Goal: Task Accomplishment & Management: Manage account settings

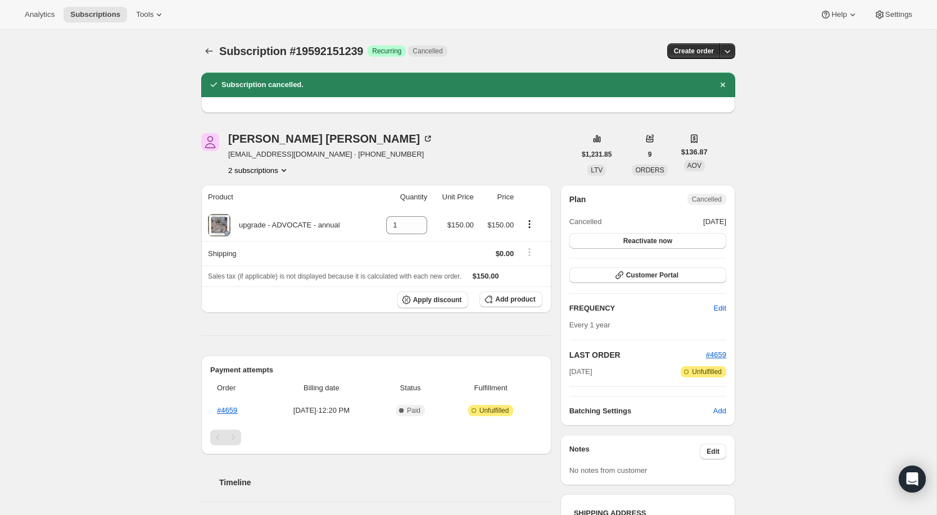
scroll to position [95, 0]
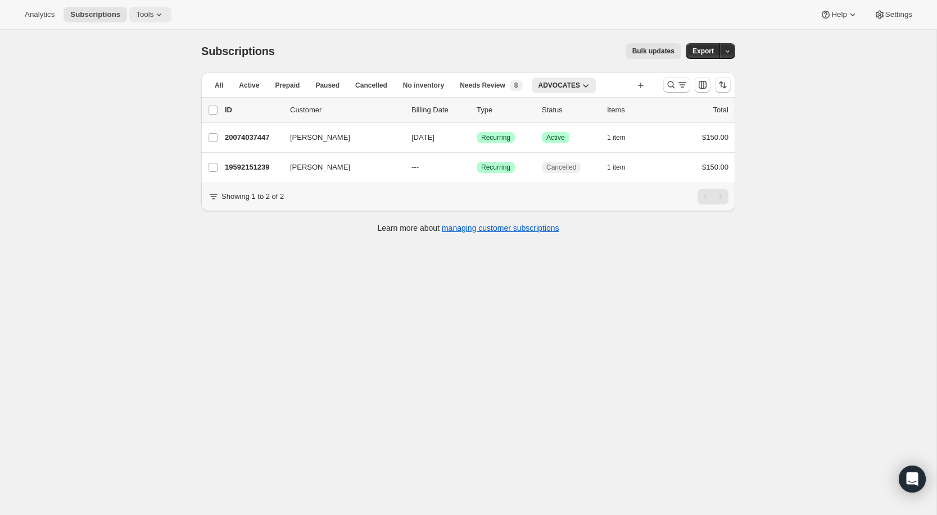
click at [153, 13] on span "Tools" at bounding box center [144, 14] width 17 height 9
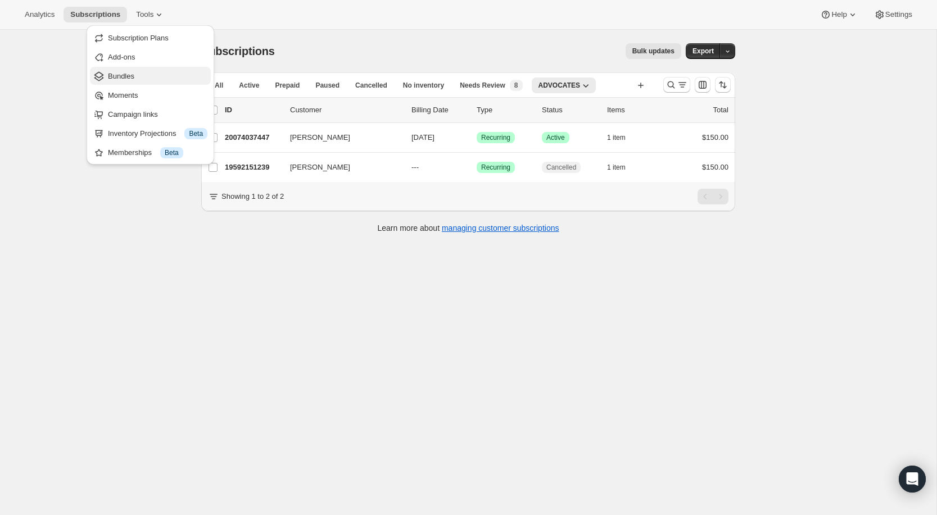
click at [156, 74] on span "Bundles" at bounding box center [157, 76] width 99 height 11
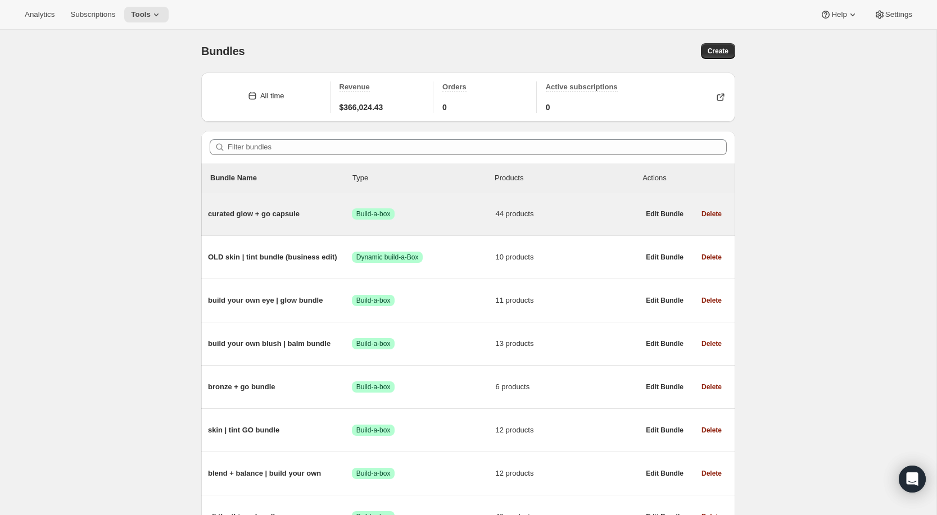
click at [244, 214] on span "curated glow + go capsule" at bounding box center [280, 214] width 144 height 11
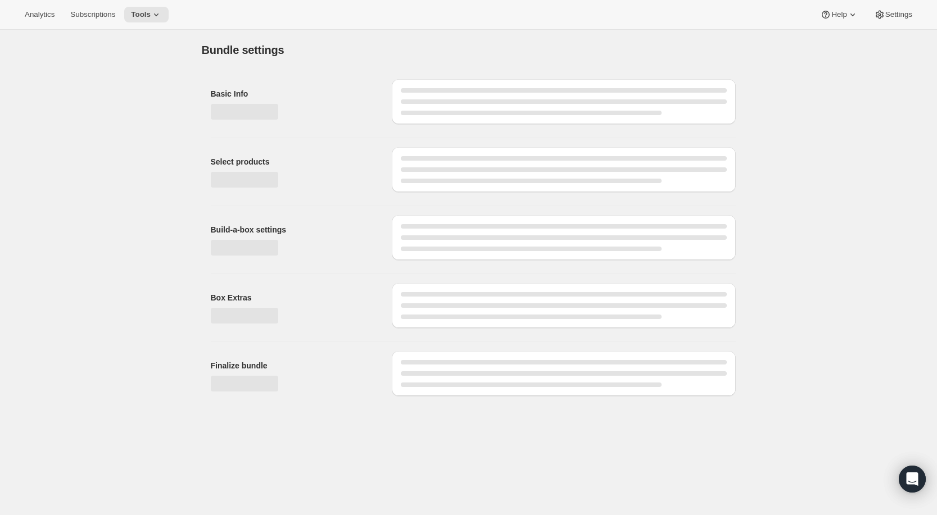
type input "curated glow + go capsule"
radio input "true"
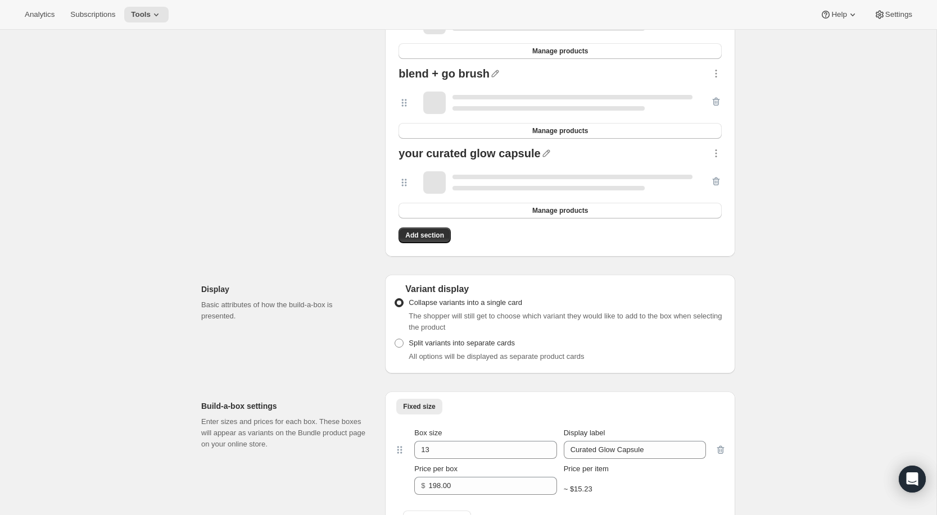
scroll to position [2186, 0]
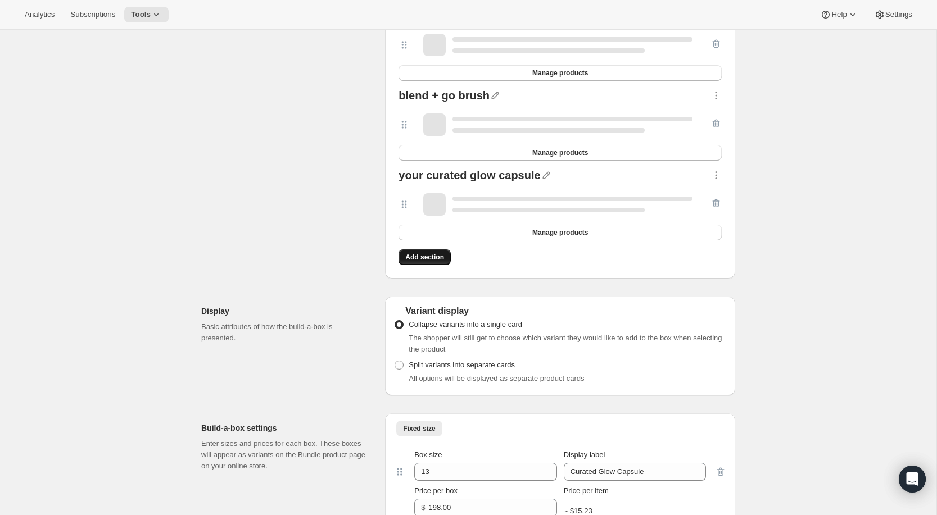
click at [432, 259] on span "Add section" at bounding box center [424, 257] width 39 height 9
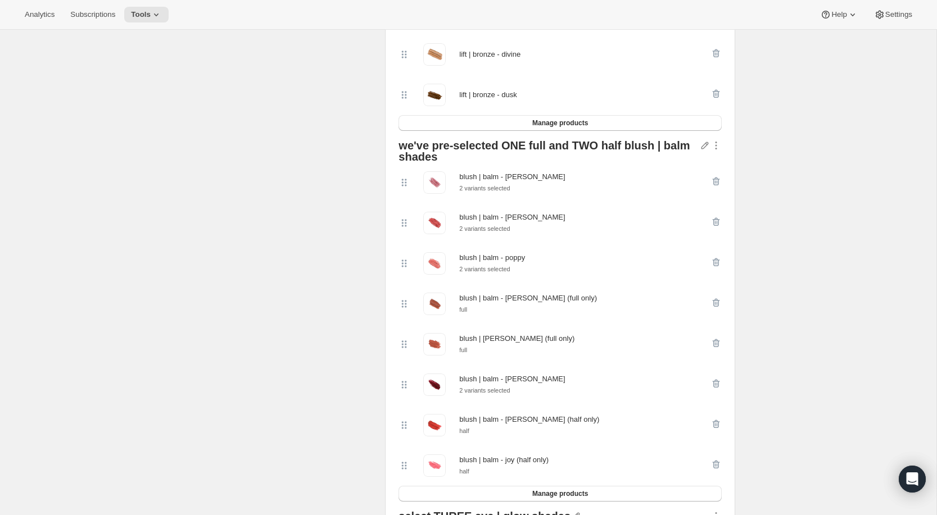
scroll to position [1162, 0]
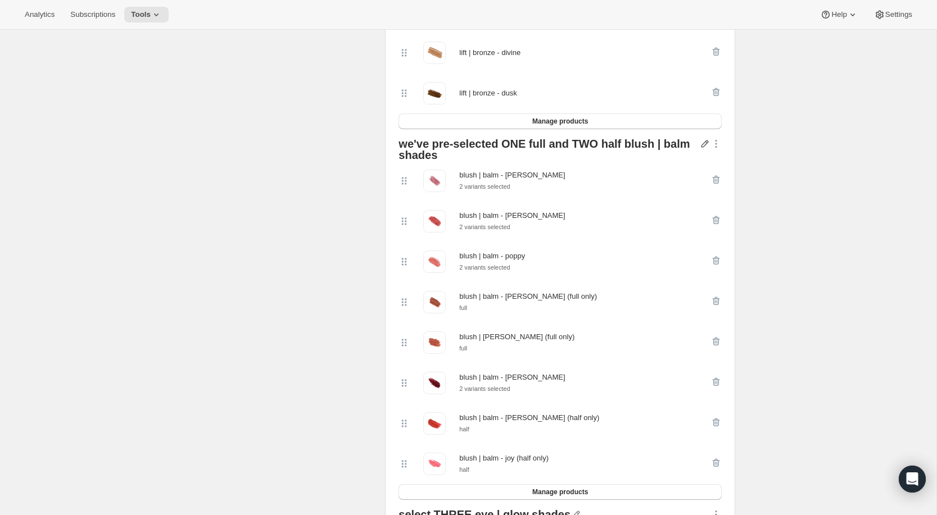
click at [707, 145] on icon "button" at bounding box center [704, 143] width 11 height 11
click at [646, 139] on div "we've pre-selected ONE full and TWO half blush | balm shades" at bounding box center [548, 149] width 301 height 22
click at [704, 142] on icon "button" at bounding box center [704, 144] width 7 height 7
click at [715, 143] on icon "button" at bounding box center [716, 144] width 2 height 2
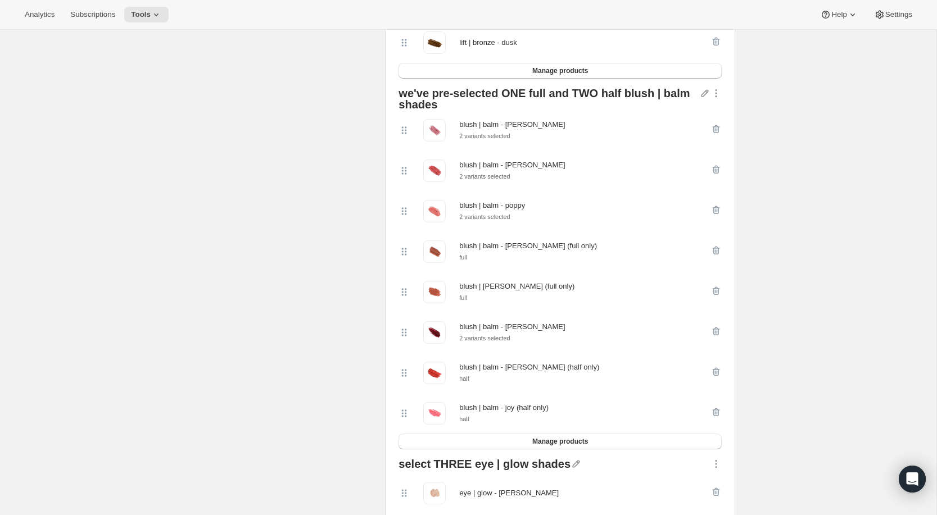
scroll to position [1214, 0]
click at [402, 130] on icon at bounding box center [403, 129] width 11 height 11
click at [474, 122] on div "blush | balm - [PERSON_NAME]" at bounding box center [512, 123] width 106 height 11
click at [714, 129] on icon "button" at bounding box center [715, 128] width 11 height 11
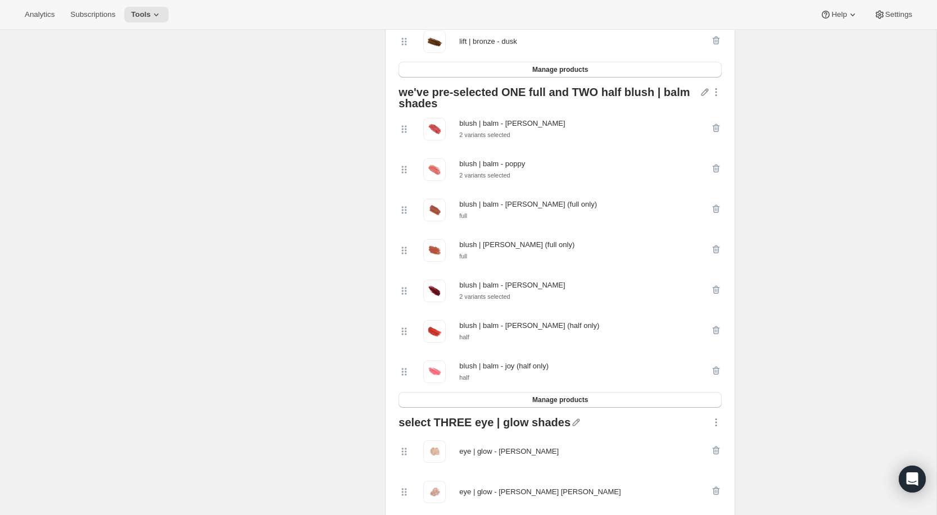
click at [714, 129] on icon "button" at bounding box center [715, 128] width 11 height 11
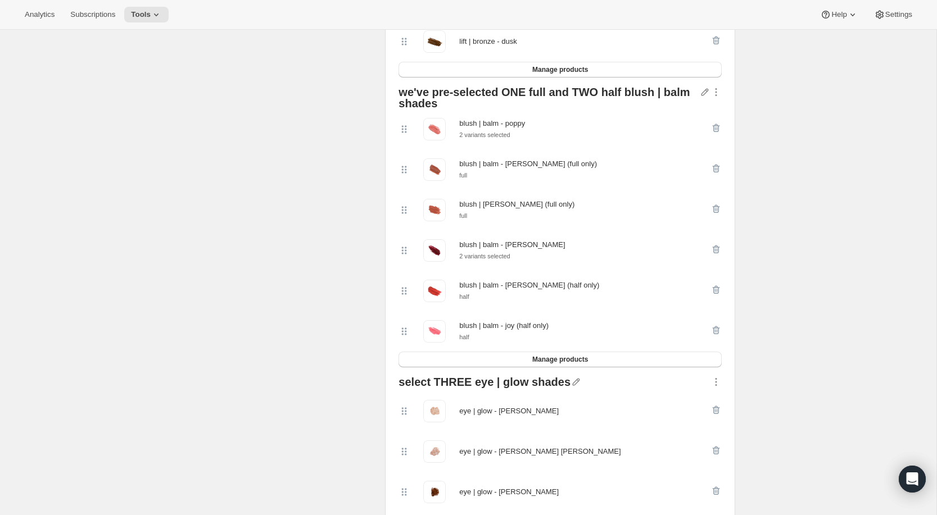
click at [714, 129] on icon "button" at bounding box center [715, 128] width 11 height 11
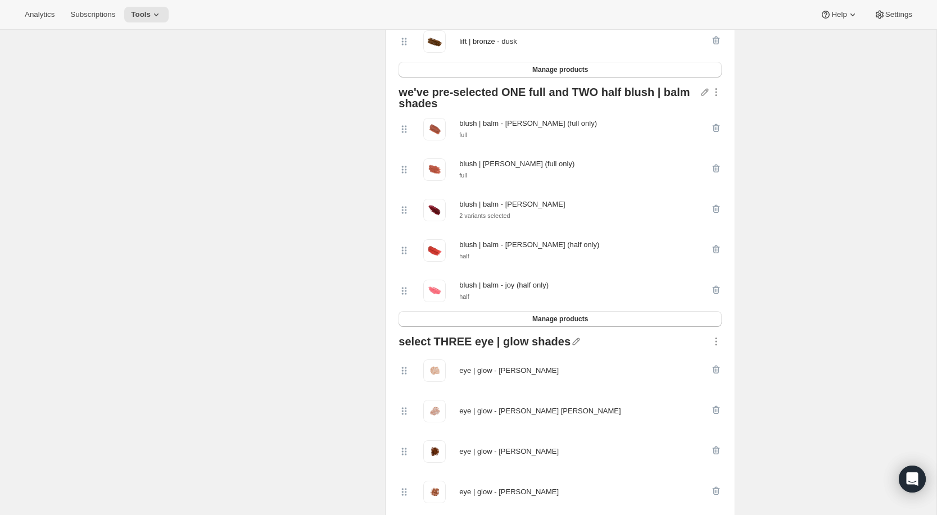
click at [714, 129] on icon "button" at bounding box center [715, 128] width 11 height 11
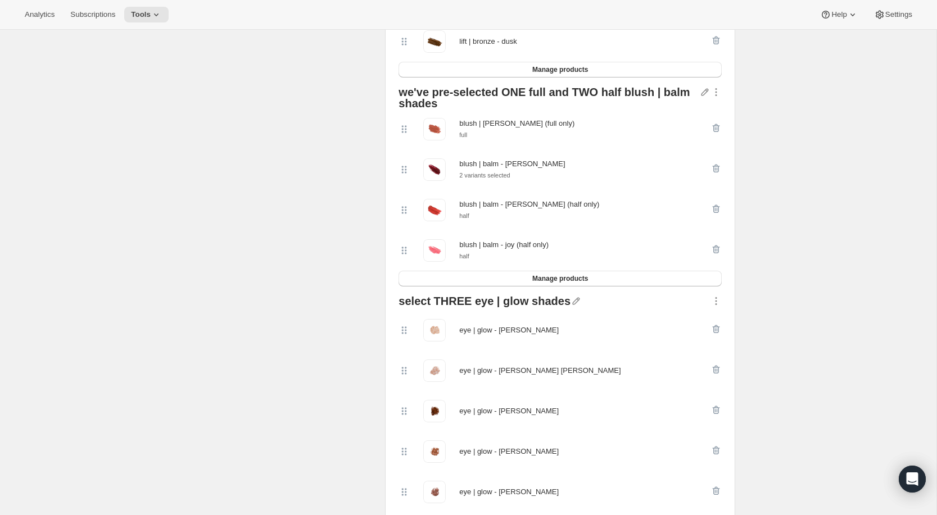
click at [714, 129] on icon "button" at bounding box center [715, 128] width 11 height 11
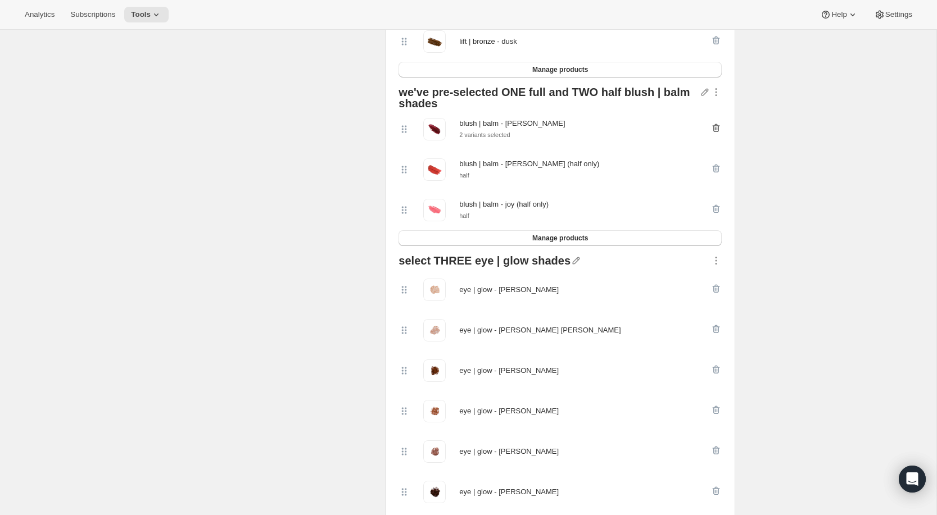
click at [717, 128] on icon "button" at bounding box center [717, 128] width 1 height 3
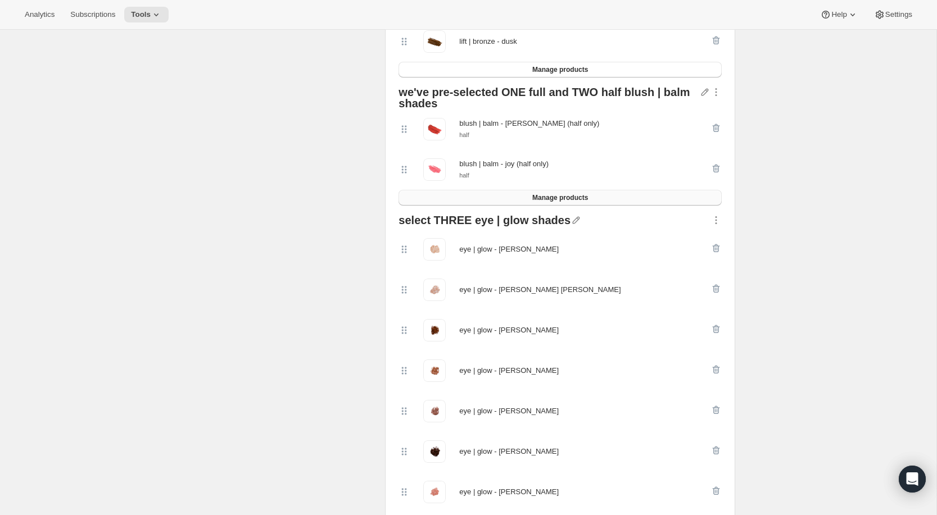
click at [545, 200] on span "Manage products" at bounding box center [560, 197] width 56 height 9
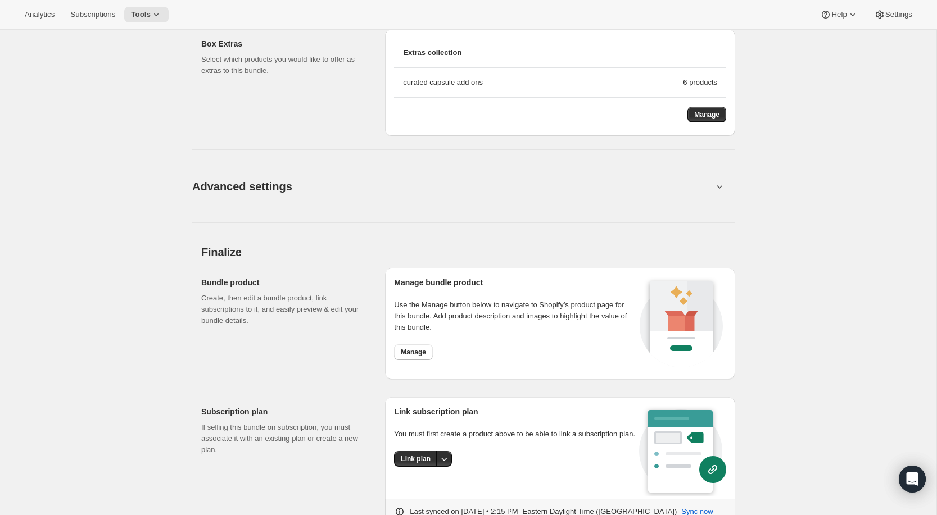
scroll to position [2942, 0]
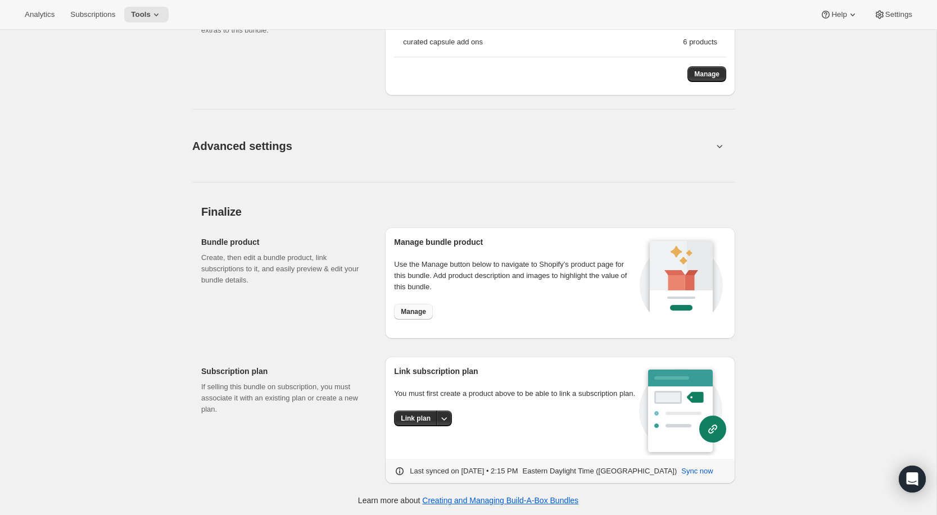
click at [415, 311] on span "Manage" at bounding box center [413, 311] width 25 height 9
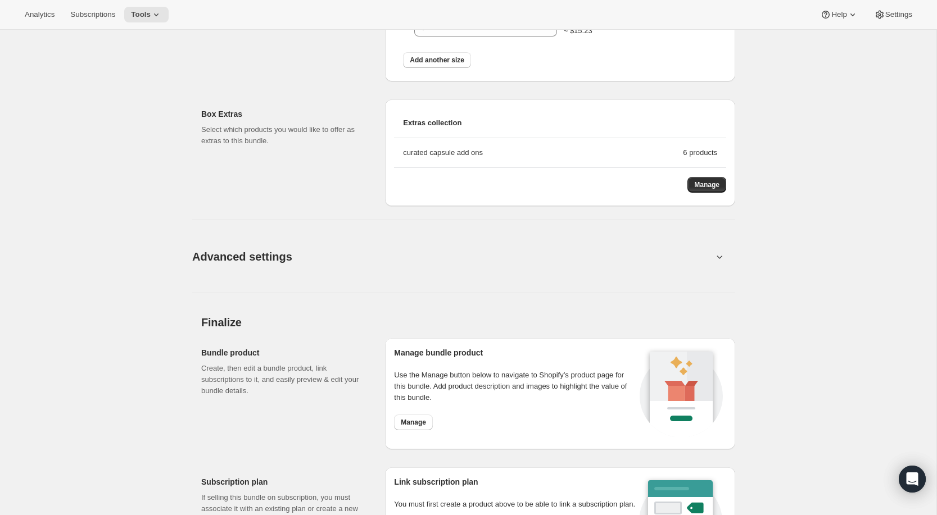
scroll to position [2828, 0]
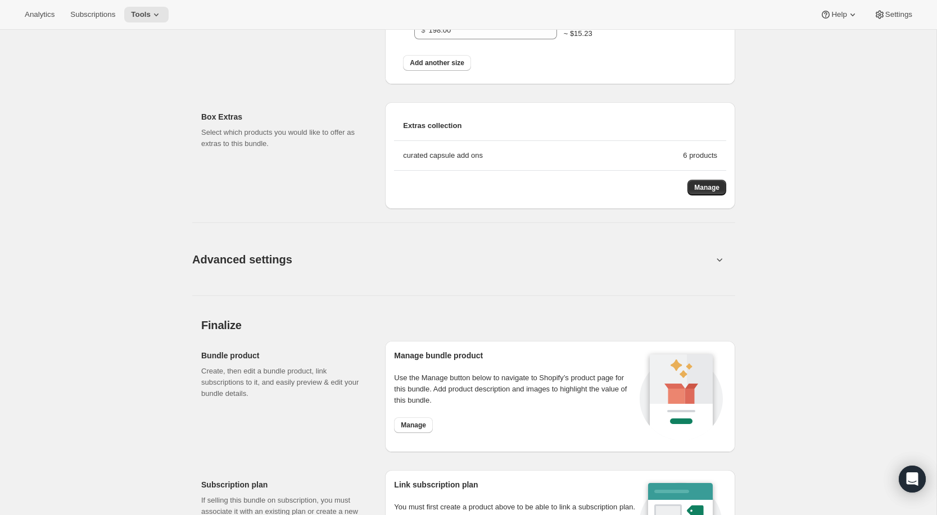
click at [721, 255] on icon at bounding box center [719, 259] width 11 height 11
click at [721, 262] on icon at bounding box center [719, 259] width 11 height 11
click at [717, 260] on icon at bounding box center [719, 259] width 11 height 11
click at [277, 257] on span "Advanced settings" at bounding box center [242, 260] width 100 height 18
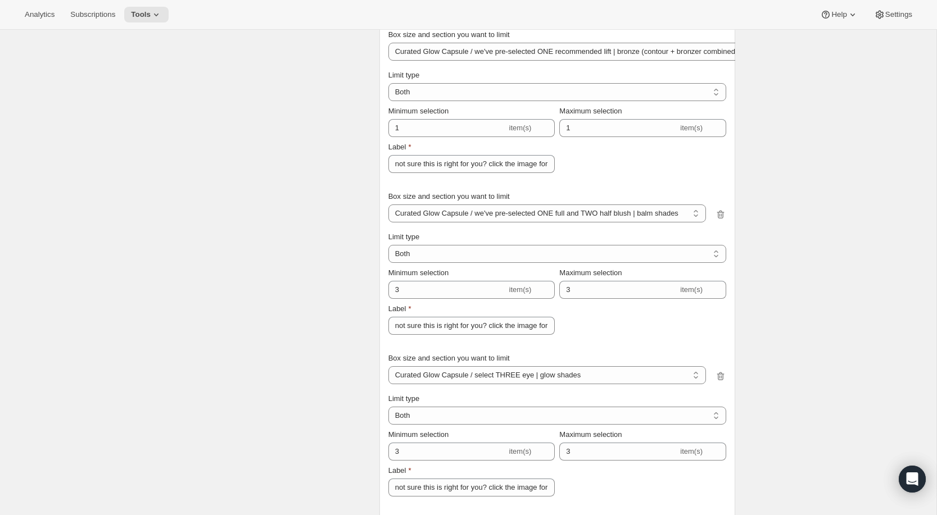
scroll to position [3541, 0]
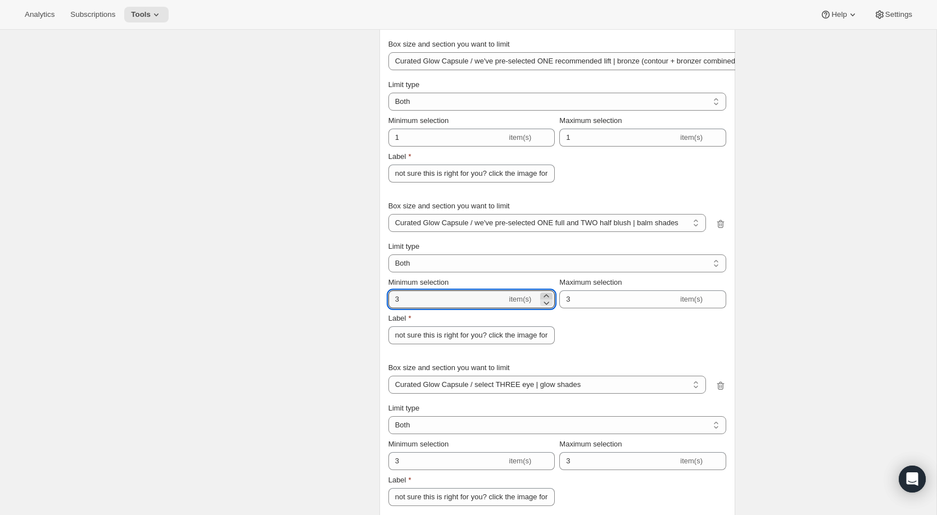
click at [546, 293] on icon at bounding box center [546, 296] width 11 height 11
click at [549, 302] on icon at bounding box center [546, 302] width 11 height 11
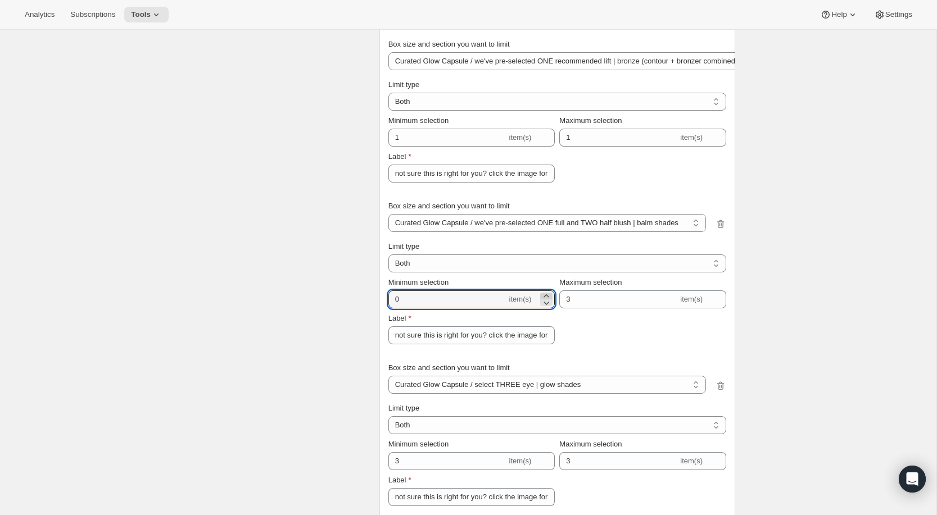
click at [549, 293] on icon at bounding box center [546, 296] width 11 height 11
type input "1"
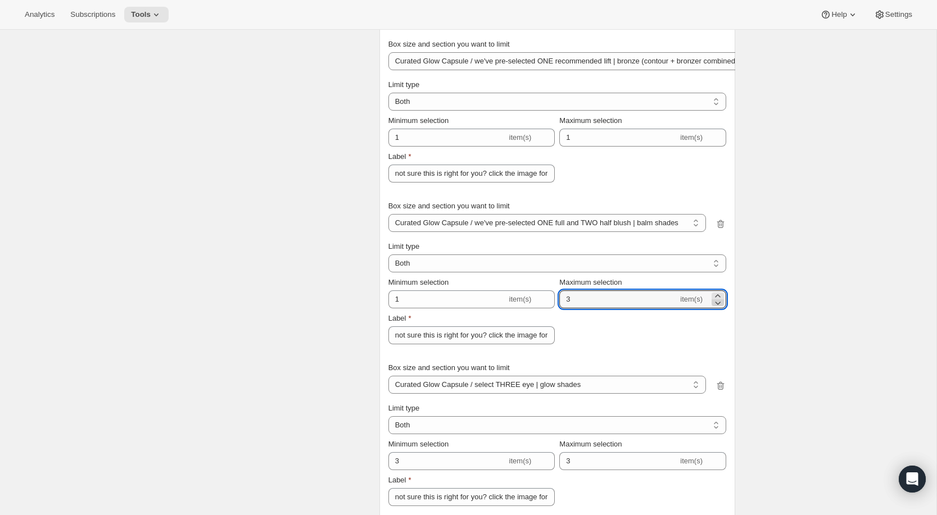
click at [718, 305] on icon at bounding box center [717, 302] width 11 height 11
type input "1"
click at [551, 224] on select "Curated Glow Capsule / we've pre-selected ONE recommended skin | tint Curated G…" at bounding box center [547, 223] width 318 height 18
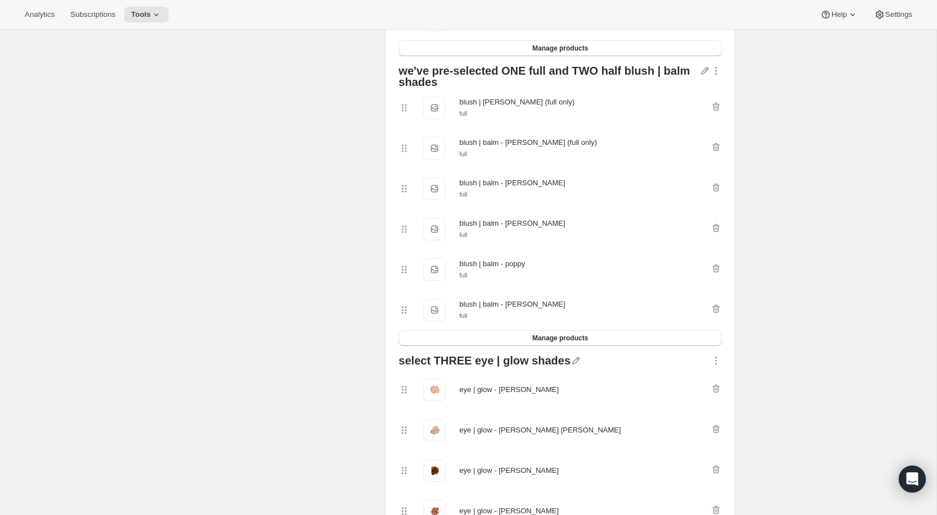
scroll to position [1221, 0]
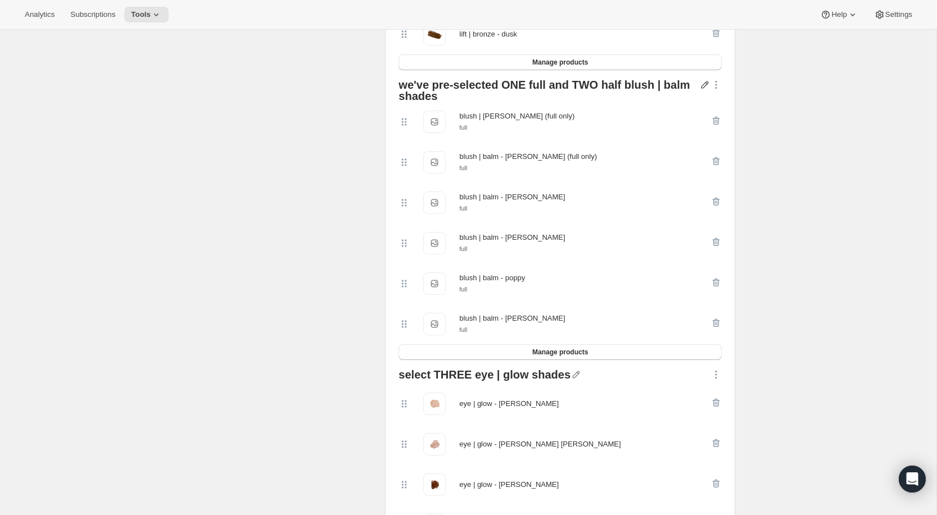
click at [703, 84] on icon "button" at bounding box center [704, 84] width 7 height 7
click at [691, 105] on input "text" at bounding box center [712, 106] width 108 height 18
paste input "WE'VE PRE-SELECTED ONE FULL BLUSH | BALM SHADES"
type input "WE'VE PRE-SELECTED ONE FULL BLUSH | BALM SHADES"
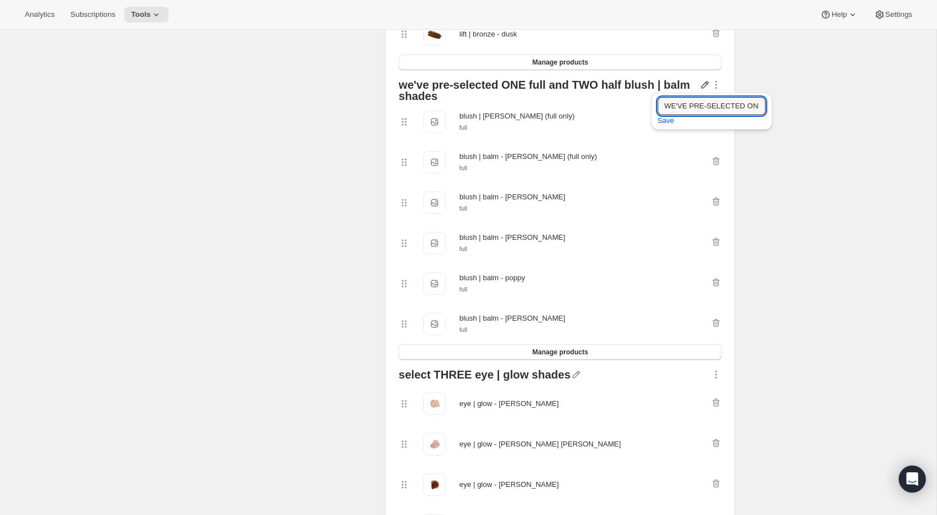
drag, startPoint x: 699, startPoint y: 107, endPoint x: 653, endPoint y: 106, distance: 45.5
click at [653, 106] on div "WE'VE PRE-SELECTED ONE FULL BLUSH | BALM SHADES Save" at bounding box center [711, 111] width 121 height 37
click at [704, 106] on input "WE'VE PRE-SELECTED ONE FULL BLUSH | BALM SHADES" at bounding box center [712, 106] width 108 height 18
click at [697, 110] on input "WE'VE PRE-SELECTED ONE FULL BLUSH | BALM SHADES" at bounding box center [712, 106] width 108 height 18
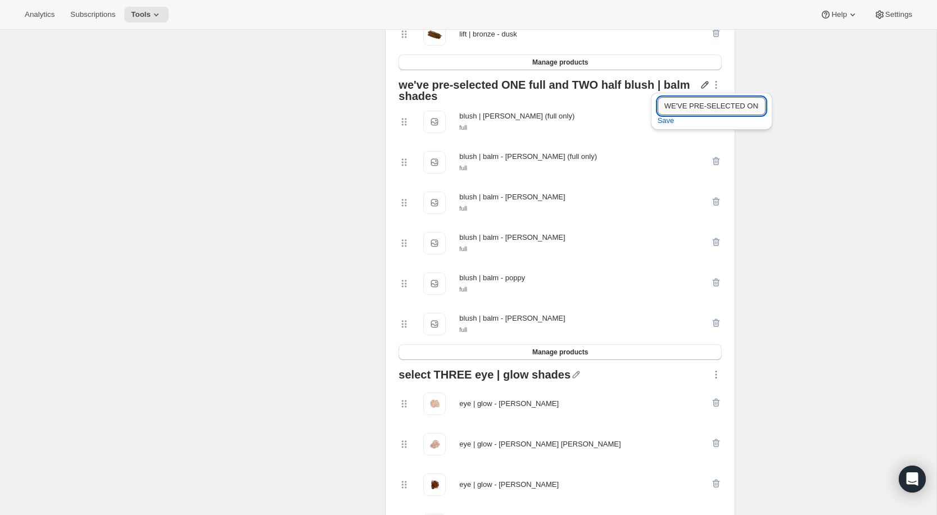
click at [697, 110] on input "WE'VE PRE-SELECTED ONE FULL BLUSH | BALM SHADES" at bounding box center [712, 106] width 108 height 18
click at [697, 108] on input "WE'VE PRE-SELECTED ONE FULL BLUSH | BALM SHADES" at bounding box center [712, 106] width 108 height 18
drag, startPoint x: 664, startPoint y: 106, endPoint x: 765, endPoint y: 105, distance: 100.6
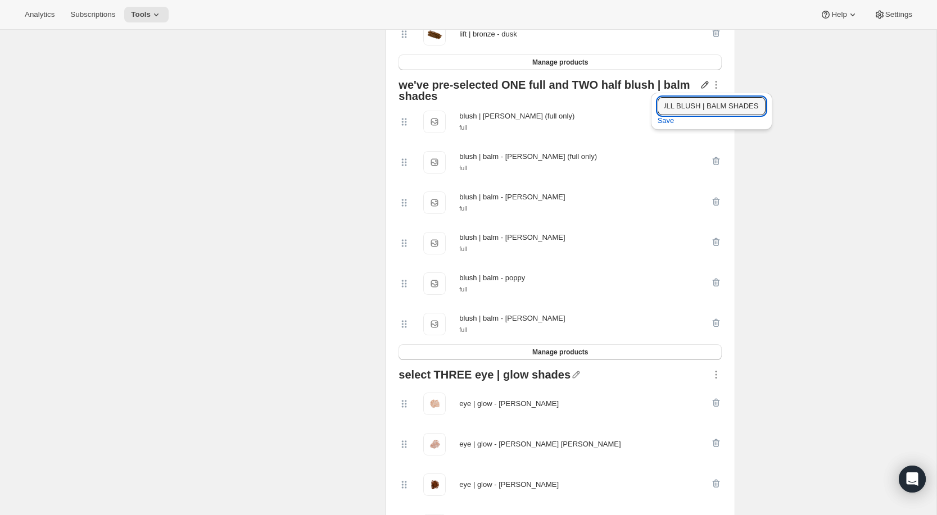
click at [703, 82] on icon "button" at bounding box center [704, 84] width 11 height 11
click at [573, 83] on div "we've pre-selected ONE full and TWO half blush | balm shades" at bounding box center [548, 90] width 301 height 22
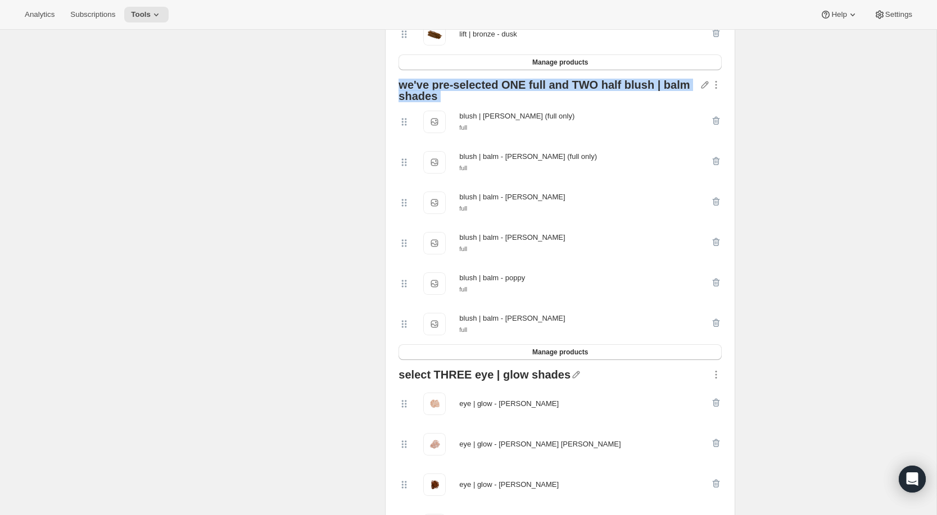
drag, startPoint x: 449, startPoint y: 101, endPoint x: 397, endPoint y: 85, distance: 54.6
click at [397, 85] on div "we've pre-selected ONE full and TWO half blush | balm shades blush | balm - fay…" at bounding box center [560, 220] width 332 height 290
copy div "we've pre-selected ONE full and TWO half blush | balm shades"
click at [706, 84] on icon "button" at bounding box center [704, 84] width 7 height 7
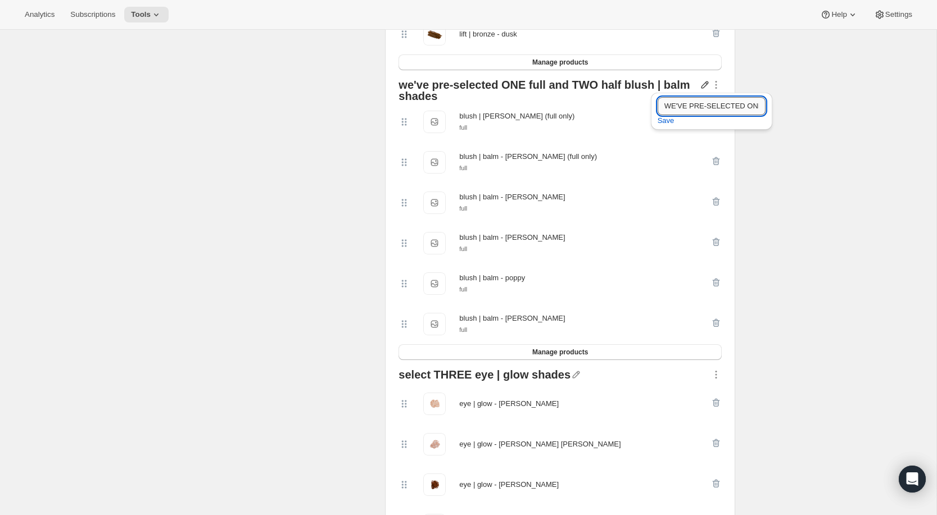
click at [700, 99] on input "WE'VE PRE-SELECTED ONE FULL BLUSH | BALM SHADES" at bounding box center [712, 106] width 108 height 18
paste input "we've pre-selected ONE full and TWO half blush | balm shades"
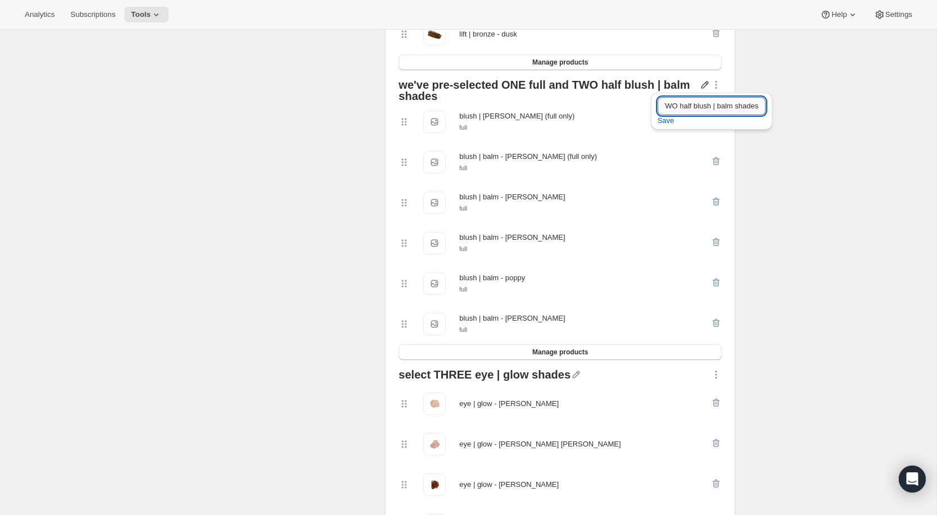
click at [709, 112] on input "we've pre-selected ONE full and TWO half blush | balm shades" at bounding box center [712, 106] width 108 height 18
click at [677, 106] on input "we've pre-selected ONE full and TWO half blush | balm shades" at bounding box center [712, 106] width 108 height 18
type input "we've pre-selected ONE full blush | balm shades"
click at [671, 122] on span "Save" at bounding box center [666, 120] width 17 height 11
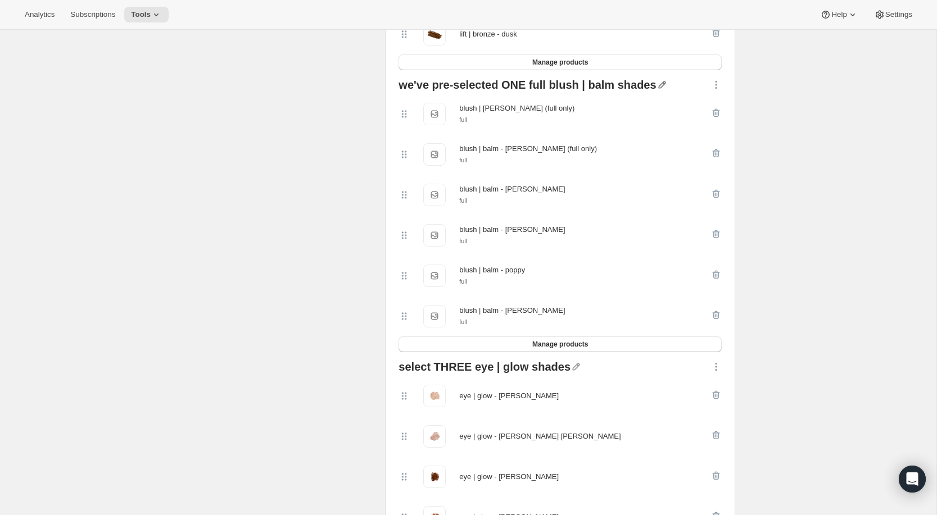
click at [658, 83] on icon "button" at bounding box center [661, 84] width 7 height 7
drag, startPoint x: 675, startPoint y: 104, endPoint x: 764, endPoint y: 104, distance: 89.4
click at [656, 84] on icon "button" at bounding box center [661, 84] width 11 height 11
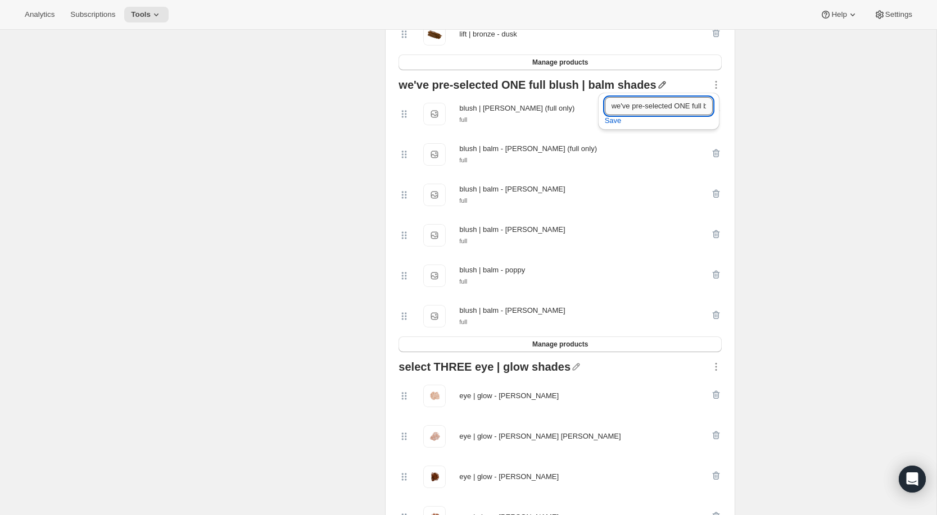
click at [679, 103] on input "we've pre-selected ONE full blush | balm shades" at bounding box center [659, 106] width 108 height 18
type input "we've pre-selected ONE full blush | balm shade"
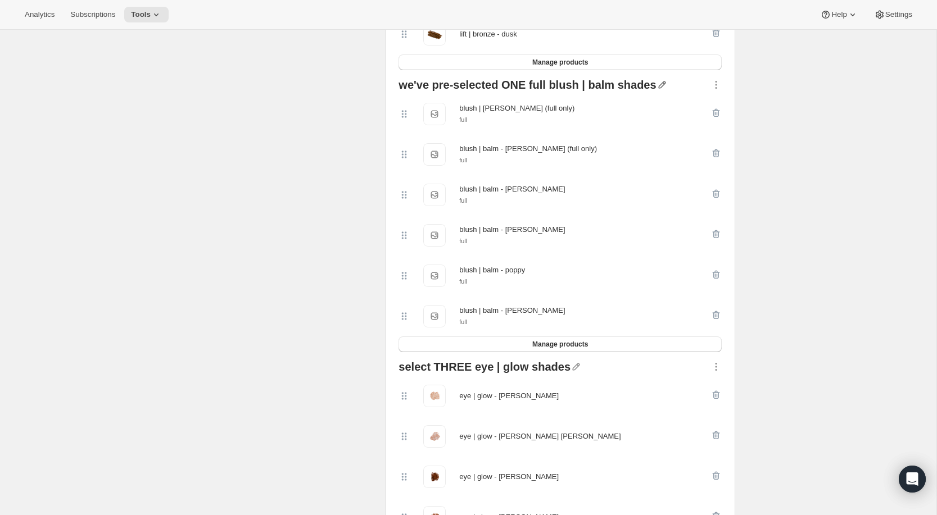
click at [656, 88] on icon "button" at bounding box center [661, 84] width 11 height 11
drag, startPoint x: 681, startPoint y: 106, endPoint x: 735, endPoint y: 106, distance: 53.4
click at [658, 82] on icon "button" at bounding box center [661, 84] width 7 height 7
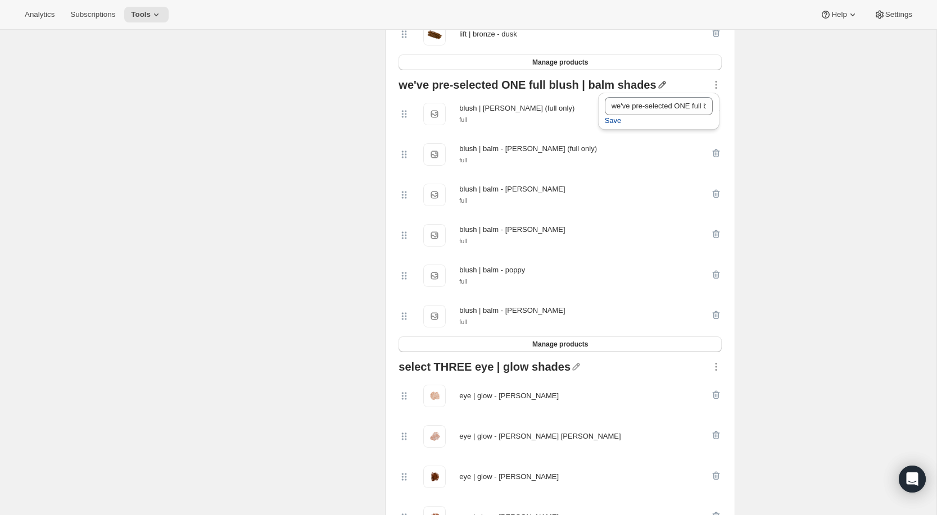
click at [614, 122] on span "Save" at bounding box center [613, 120] width 17 height 11
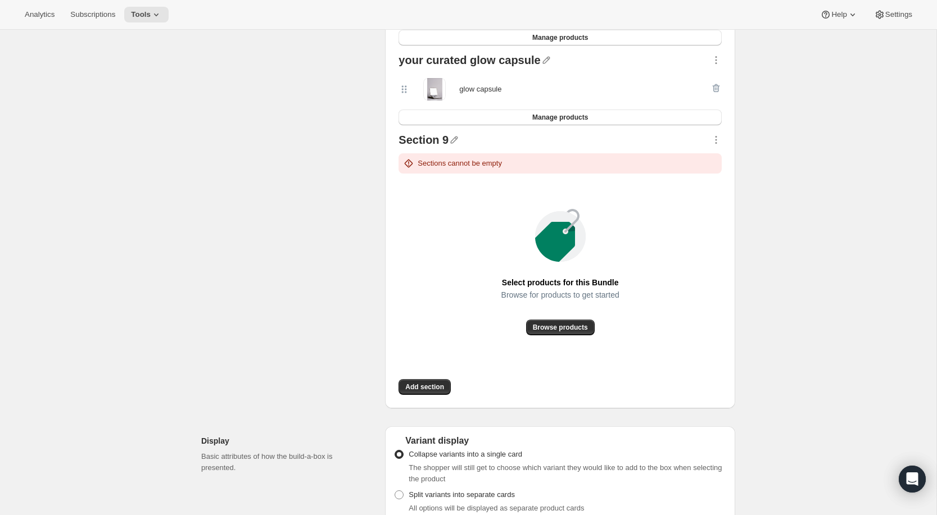
scroll to position [2212, 0]
click at [454, 139] on icon "button" at bounding box center [454, 140] width 11 height 11
click at [461, 158] on input "text" at bounding box center [460, 162] width 108 height 18
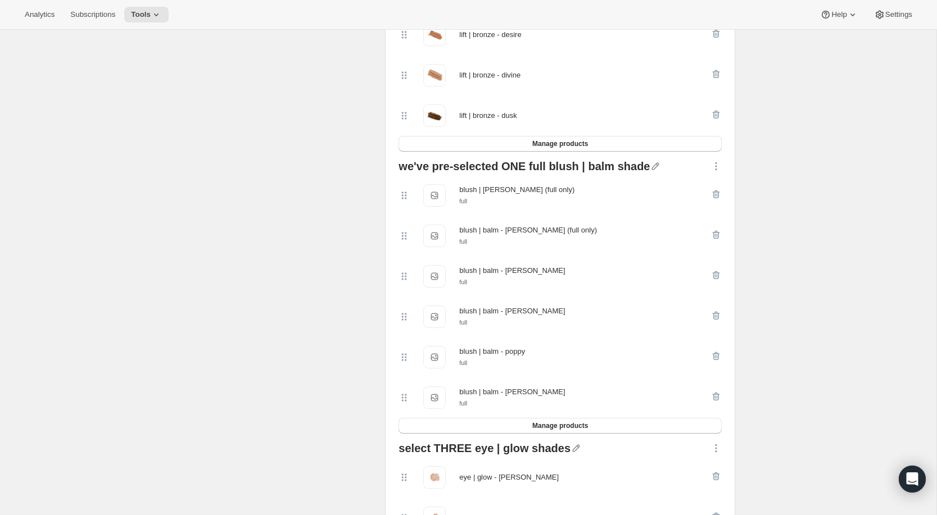
scroll to position [1136, 0]
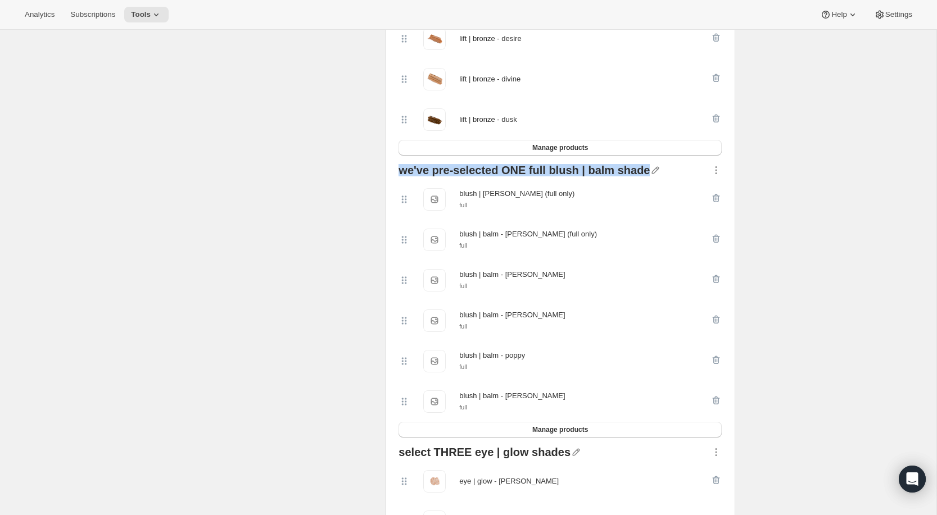
drag, startPoint x: 639, startPoint y: 171, endPoint x: 391, endPoint y: 167, distance: 248.5
click at [391, 167] on div "Products Collections More views Products Collections More views we've pre-selec…" at bounding box center [560, 314] width 350 height 2343
copy div "we've pre-selected ONE full blush | balm shade"
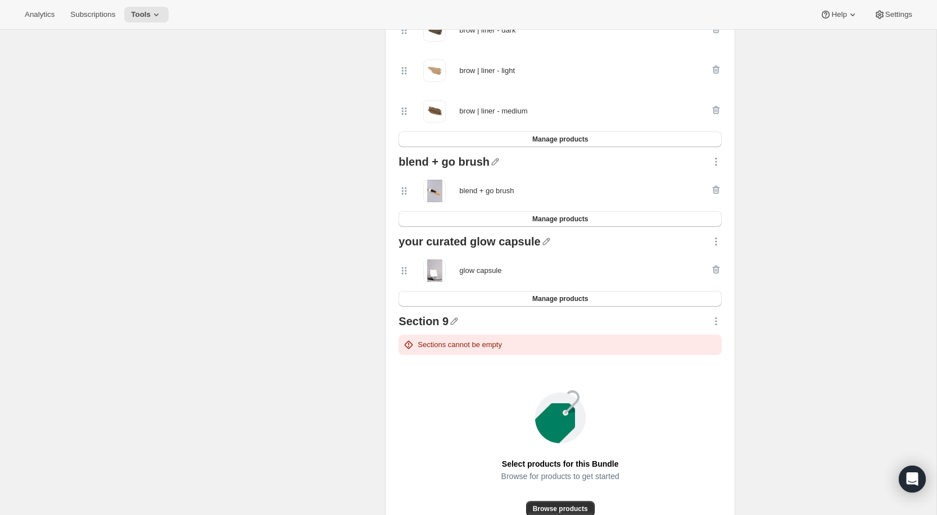
scroll to position [2058, 0]
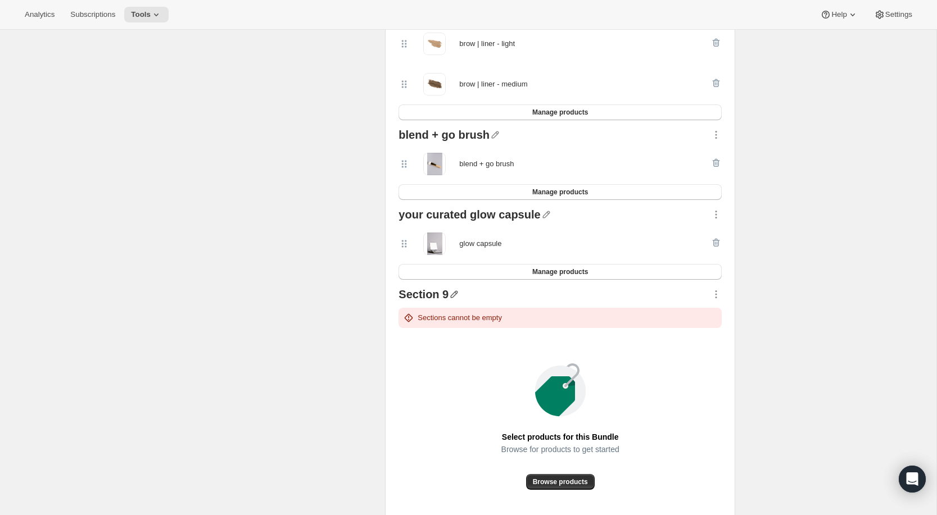
click at [454, 292] on icon "button" at bounding box center [454, 294] width 11 height 11
click at [471, 318] on input "text" at bounding box center [460, 316] width 108 height 18
paste input "we've pre-selected ONE full blush | balm shade"
type input "we've pre-selected TWO half blush | balm shades"
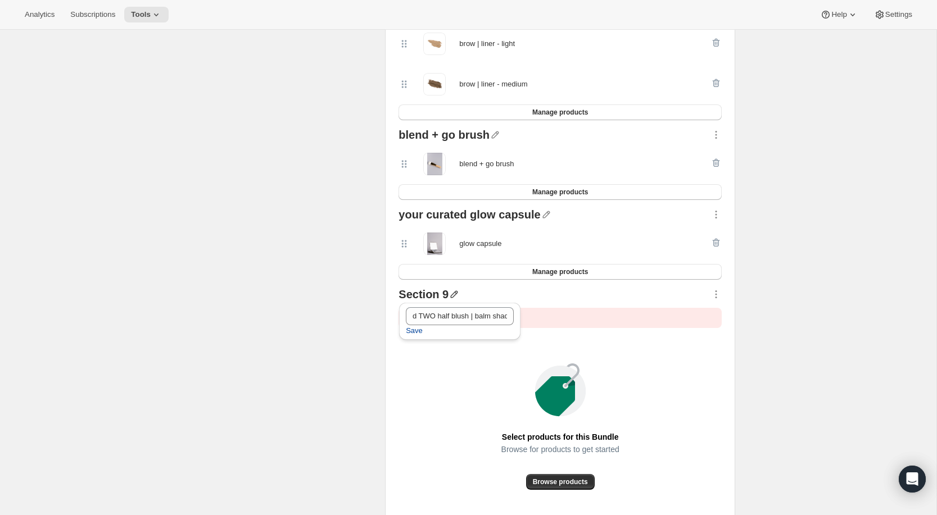
scroll to position [0, 0]
click at [418, 329] on span "Save" at bounding box center [414, 330] width 17 height 11
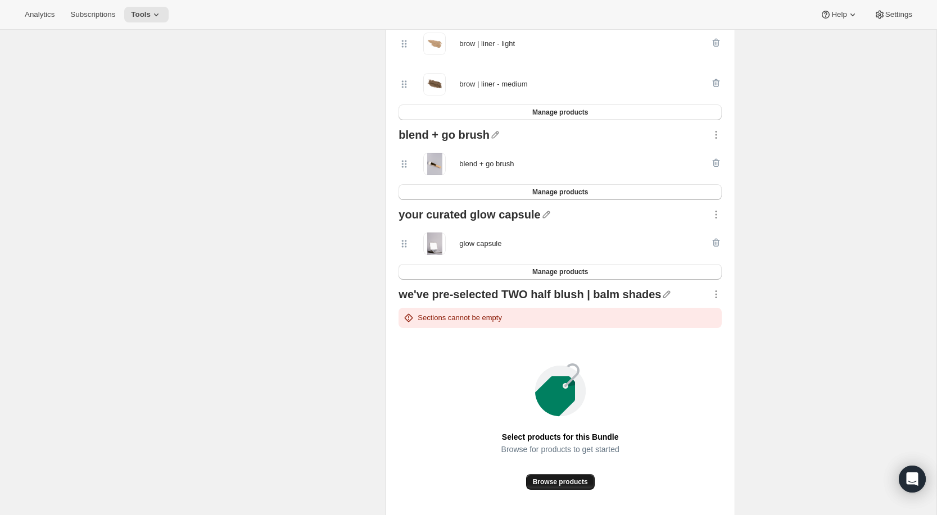
click at [555, 481] on span "Browse products" at bounding box center [560, 482] width 55 height 9
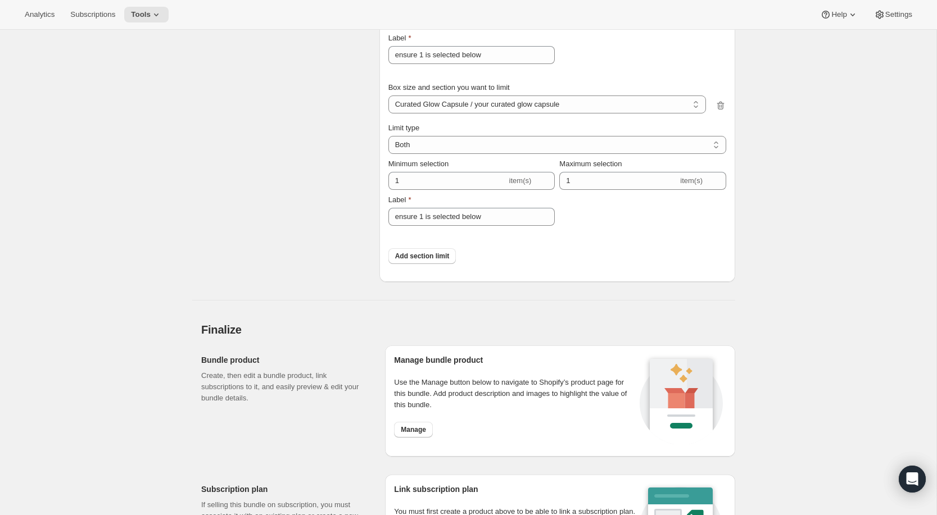
scroll to position [4312, 0]
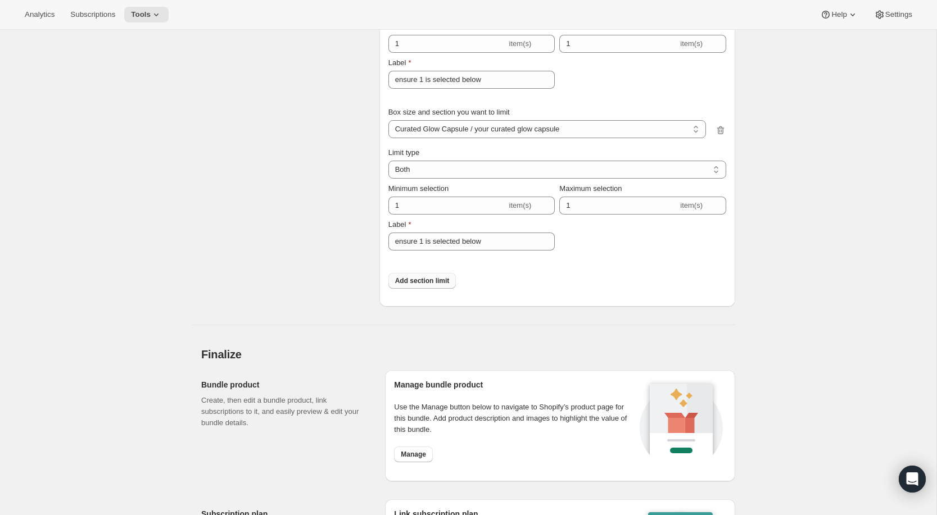
click at [439, 280] on span "Add section limit" at bounding box center [422, 281] width 55 height 9
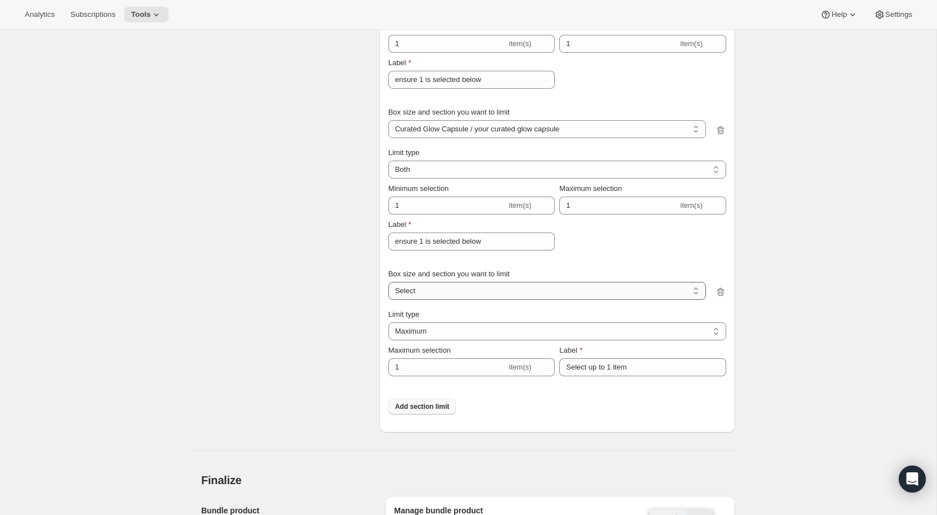
click at [466, 291] on select "Curated Glow Capsule / we've pre-selected ONE recommended skin | tint Curated G…" at bounding box center [547, 291] width 318 height 18
select select "gid://shopify/ProductVariant/44909202571463_f4899566-c1cf-4cf0-b674-4d7deb2bc7d6"
click at [388, 283] on select "Curated Glow Capsule / we've pre-selected ONE recommended skin | tint Curated G…" at bounding box center [547, 291] width 318 height 18
click at [450, 333] on select "Maximum Minimum Both" at bounding box center [557, 332] width 338 height 18
select select "BOTH"
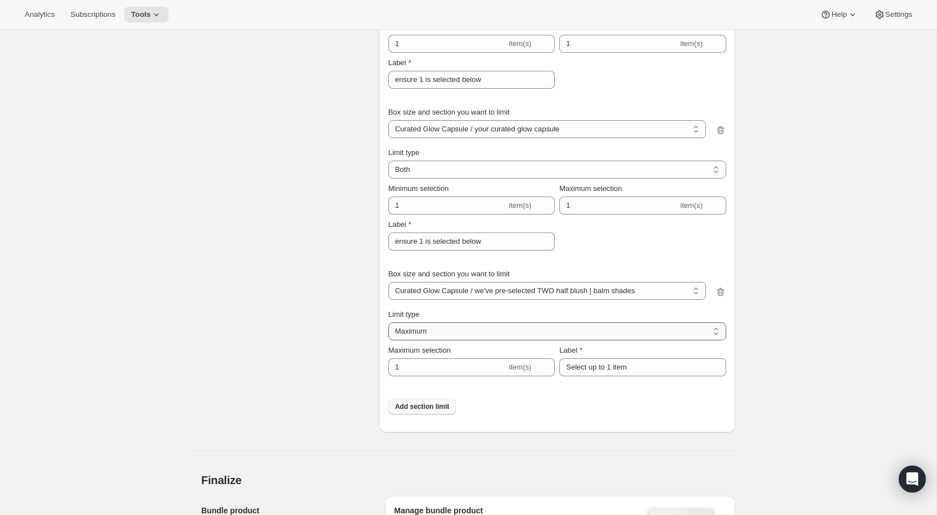
click at [388, 324] on select "Maximum Minimum Both" at bounding box center [557, 332] width 338 height 18
type input "6"
type input "Select between 1 and 6 items"
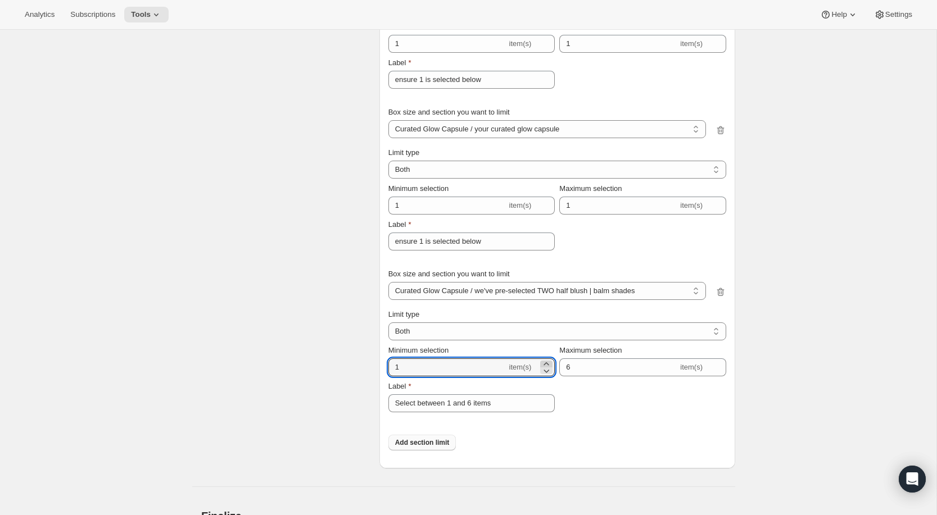
click at [547, 365] on icon at bounding box center [546, 364] width 11 height 11
type input "2"
click at [592, 364] on input "6" at bounding box center [618, 368] width 119 height 18
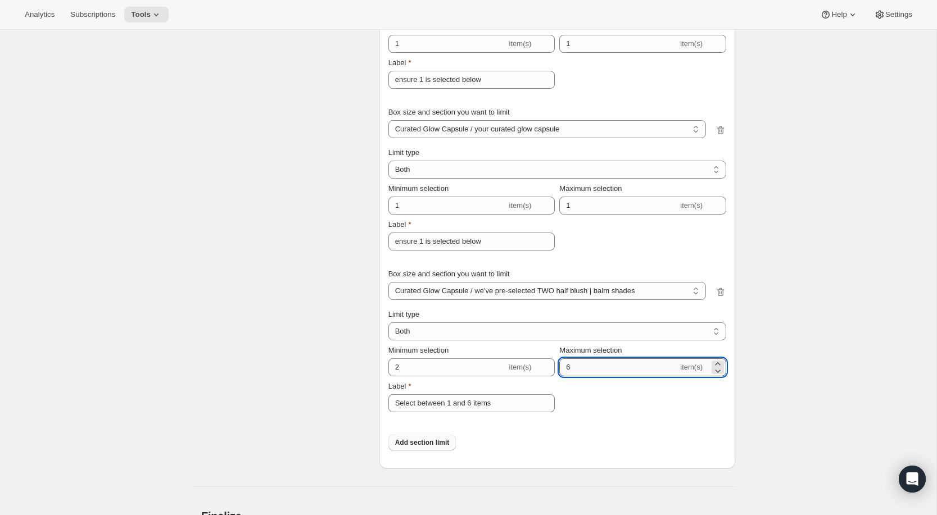
click at [592, 364] on input "6" at bounding box center [618, 368] width 119 height 18
type input "2"
click at [596, 415] on div "Limit type Maximum Minimum Both Both Minimum selection 2 item(s) Maximum select…" at bounding box center [557, 365] width 338 height 112
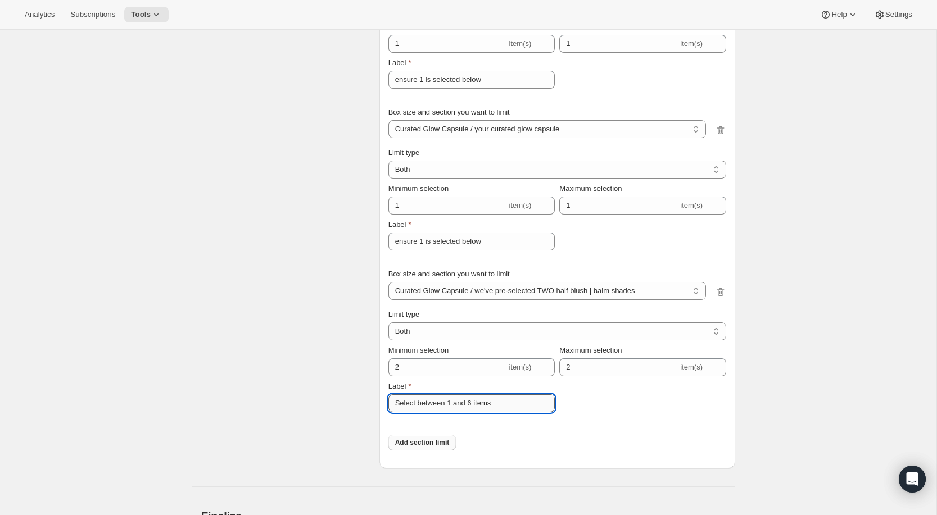
click at [520, 409] on input "Select between 1 and 6 items" at bounding box center [471, 404] width 167 height 18
paste input "not sure this is right for you? click the image for more details and make chang…"
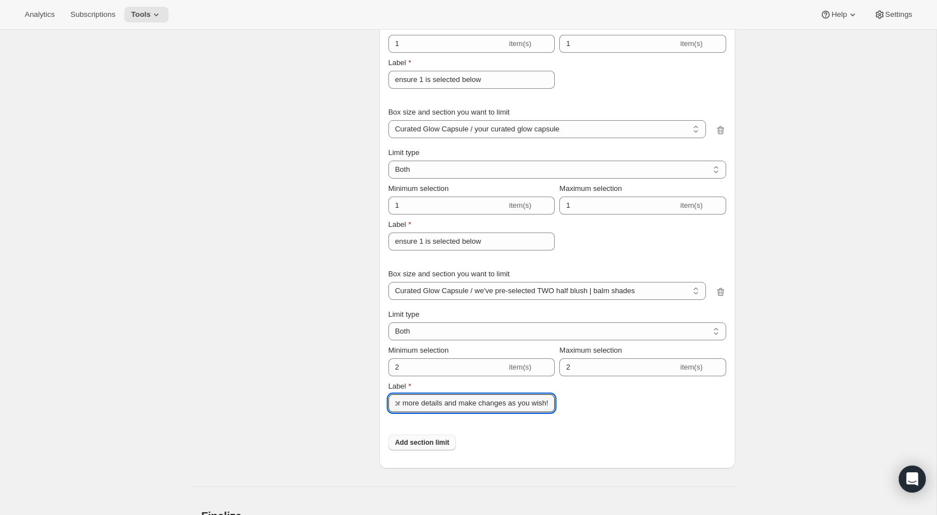
type input "not sure this is right for you? click the image for more details and make chang…"
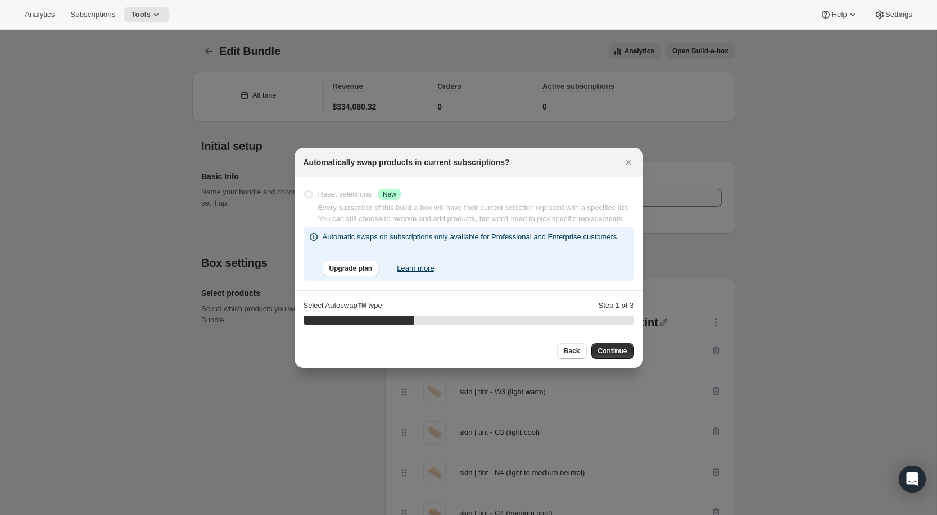
scroll to position [4312, 0]
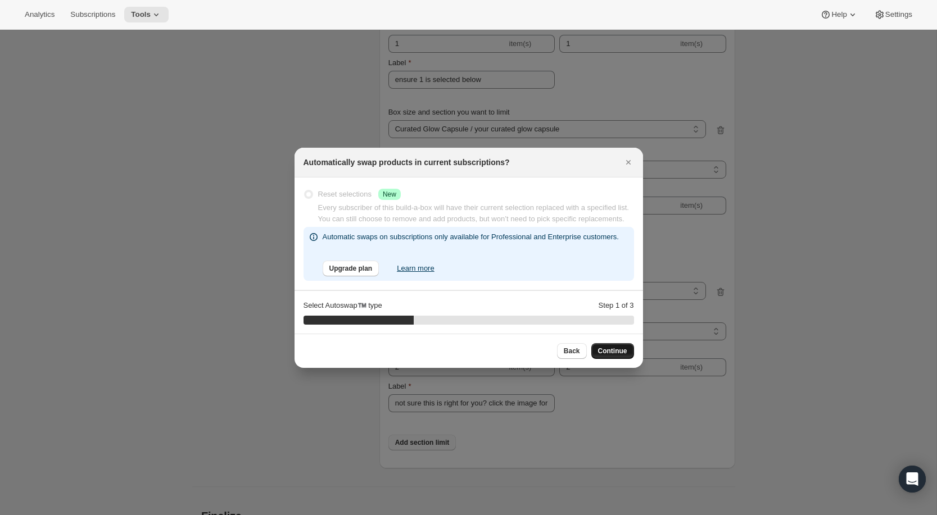
click at [611, 356] on span "Continue" at bounding box center [612, 351] width 29 height 9
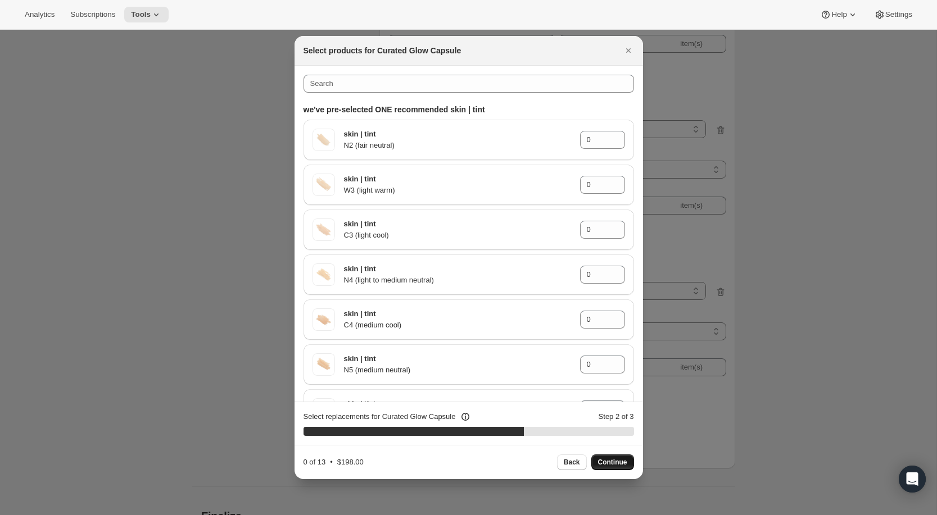
drag, startPoint x: 574, startPoint y: 464, endPoint x: 554, endPoint y: 359, distance: 107.1
click at [554, 359] on div "Select products for Curated Glow Capsule we've pre-selected ONE recommended ski…" at bounding box center [469, 257] width 348 height 443
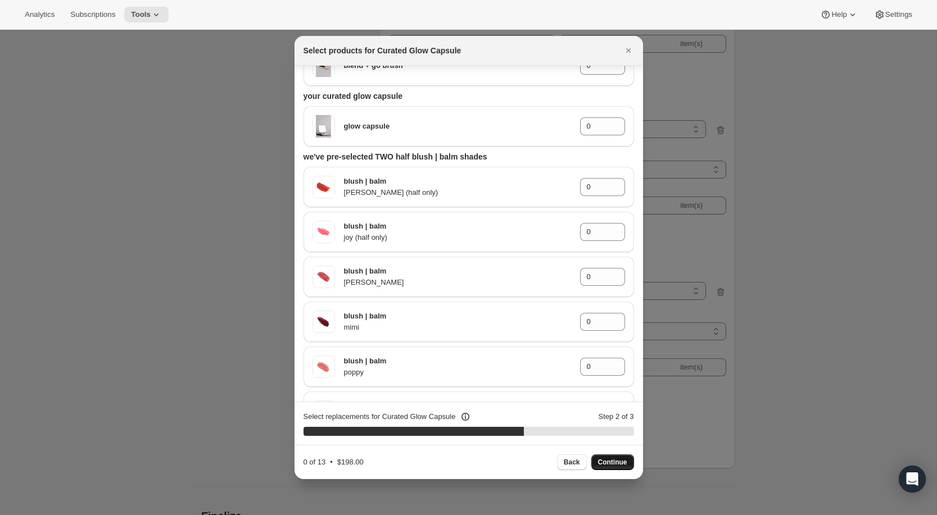
scroll to position [2006, 0]
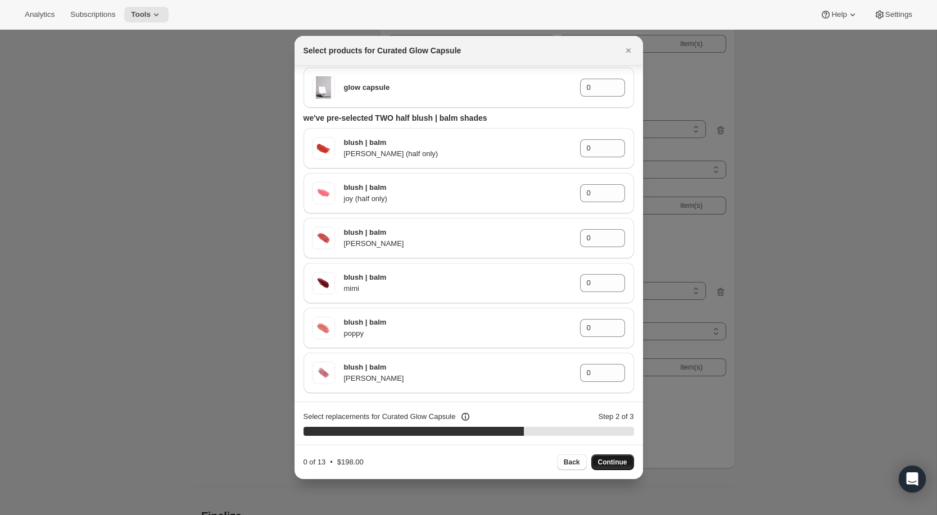
click at [621, 455] on div "Back Continue" at bounding box center [595, 463] width 77 height 16
click at [617, 388] on div "blush | balm shirley 0" at bounding box center [469, 373] width 330 height 40
click at [608, 376] on div "0" at bounding box center [602, 373] width 45 height 18
click at [620, 368] on icon ":rai:" at bounding box center [616, 369] width 11 height 11
type input "1"
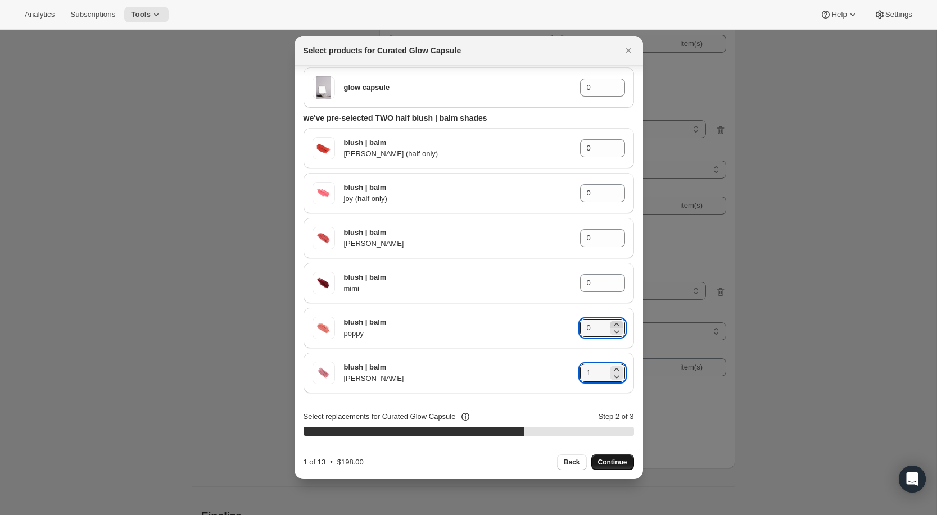
click at [616, 325] on icon ":rai:" at bounding box center [616, 324] width 11 height 11
type input "1"
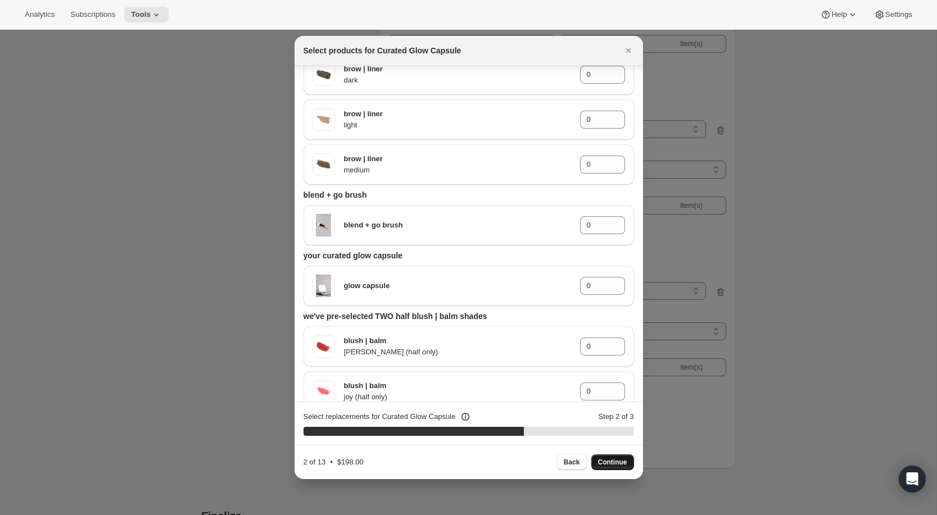
scroll to position [1803, 0]
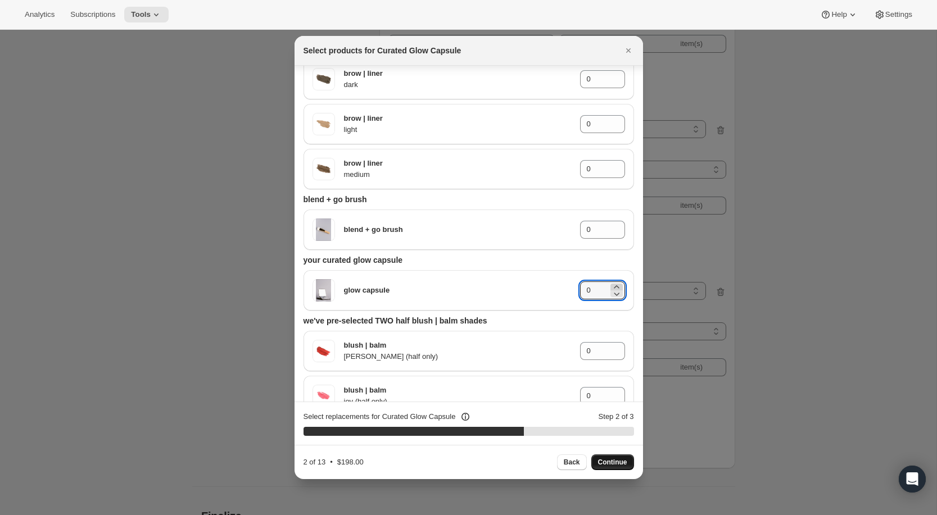
click at [619, 287] on icon ":rai:" at bounding box center [616, 287] width 11 height 11
type input "1"
click at [615, 228] on icon ":rai:" at bounding box center [616, 233] width 11 height 11
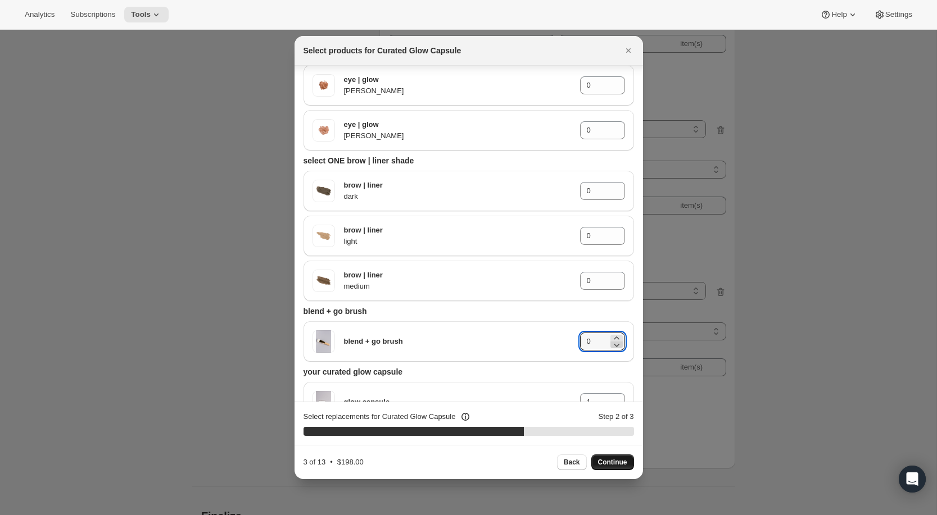
scroll to position [1624, 0]
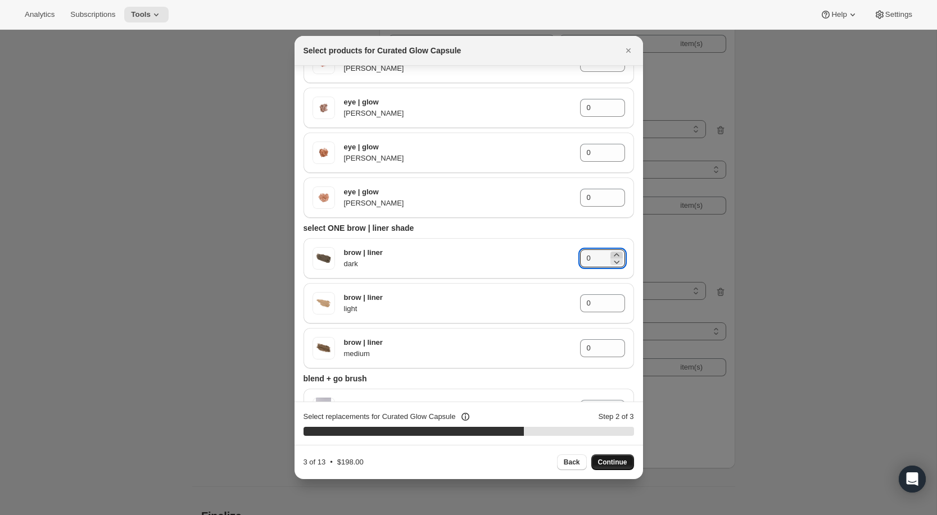
click at [617, 254] on icon ":rai:" at bounding box center [616, 254] width 5 height 3
type input "1"
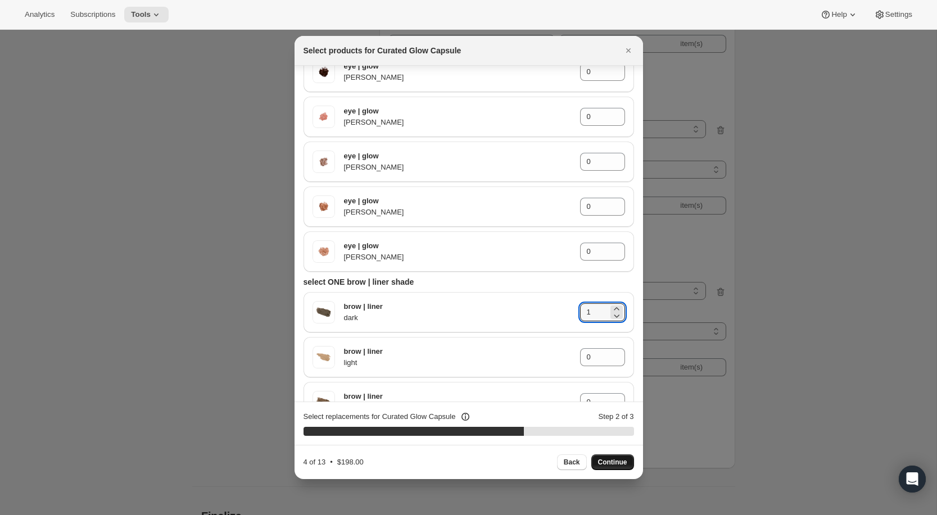
scroll to position [1547, 0]
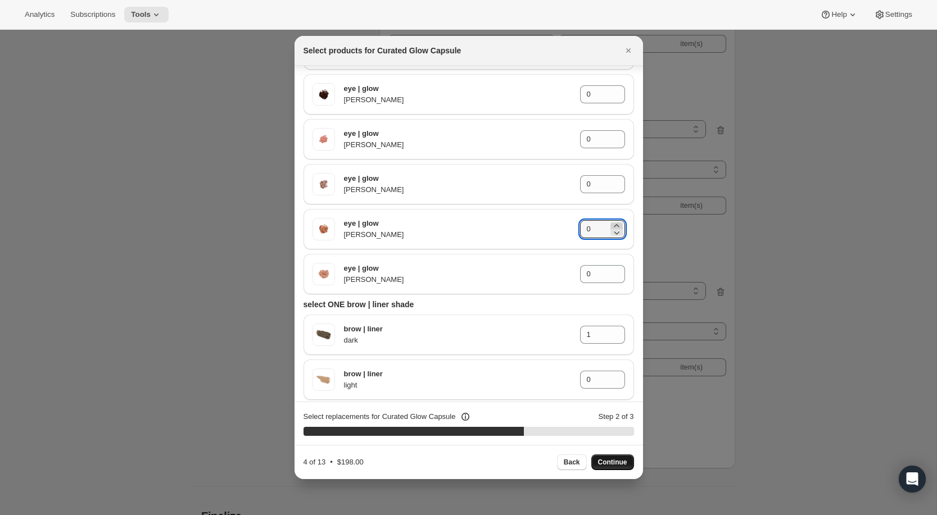
click at [614, 224] on icon ":rai:" at bounding box center [616, 225] width 11 height 11
type input "1"
click at [615, 178] on icon ":rai:" at bounding box center [616, 180] width 11 height 11
type input "1"
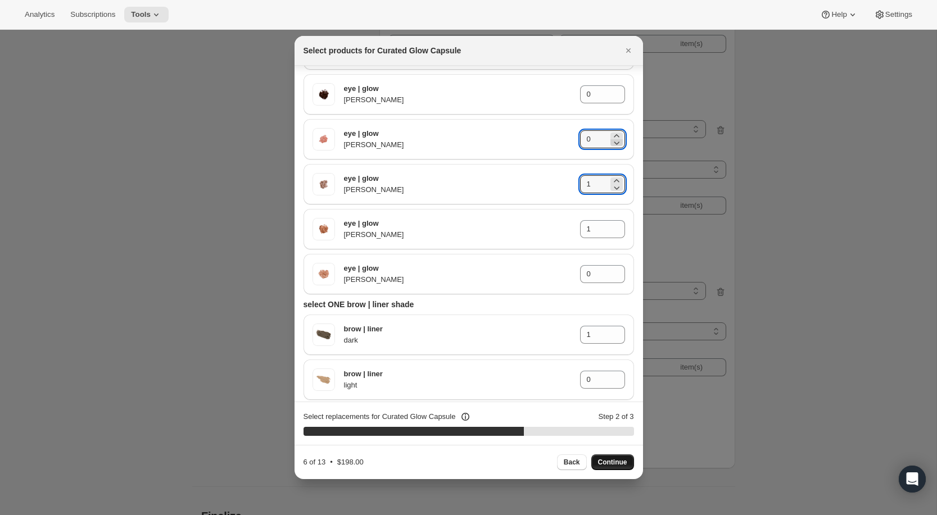
click at [615, 137] on icon ":rai:" at bounding box center [616, 142] width 11 height 11
click at [618, 135] on icon ":rai:" at bounding box center [616, 135] width 11 height 11
type input "1"
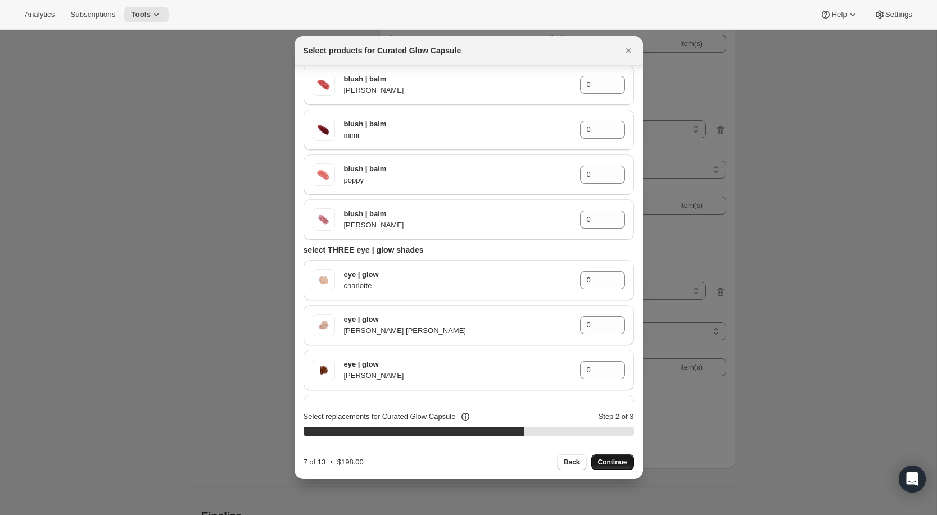
scroll to position [1057, 0]
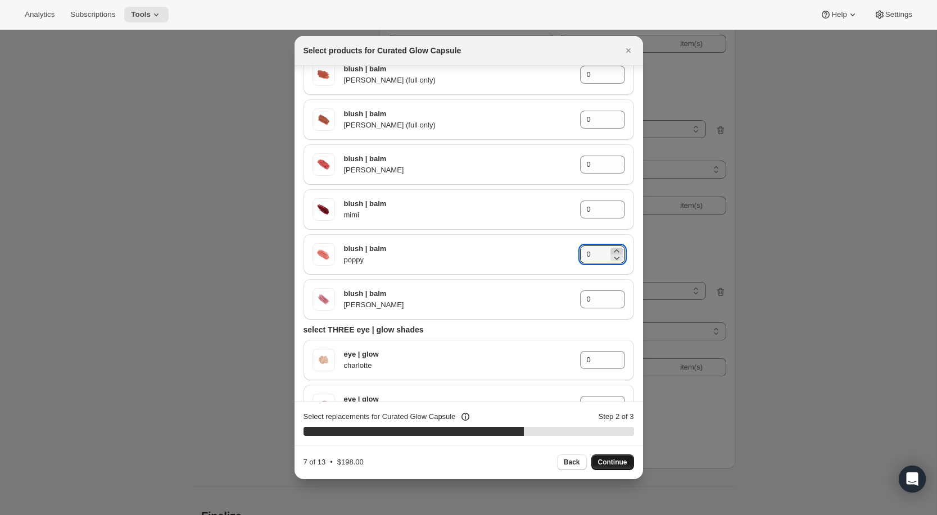
click at [617, 249] on icon ":rai:" at bounding box center [616, 251] width 11 height 11
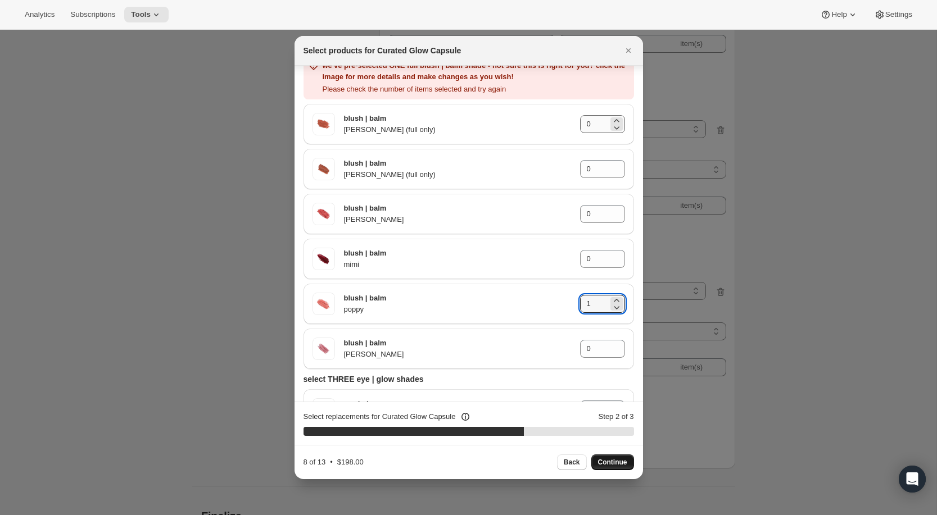
scroll to position [1061, 0]
click at [564, 328] on div "blush | balm shirley 0" at bounding box center [469, 348] width 330 height 40
click at [620, 305] on icon ":rai:" at bounding box center [616, 306] width 11 height 11
type input "0"
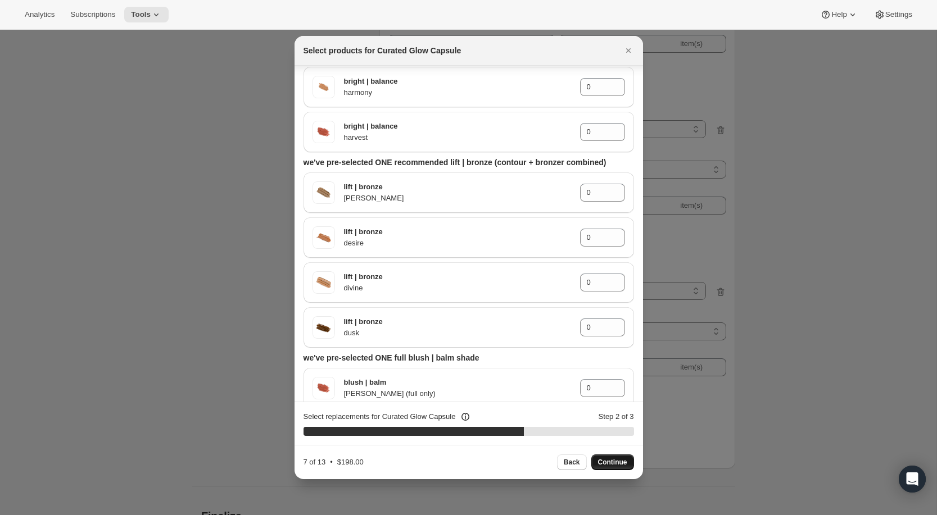
scroll to position [740, 0]
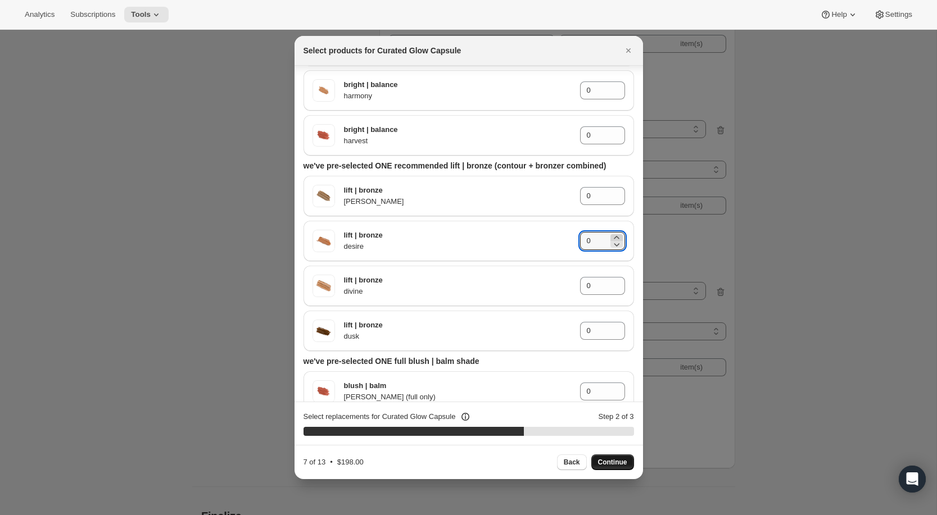
click at [618, 233] on icon ":rai:" at bounding box center [616, 237] width 11 height 11
type input "1"
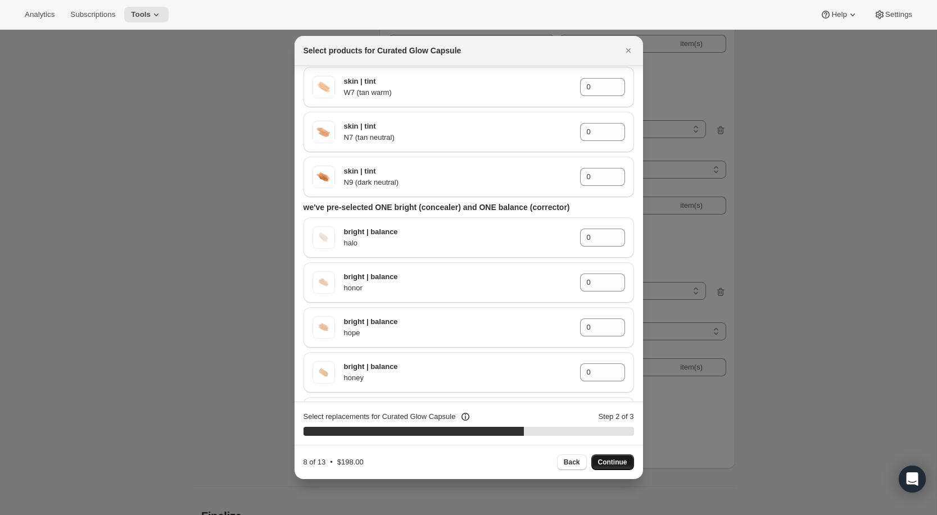
scroll to position [338, 0]
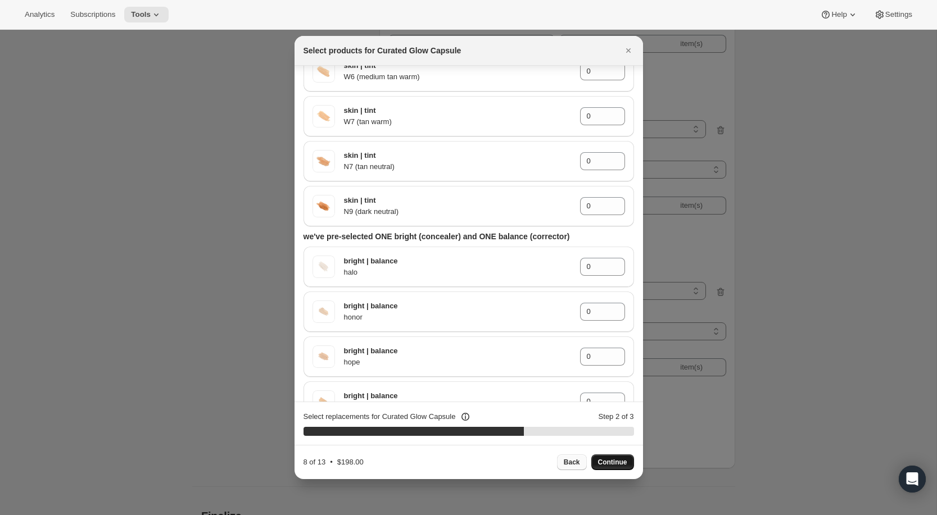
click at [569, 461] on span "Back" at bounding box center [572, 462] width 16 height 9
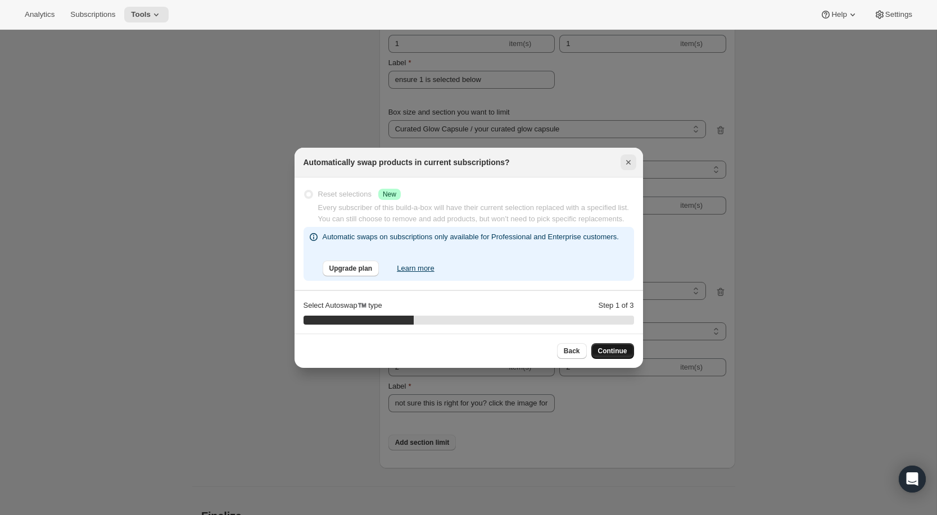
click at [627, 160] on icon "Close" at bounding box center [628, 162] width 4 height 4
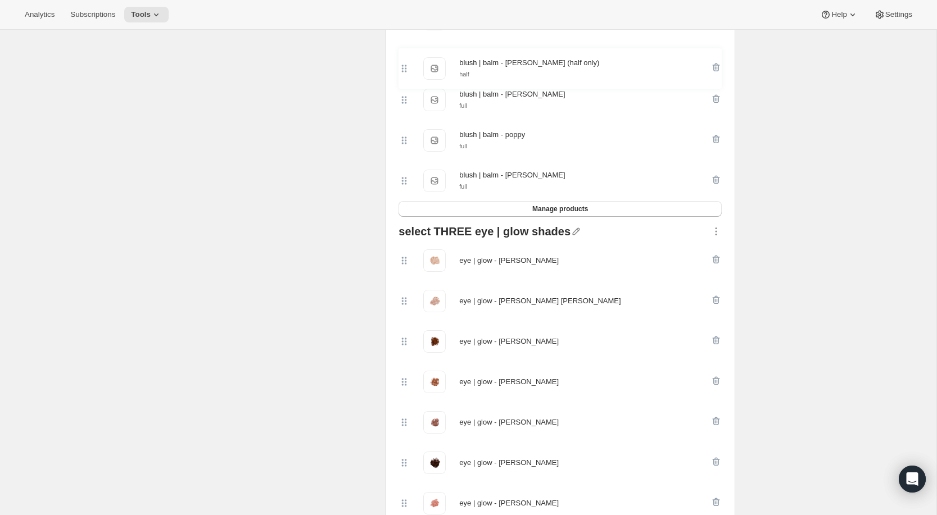
scroll to position [1332, 0]
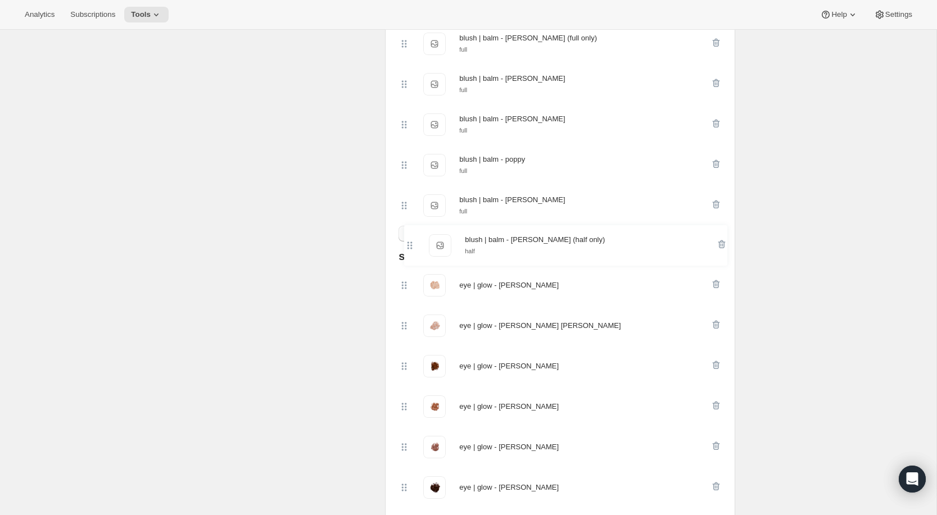
drag, startPoint x: 404, startPoint y: 347, endPoint x: 409, endPoint y: 237, distance: 110.3
click at [409, 237] on div "we've pre-selected ONE recommended skin | tint skin | tint - N2 (fair neutral) …" at bounding box center [560, 149] width 332 height 2338
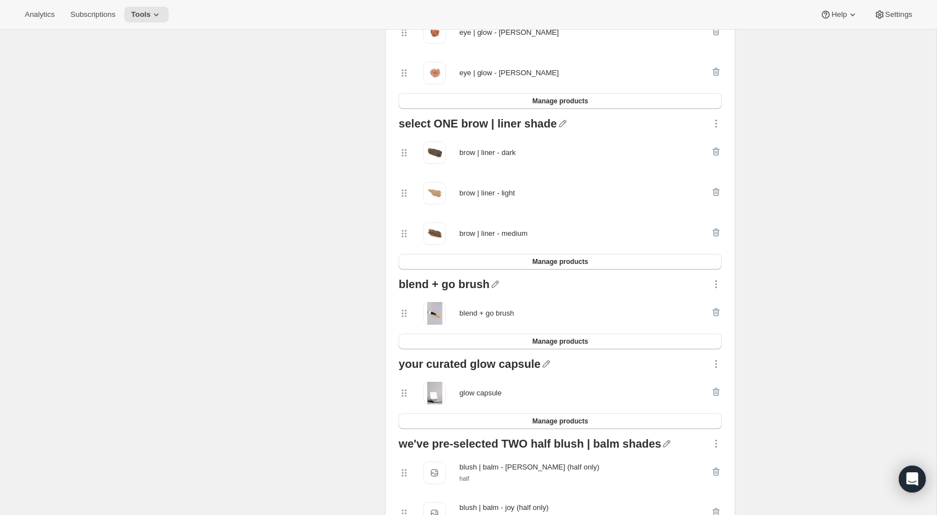
scroll to position [1905, 0]
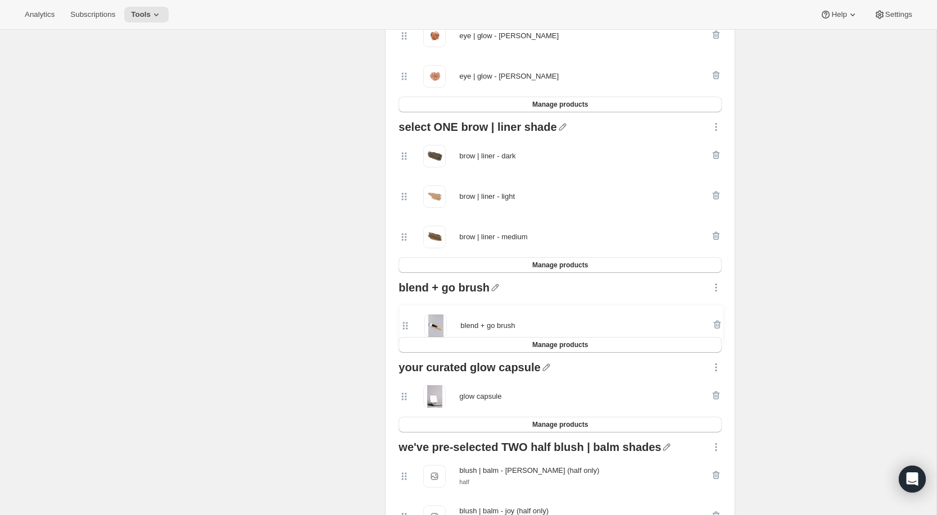
click at [402, 317] on div "blend + go brush" at bounding box center [559, 317] width 323 height 40
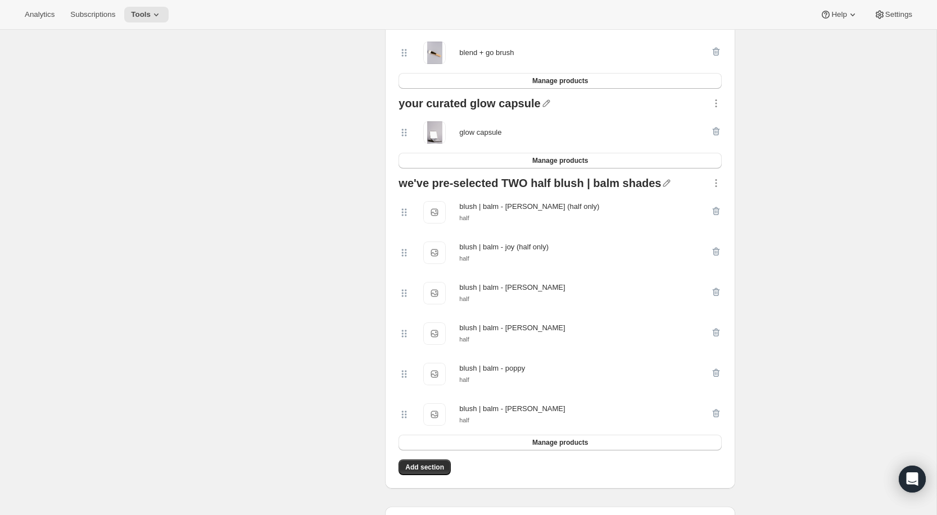
scroll to position [2154, 0]
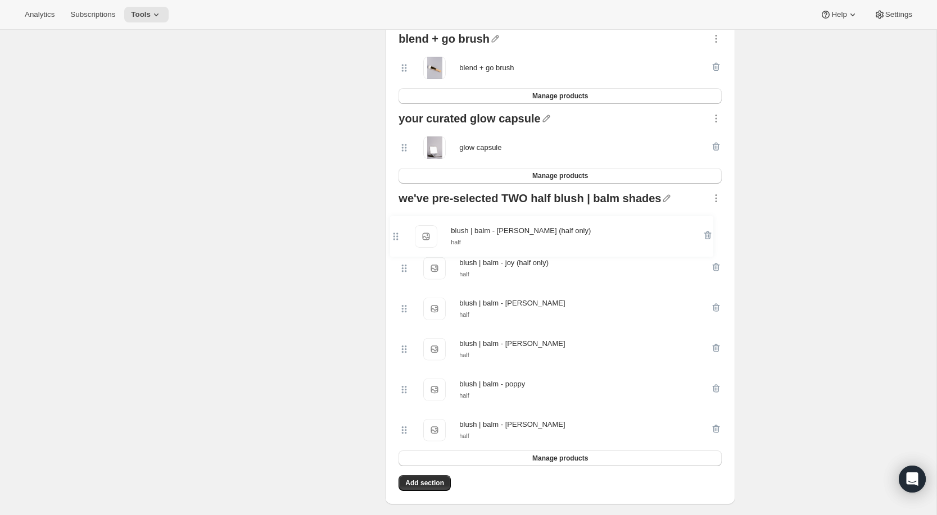
drag, startPoint x: 401, startPoint y: 232, endPoint x: 393, endPoint y: 236, distance: 9.6
drag, startPoint x: 432, startPoint y: 195, endPoint x: 488, endPoint y: 200, distance: 56.4
click at [488, 200] on div "we've pre-selected TWO half blush | balm shades" at bounding box center [529, 200] width 262 height 15
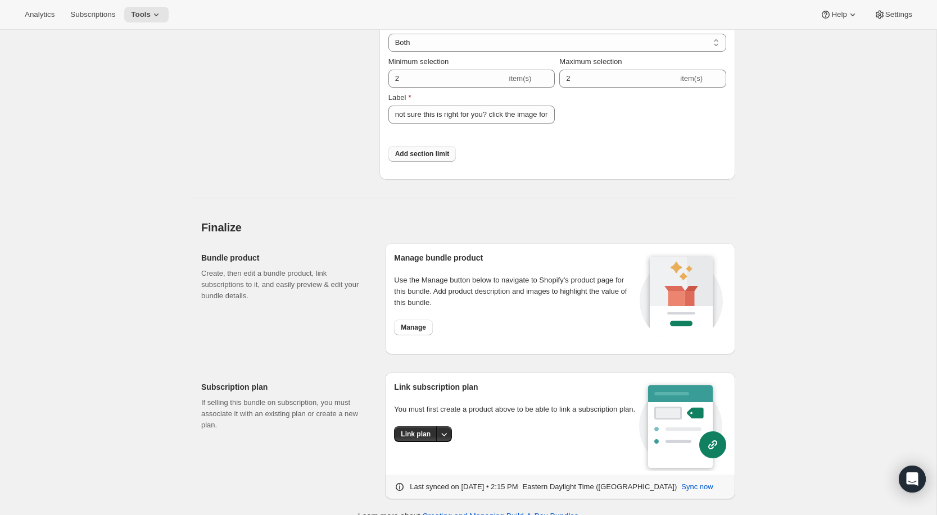
scroll to position [4619, 0]
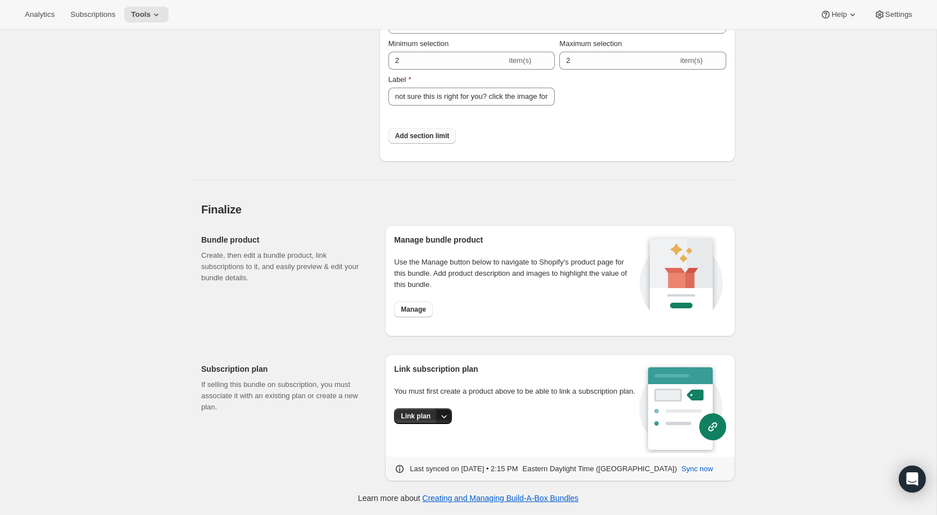
click at [441, 422] on icon "More actions" at bounding box center [443, 416] width 11 height 11
click at [505, 410] on div "Link subscription plan You must first create a product above to be able to link…" at bounding box center [516, 410] width 245 height 93
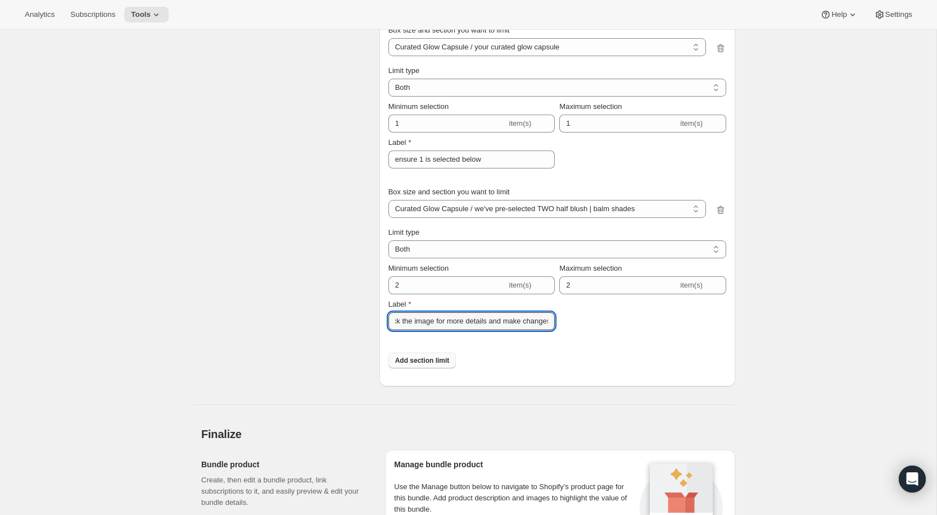
scroll to position [0, 165]
drag, startPoint x: 449, startPoint y: 320, endPoint x: 571, endPoint y: 319, distance: 122.0
click at [571, 320] on div "Minimum selection 2 item(s) Maximum selection 2 item(s) Label not sure this is …" at bounding box center [557, 296] width 338 height 67
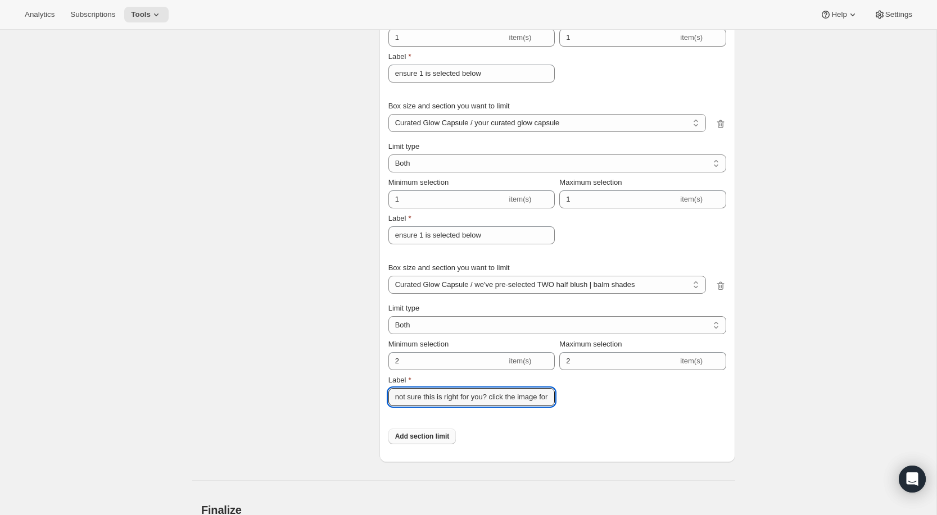
scroll to position [4320, 0]
click at [394, 270] on span "Box size and section you want to limit" at bounding box center [448, 266] width 121 height 8
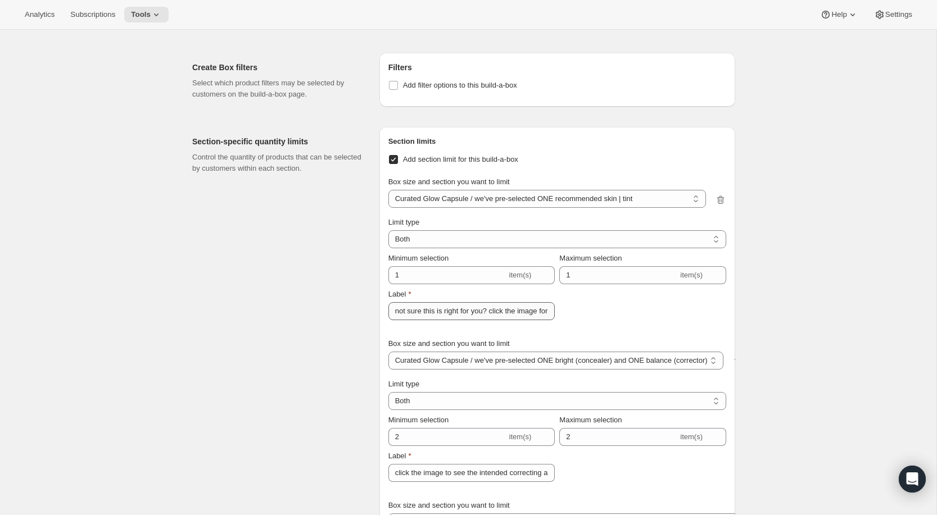
scroll to position [3114, 0]
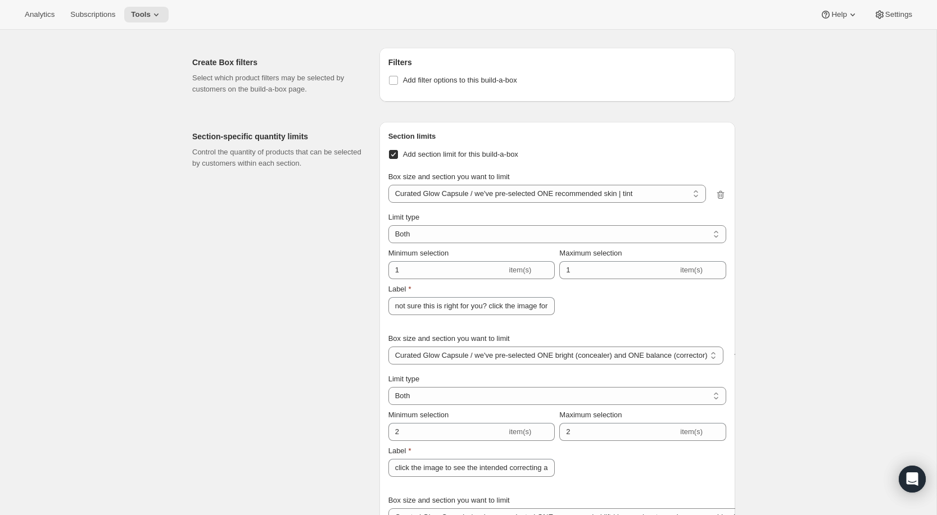
click at [541, 164] on div "Box size and section you want to limit Curated Glow Capsule / we've pre-selecte…" at bounding box center [557, 186] width 338 height 49
click at [400, 180] on span "Box size and section you want to limit" at bounding box center [448, 177] width 121 height 8
click at [400, 185] on select "Curated Glow Capsule / we've pre-selected ONE recommended skin | tint Curated G…" at bounding box center [547, 194] width 318 height 18
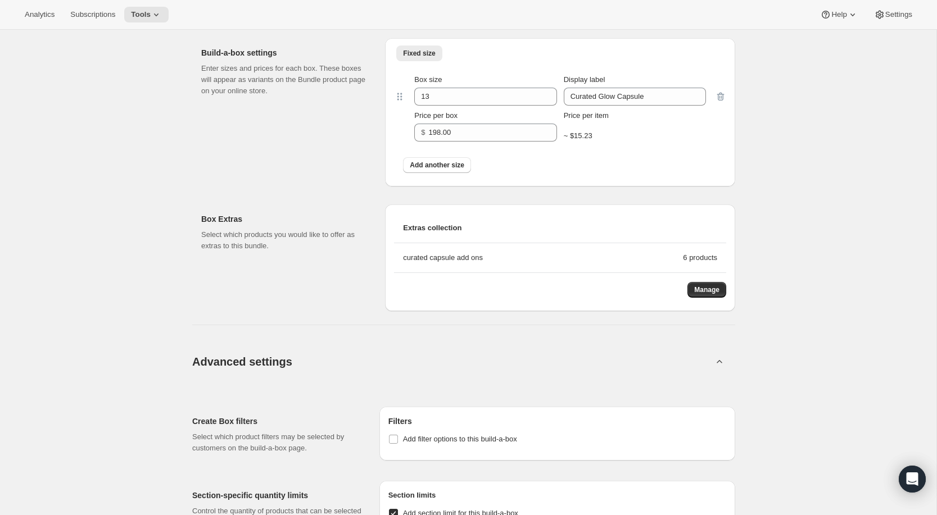
scroll to position [2723, 0]
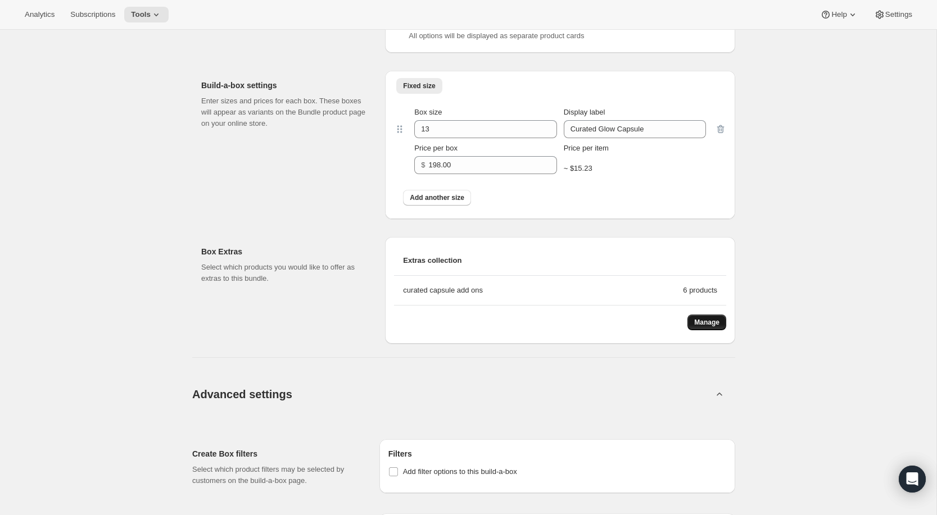
click at [715, 327] on span "Manage" at bounding box center [706, 322] width 25 height 9
click at [719, 325] on button "Manage" at bounding box center [706, 323] width 39 height 16
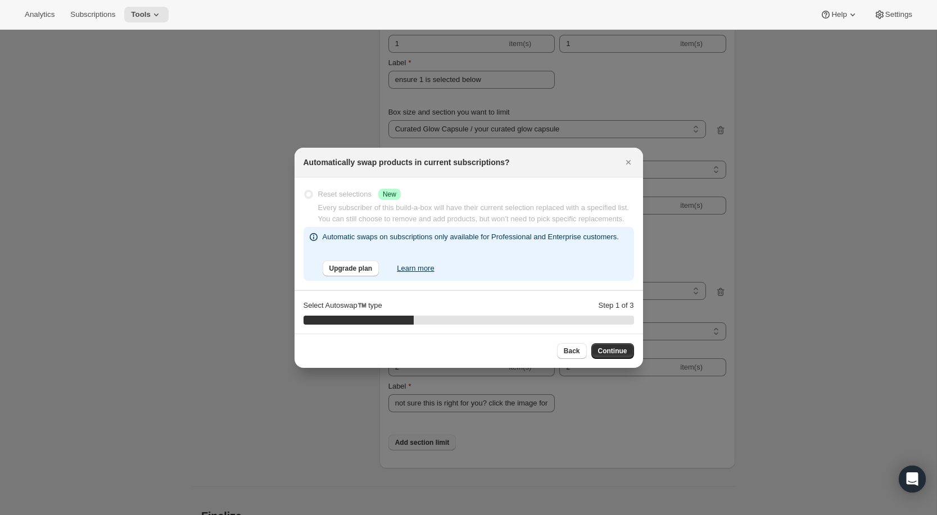
scroll to position [0, 0]
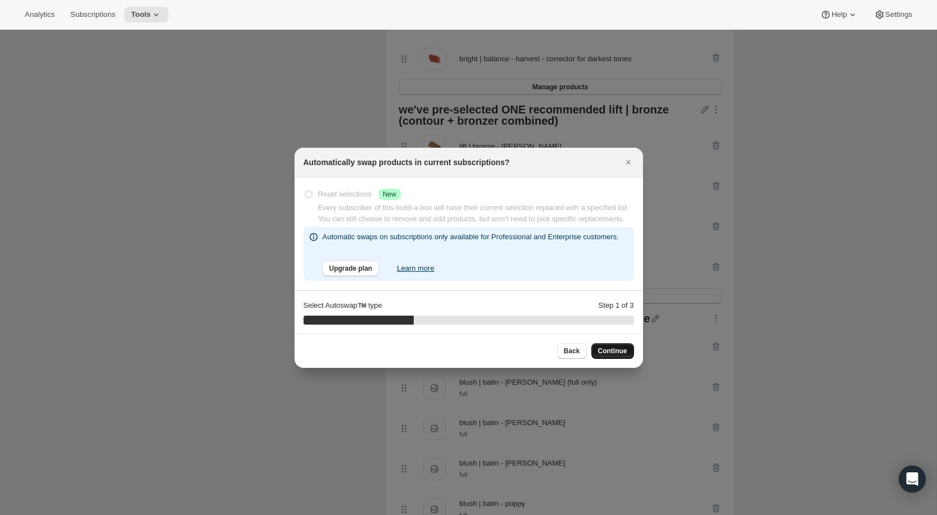
click at [609, 356] on span "Continue" at bounding box center [612, 351] width 29 height 9
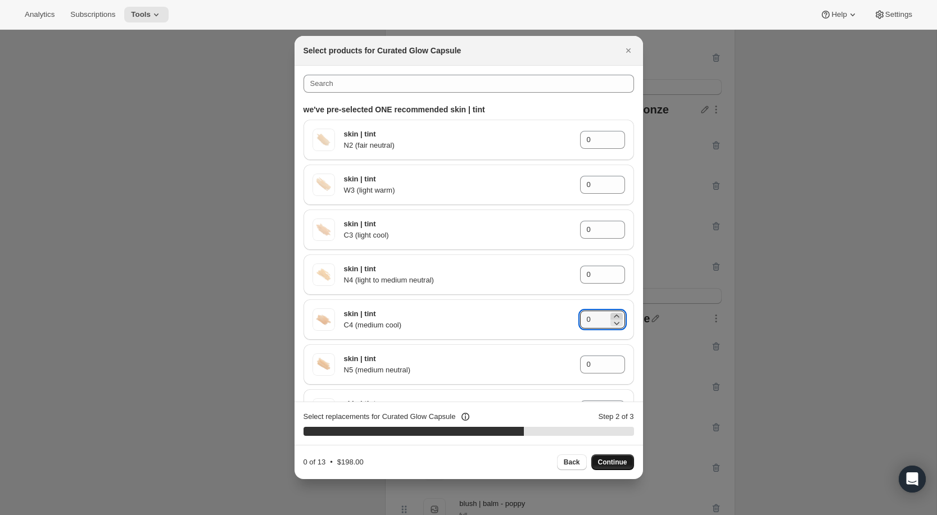
click at [619, 316] on icon ":rai:" at bounding box center [616, 316] width 11 height 11
type input "1"
click at [609, 466] on div "Back Continue" at bounding box center [595, 463] width 77 height 16
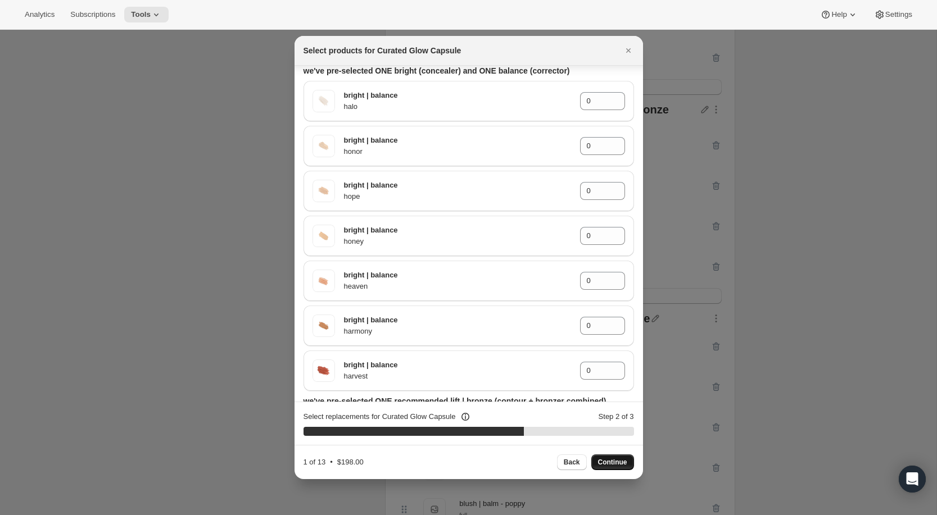
scroll to position [533, 0]
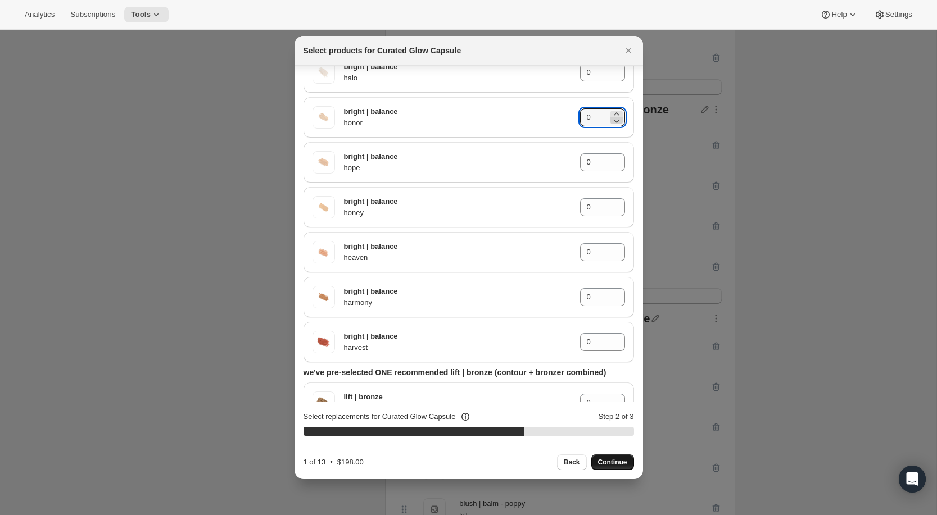
click at [617, 115] on icon ":rai:" at bounding box center [616, 120] width 11 height 11
click at [620, 113] on icon ":rai:" at bounding box center [616, 113] width 11 height 11
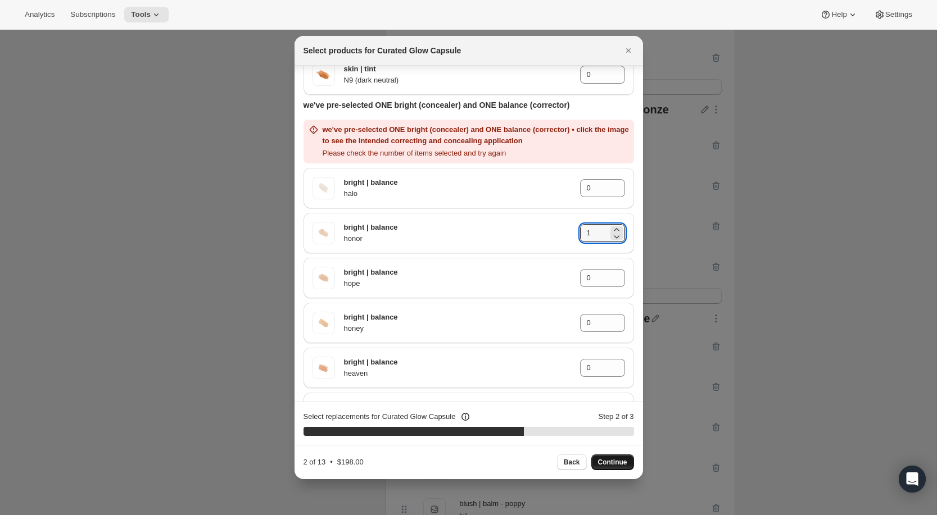
scroll to position [466, 0]
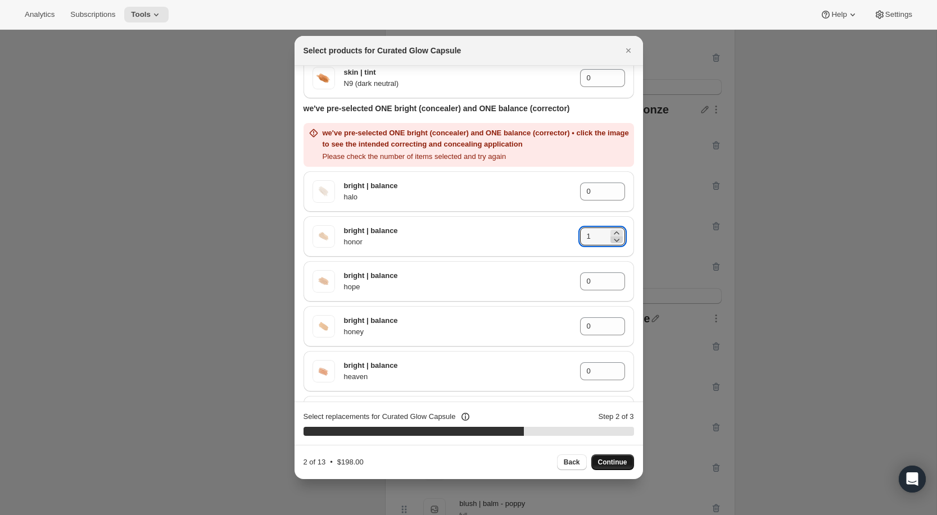
type input "0"
click at [618, 239] on div "we've pre-selected ONE bright (concealer) and ONE balance (corrector) we've pre…" at bounding box center [469, 289] width 330 height 383
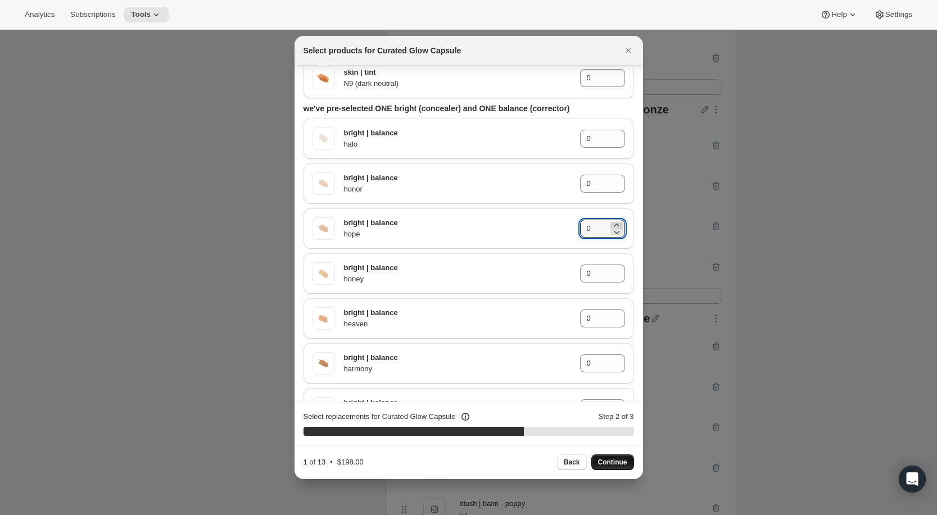
click at [617, 223] on icon ":rai:" at bounding box center [616, 225] width 11 height 11
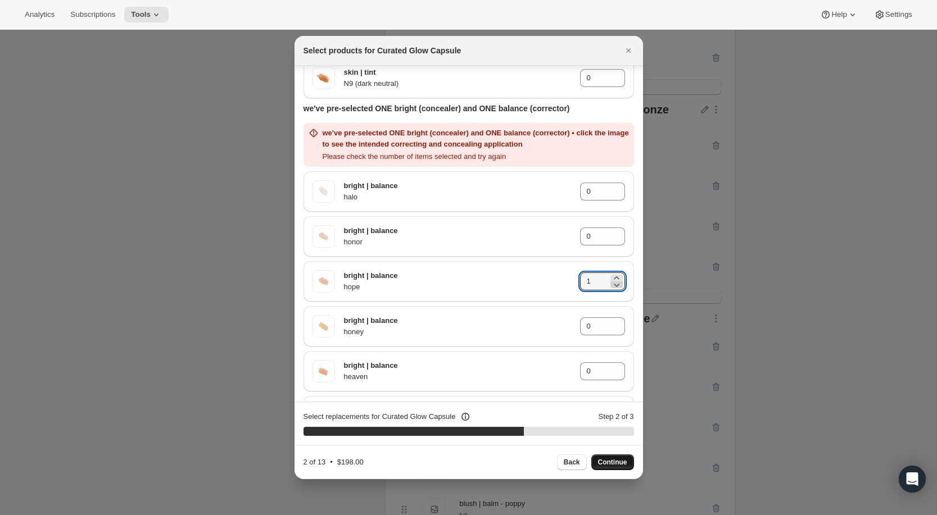
click at [619, 289] on icon ":rai:" at bounding box center [616, 284] width 11 height 11
type input "0"
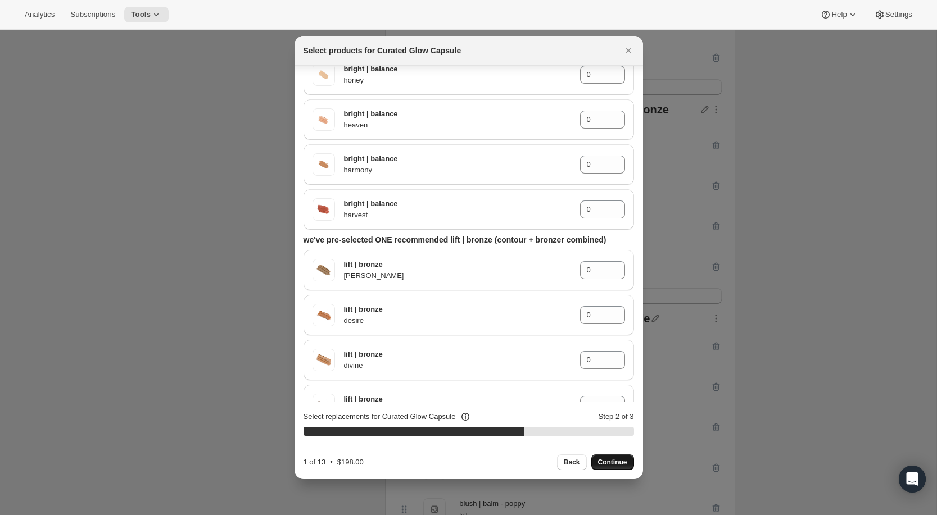
scroll to position [685, 0]
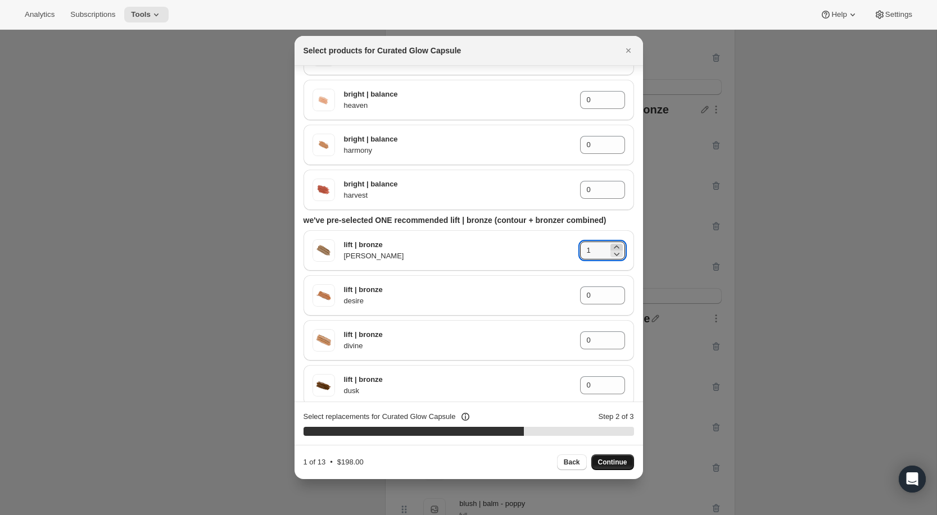
click at [618, 247] on icon ":rai:" at bounding box center [616, 247] width 5 height 3
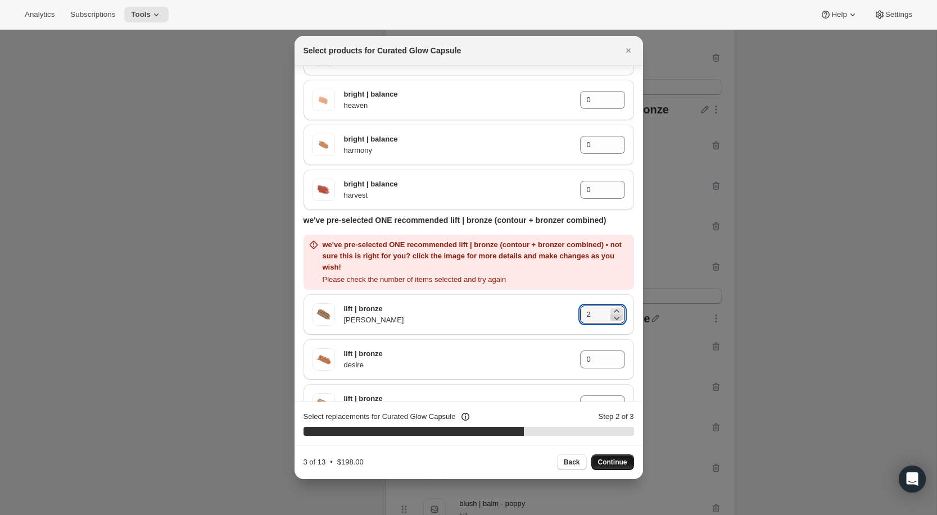
click at [618, 320] on icon ":rai:" at bounding box center [616, 317] width 11 height 11
type input "1"
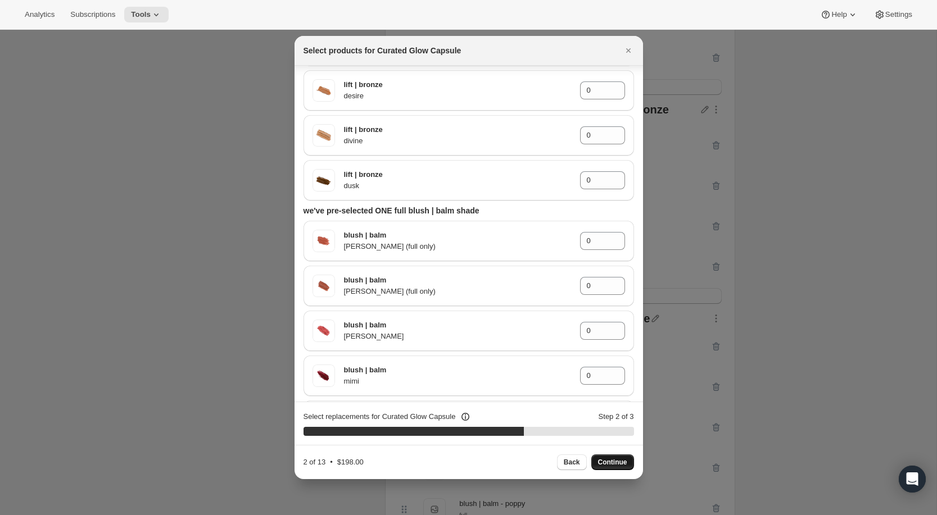
scroll to position [907, 0]
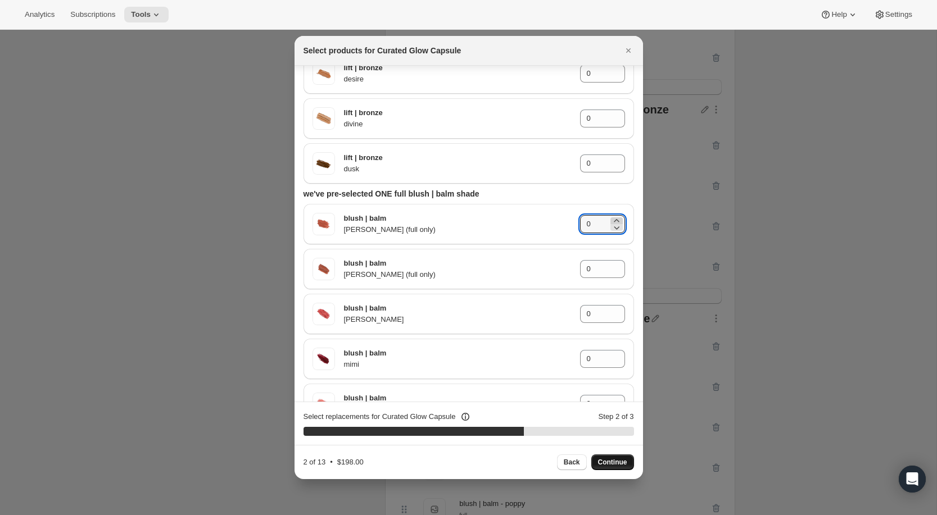
click at [619, 219] on icon ":rai:" at bounding box center [616, 220] width 11 height 11
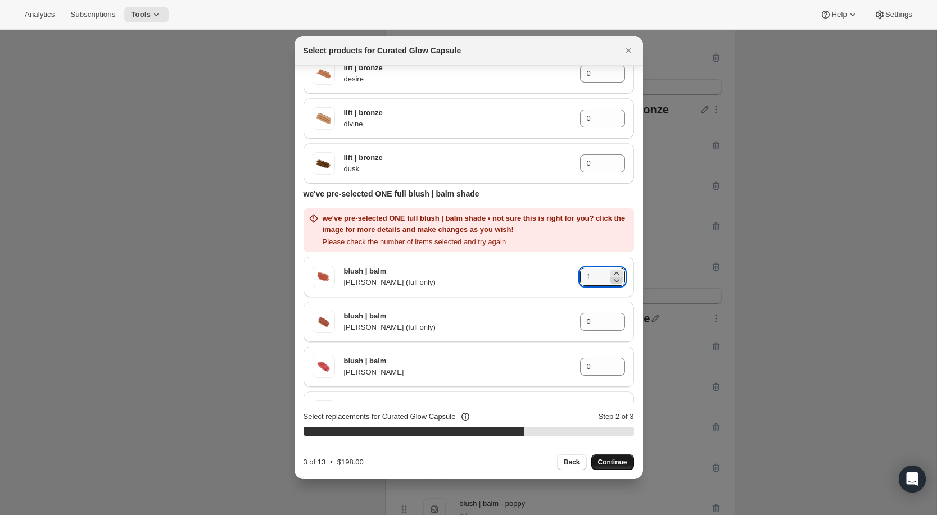
click at [618, 279] on icon ":rai:" at bounding box center [616, 280] width 11 height 11
type input "0"
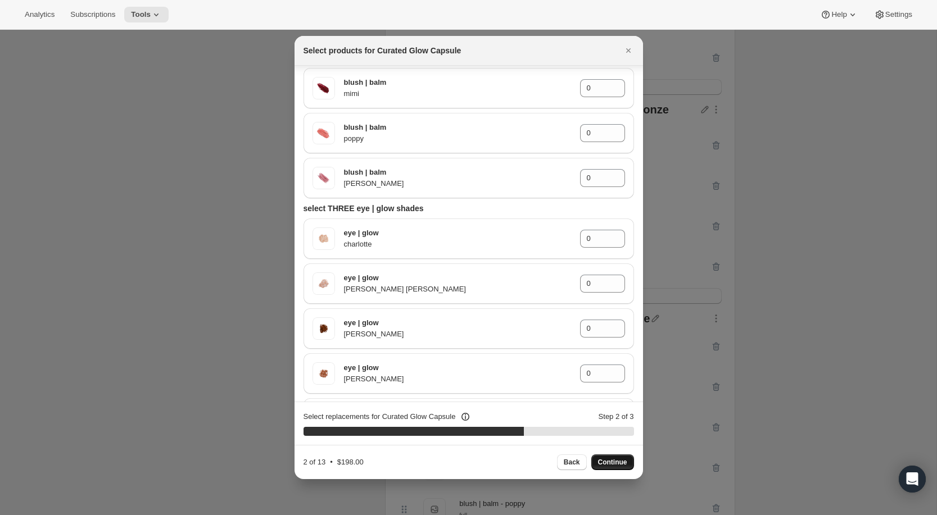
scroll to position [1188, 0]
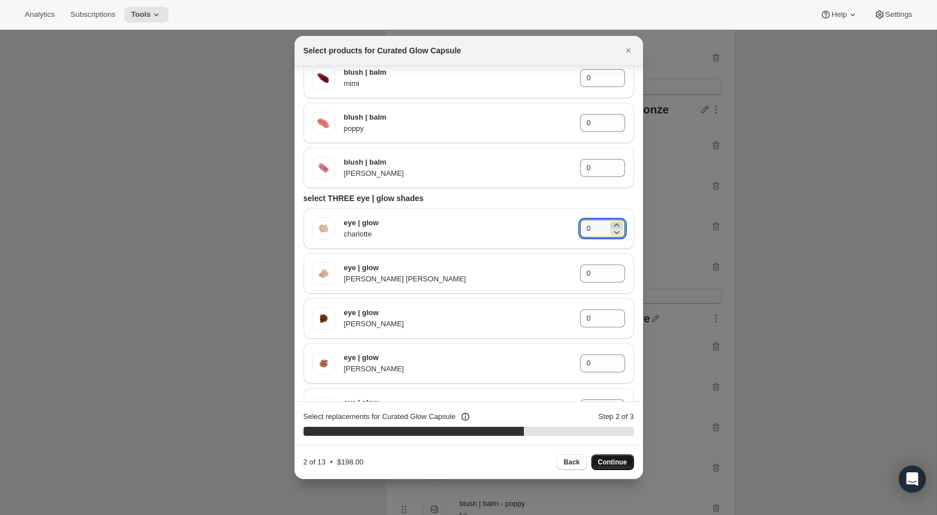
click at [617, 221] on icon ":rai:" at bounding box center [616, 225] width 11 height 11
type input "1"
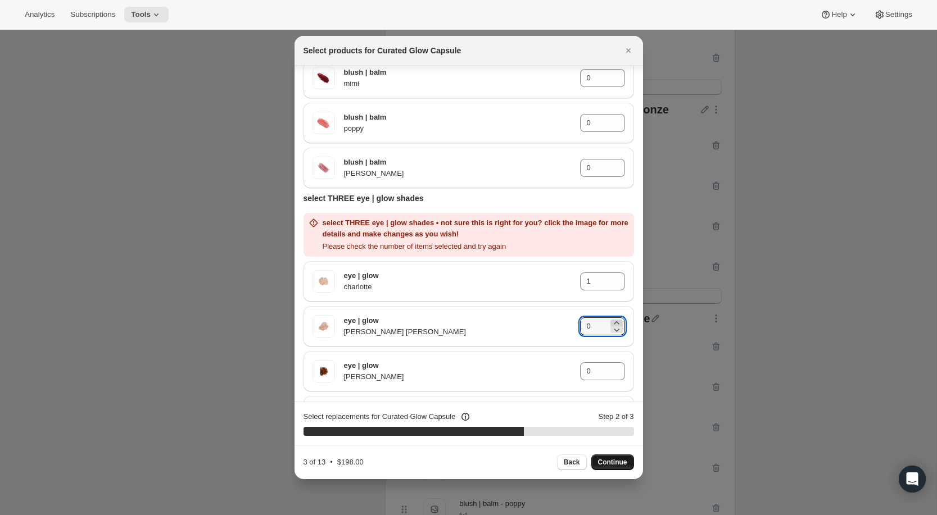
click at [620, 319] on icon ":rai:" at bounding box center [616, 323] width 11 height 11
type input "2"
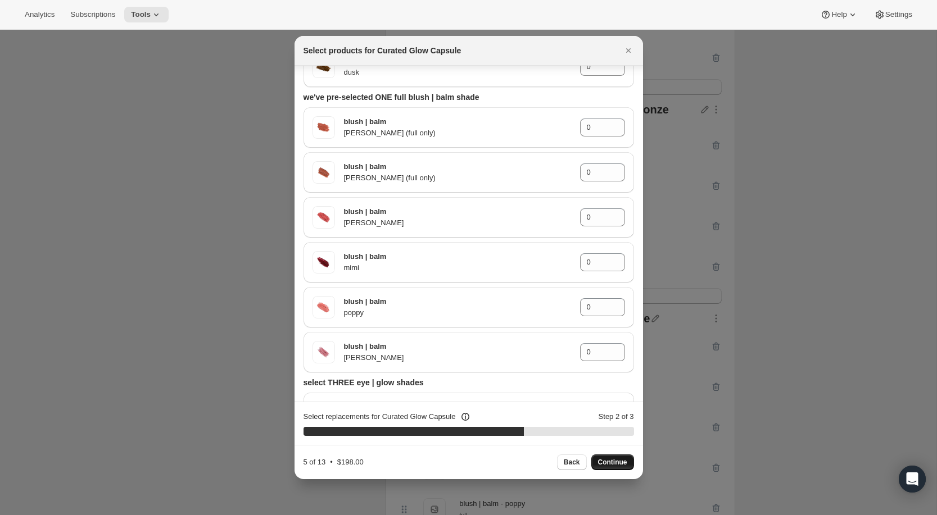
scroll to position [998, 0]
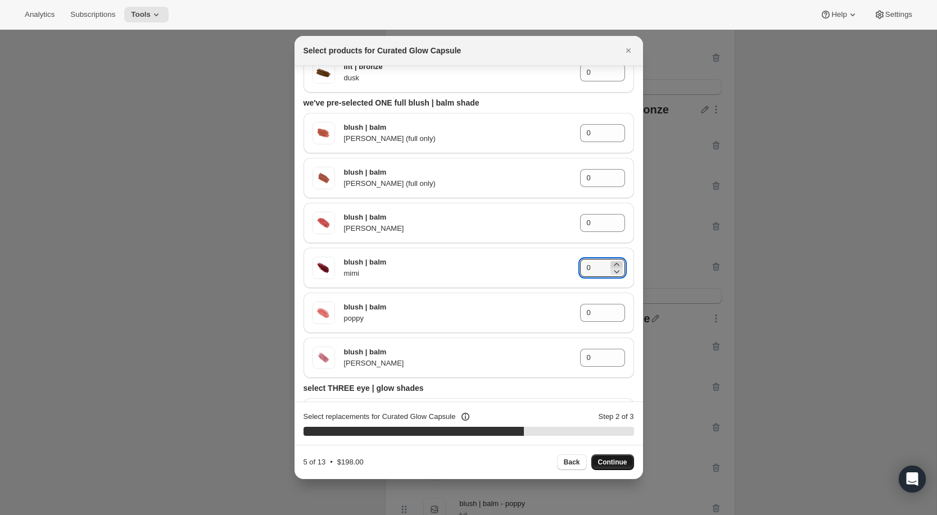
click at [618, 262] on icon ":rai:" at bounding box center [616, 264] width 11 height 11
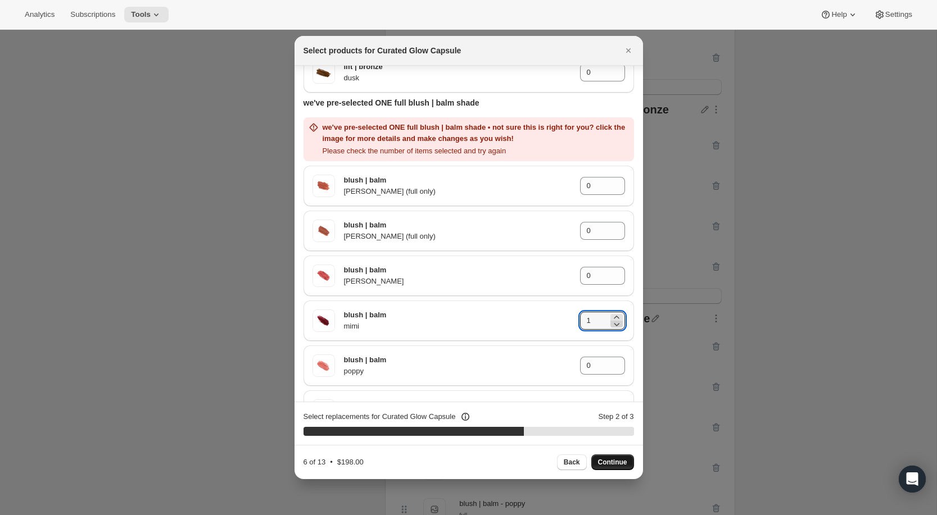
click at [618, 319] on icon ":rai:" at bounding box center [616, 324] width 11 height 11
type input "0"
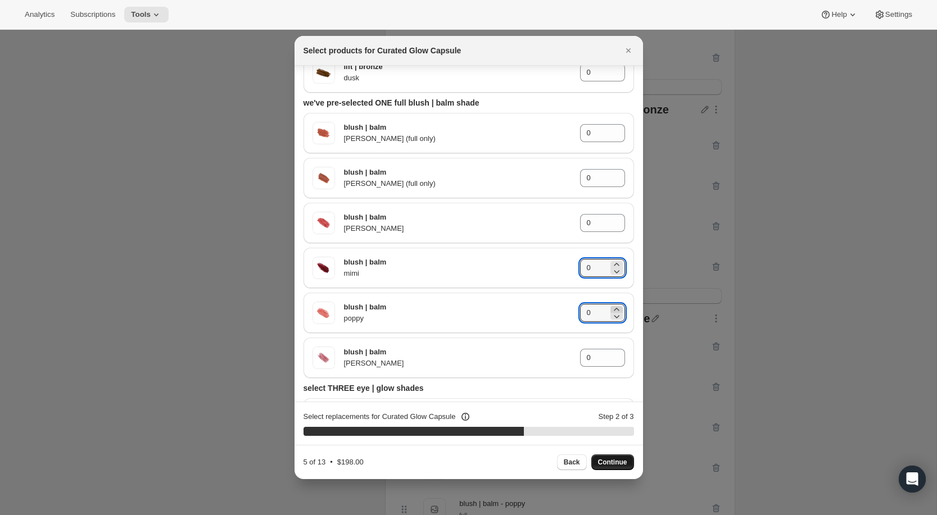
click at [622, 309] on icon ":rai:" at bounding box center [616, 309] width 11 height 11
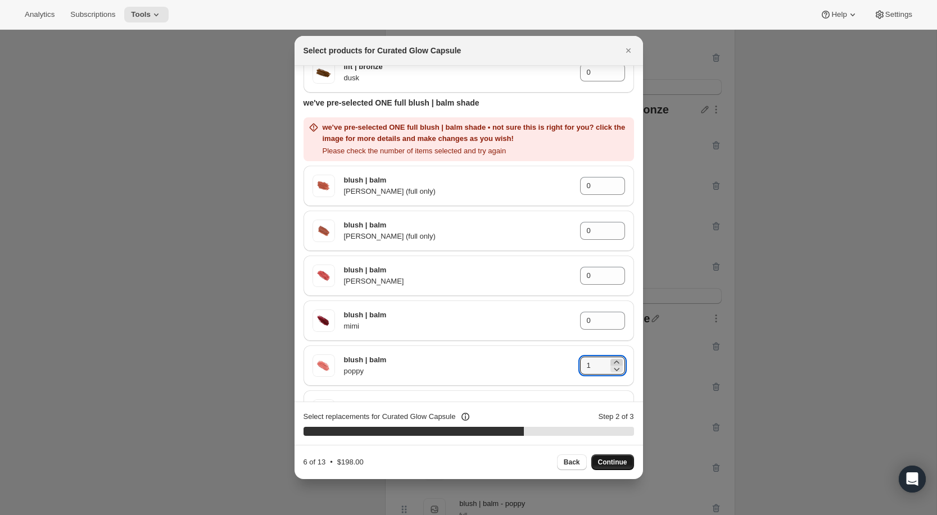
click at [617, 359] on icon ":rai:" at bounding box center [616, 362] width 11 height 11
click at [617, 361] on icon ":rai:" at bounding box center [616, 362] width 5 height 3
type input "3"
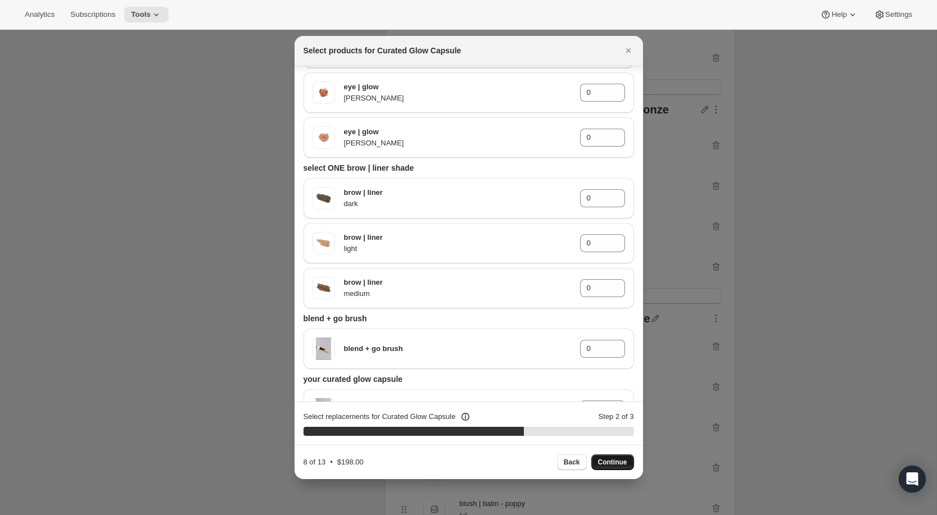
scroll to position [1697, 0]
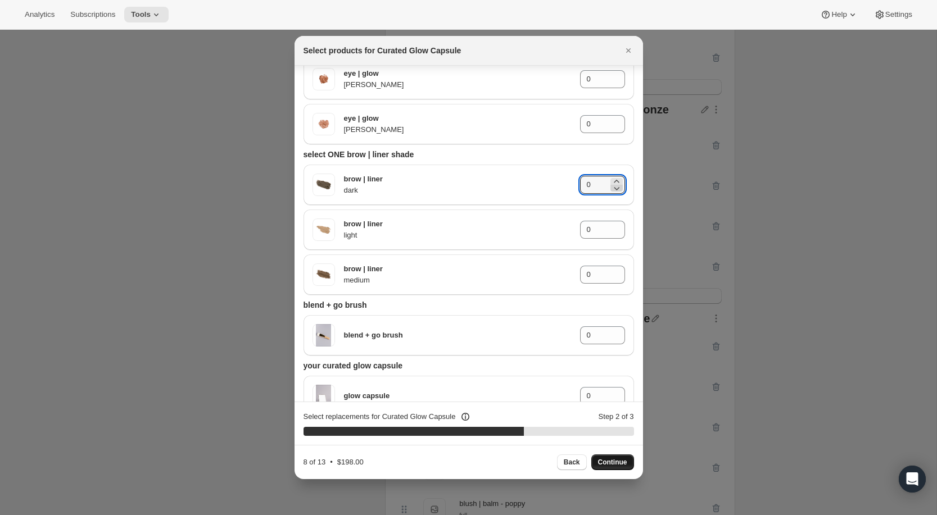
click at [616, 183] on icon ":rai:" at bounding box center [616, 188] width 11 height 11
click at [617, 183] on icon ":rai:" at bounding box center [616, 188] width 11 height 11
click at [617, 179] on icon ":rai:" at bounding box center [616, 181] width 11 height 11
type input "1"
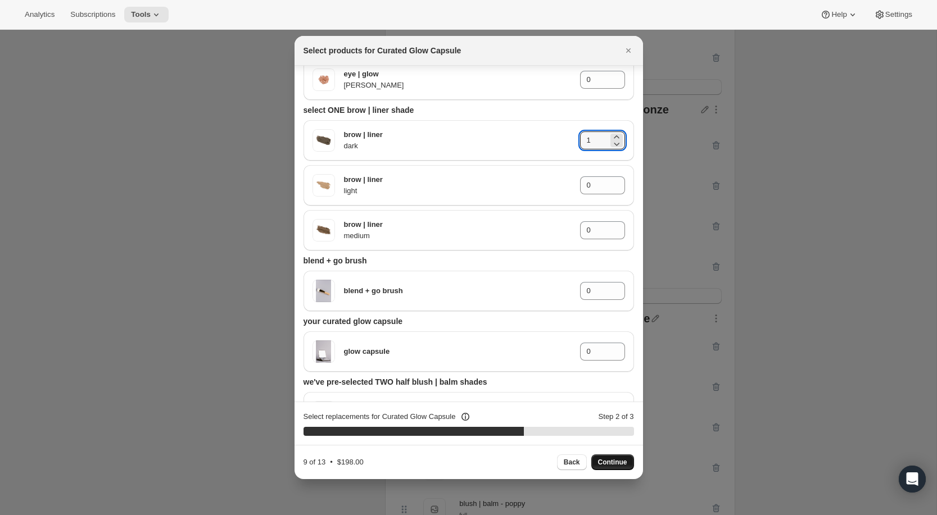
scroll to position [1744, 0]
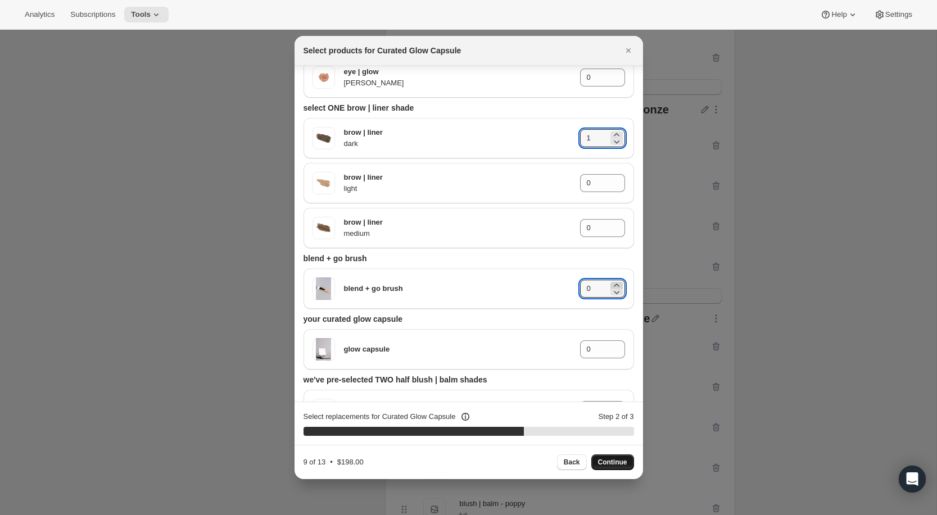
click at [617, 284] on icon ":rai:" at bounding box center [616, 285] width 5 height 3
type input "1"
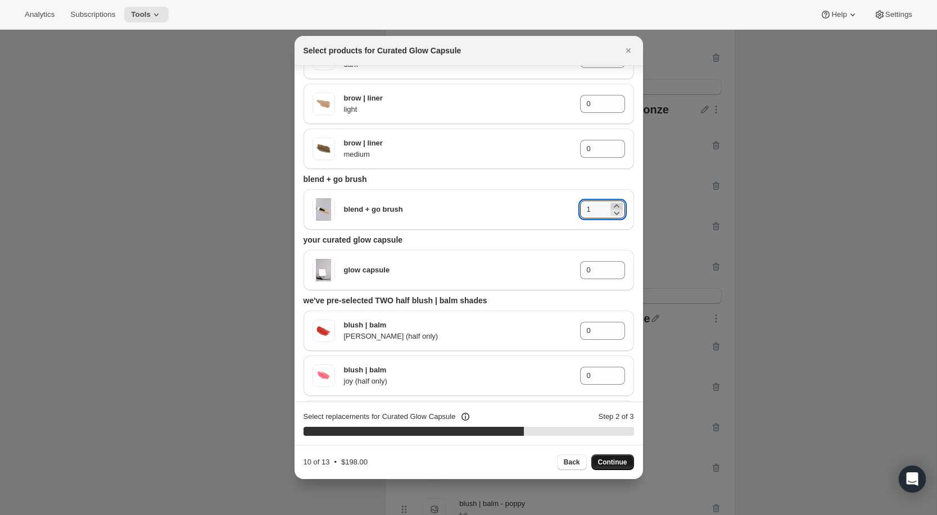
scroll to position [1841, 0]
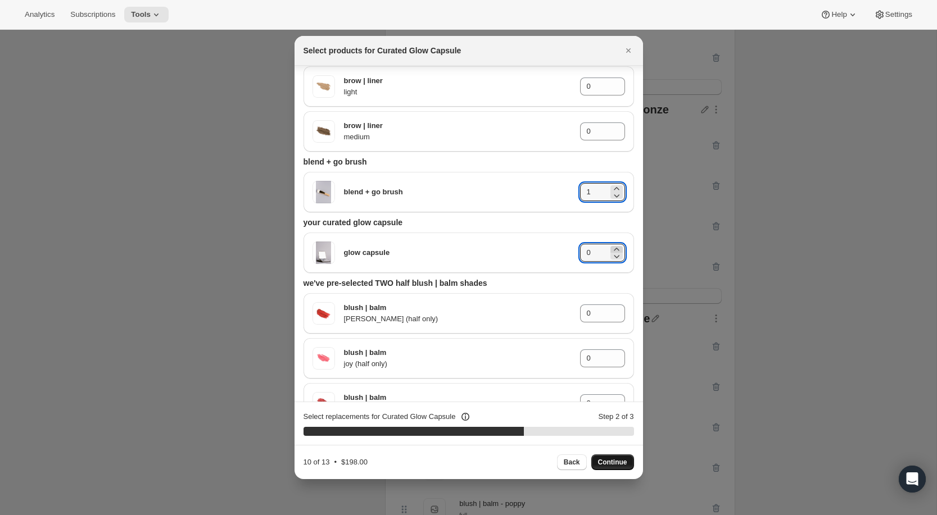
click at [616, 247] on icon ":rai:" at bounding box center [616, 249] width 11 height 11
type input "1"
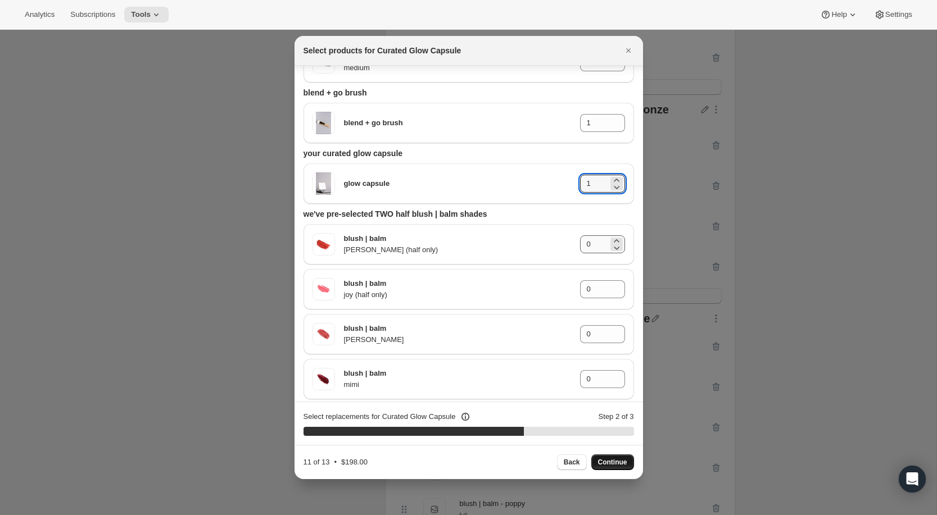
scroll to position [1931, 0]
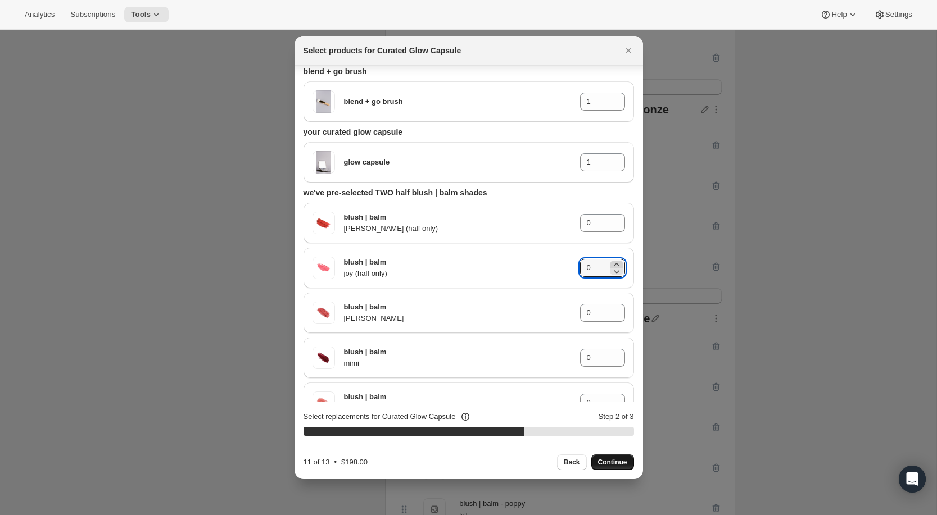
click at [620, 264] on icon ":rai:" at bounding box center [616, 264] width 11 height 11
type input "2"
click at [616, 461] on span "Continue" at bounding box center [612, 462] width 29 height 9
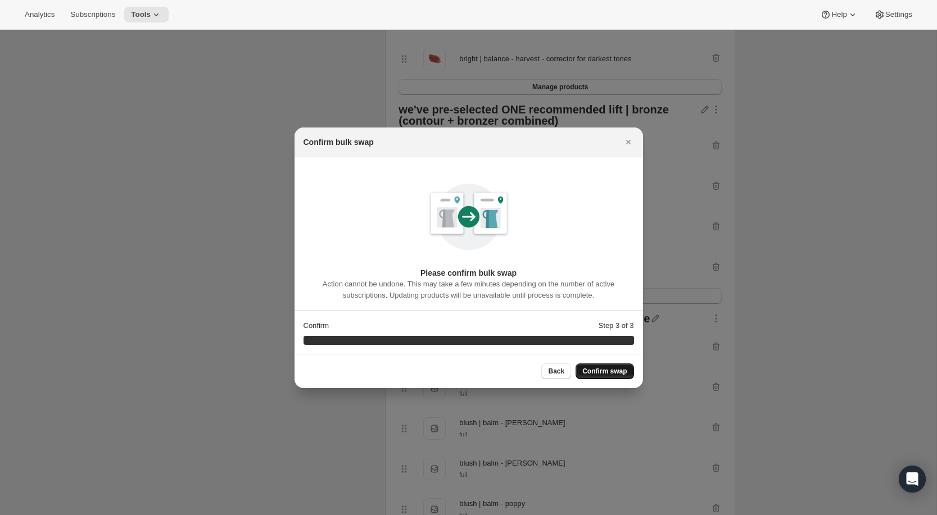
click at [602, 370] on span "Confirm swap" at bounding box center [604, 371] width 44 height 9
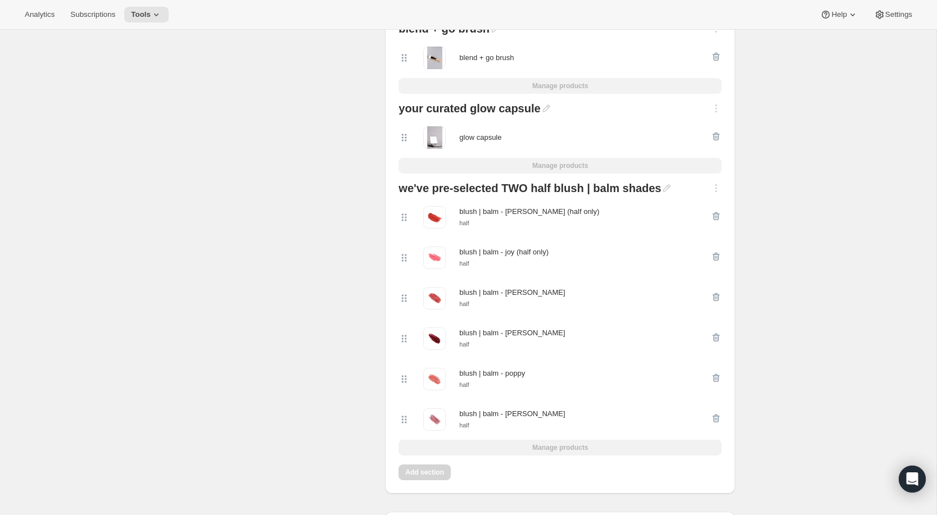
scroll to position [2238, 0]
click at [405, 298] on icon at bounding box center [403, 297] width 11 height 11
click at [404, 294] on icon at bounding box center [403, 297] width 11 height 11
click at [716, 293] on div at bounding box center [715, 297] width 11 height 22
click at [714, 298] on div at bounding box center [715, 297] width 11 height 22
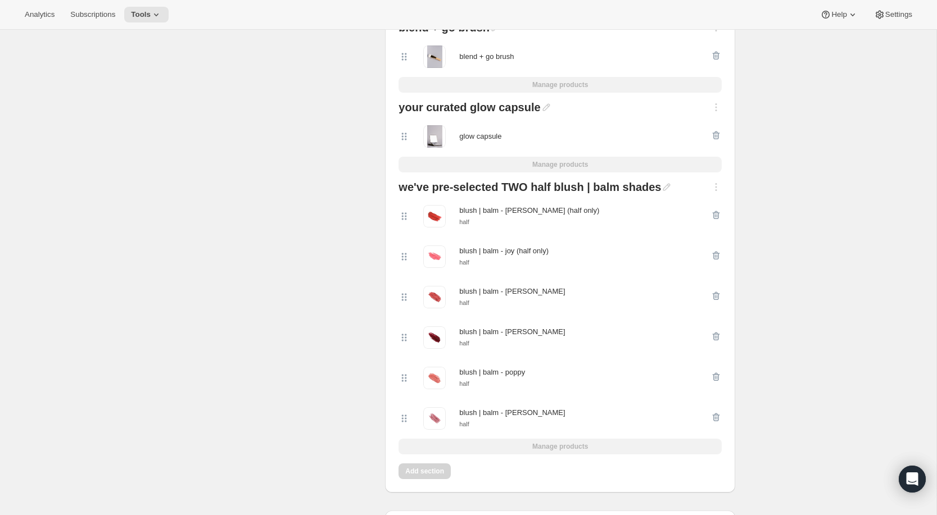
click at [540, 445] on div "we've pre-selected TWO half blush | balm shades blush | balm - emily (half only…" at bounding box center [560, 318] width 332 height 282
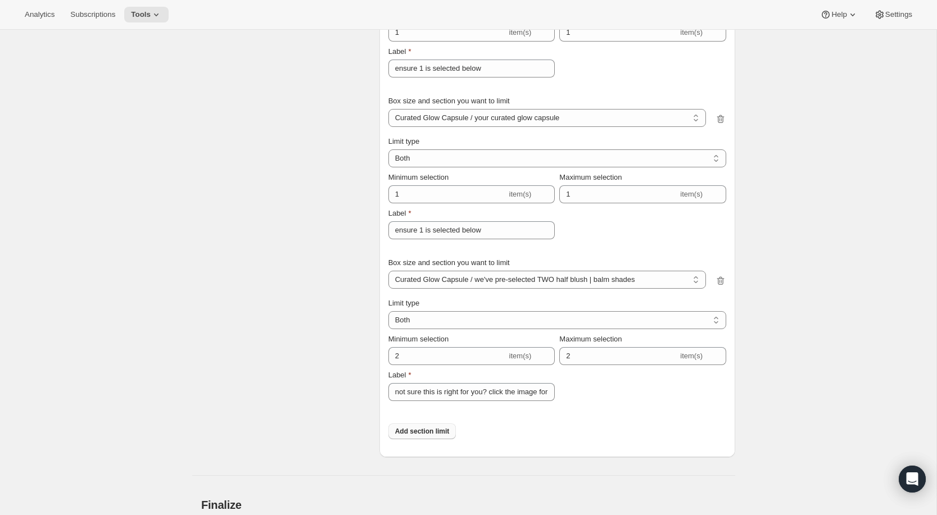
scroll to position [4432, 0]
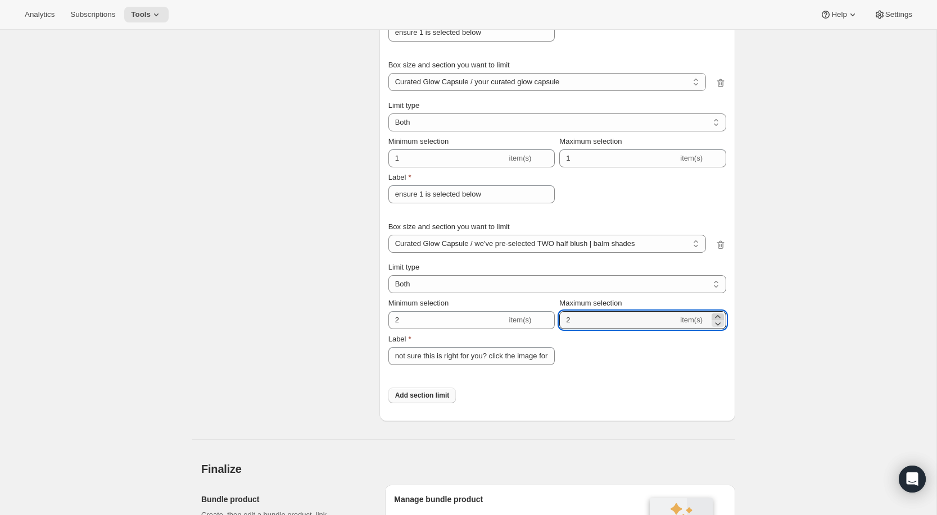
click at [719, 318] on icon at bounding box center [717, 316] width 5 height 3
click at [721, 326] on icon at bounding box center [717, 323] width 11 height 11
type input "2"
click at [686, 284] on select "Maximum Minimum Both" at bounding box center [557, 284] width 338 height 18
click at [388, 276] on select "Maximum Minimum Both" at bounding box center [557, 284] width 338 height 18
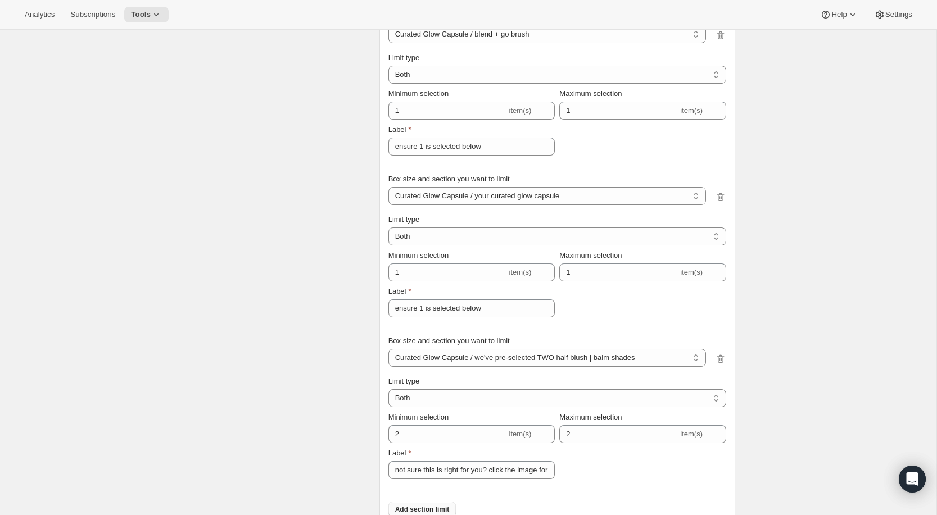
scroll to position [4432, 0]
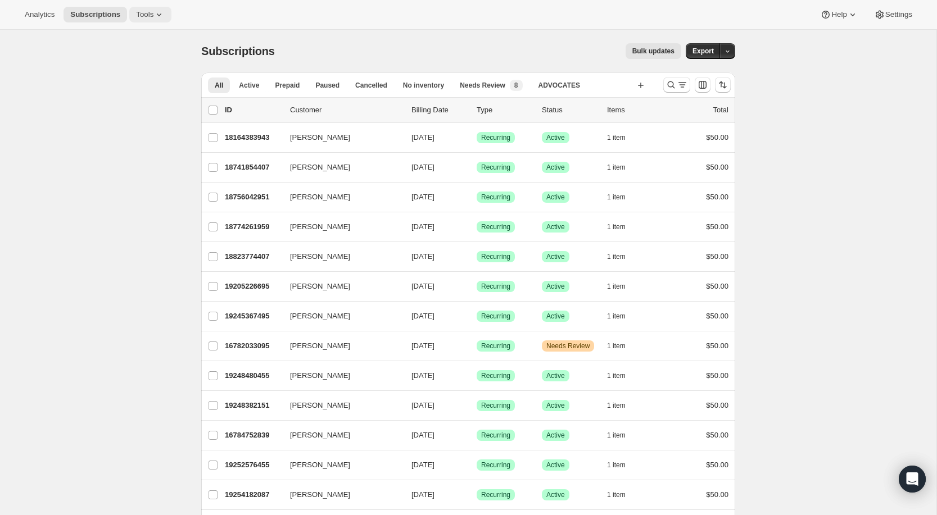
click at [165, 19] on icon at bounding box center [158, 14] width 11 height 11
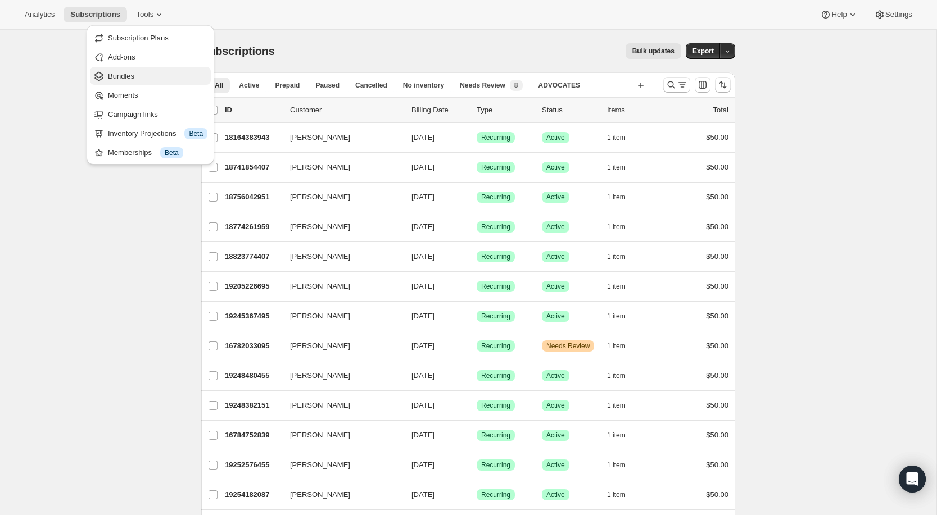
click at [144, 73] on span "Bundles" at bounding box center [157, 76] width 99 height 11
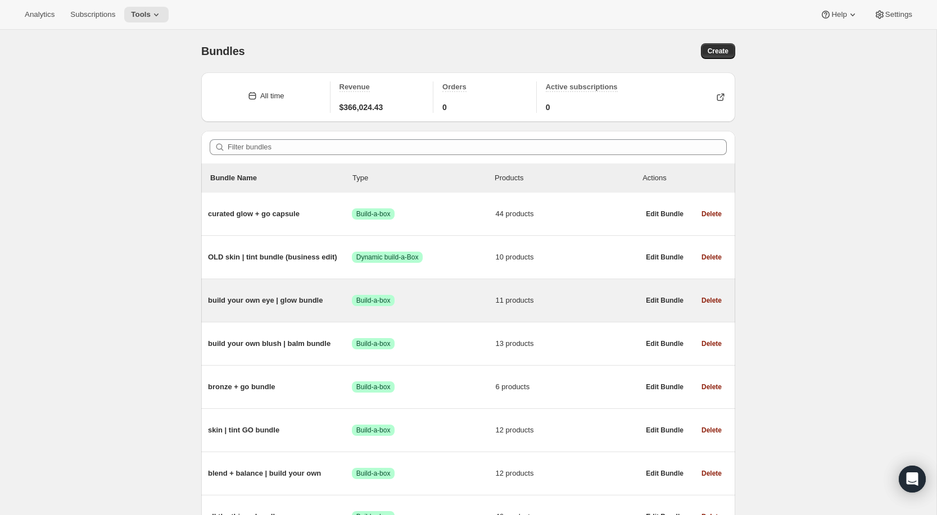
click at [294, 302] on span "build your own eye | glow bundle" at bounding box center [280, 300] width 144 height 11
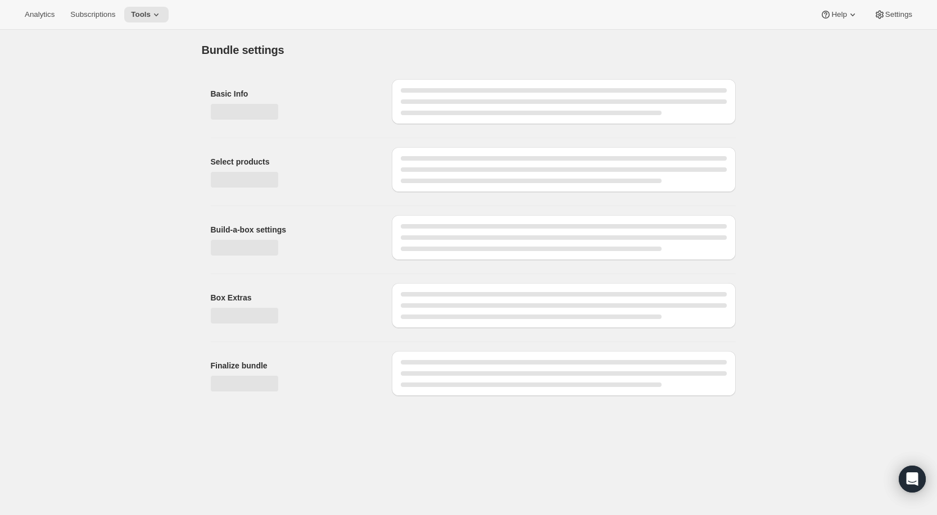
type input "build your own eye | glow bundle"
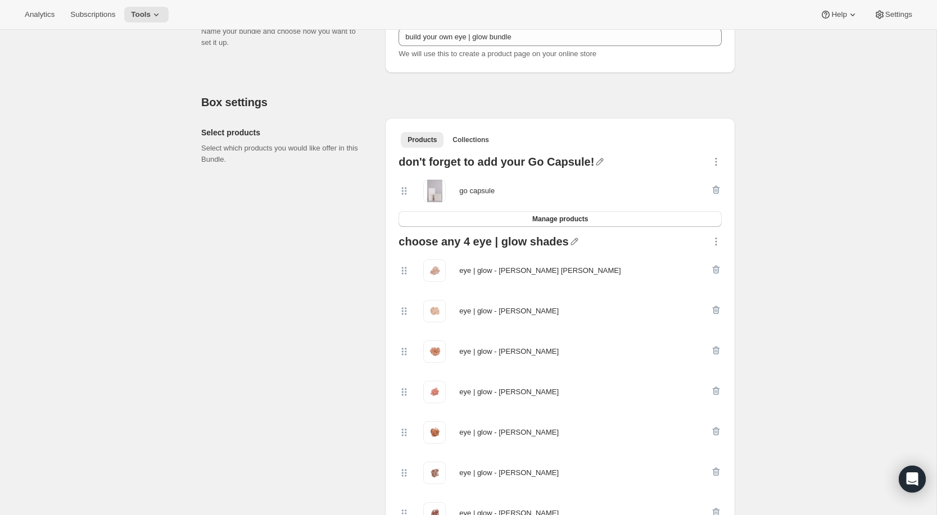
scroll to position [4, 0]
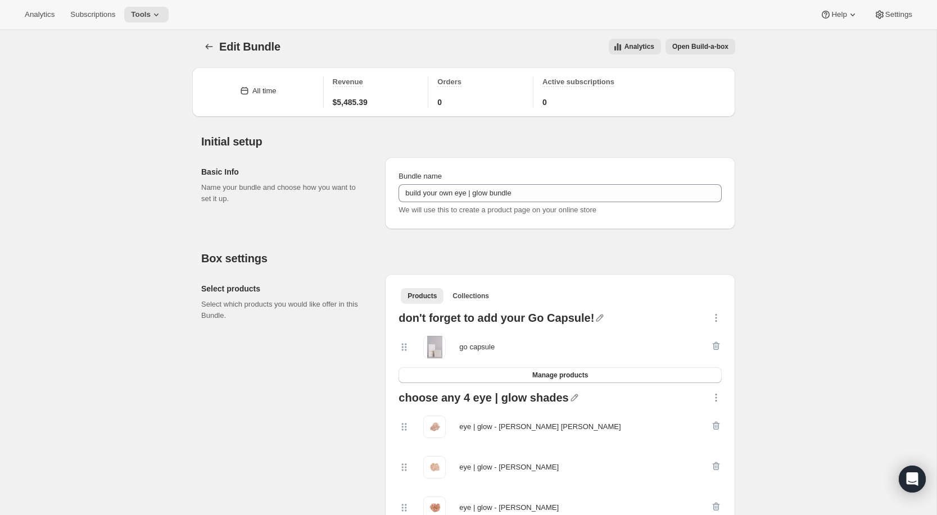
click at [448, 407] on div "eye | glow - [PERSON_NAME] [PERSON_NAME]" at bounding box center [559, 427] width 323 height 40
click at [437, 405] on div "choose any 4 eye | glow shades" at bounding box center [483, 399] width 170 height 15
click at [474, 293] on span "Collections" at bounding box center [470, 296] width 37 height 9
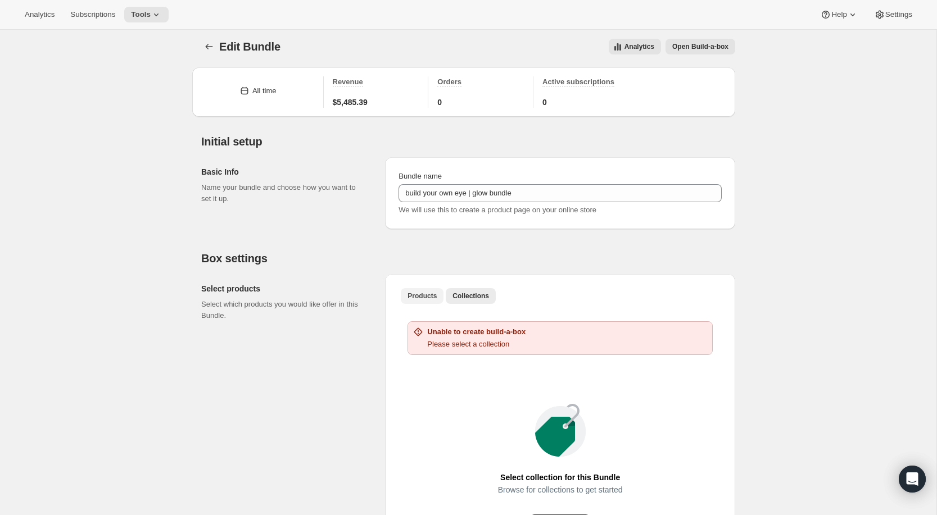
click at [424, 296] on span "Products" at bounding box center [421, 296] width 29 height 9
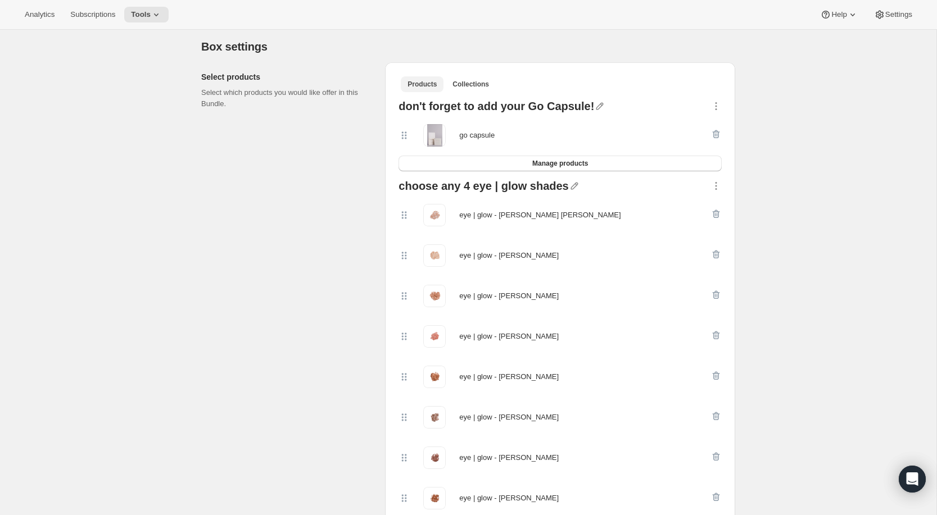
scroll to position [220, 0]
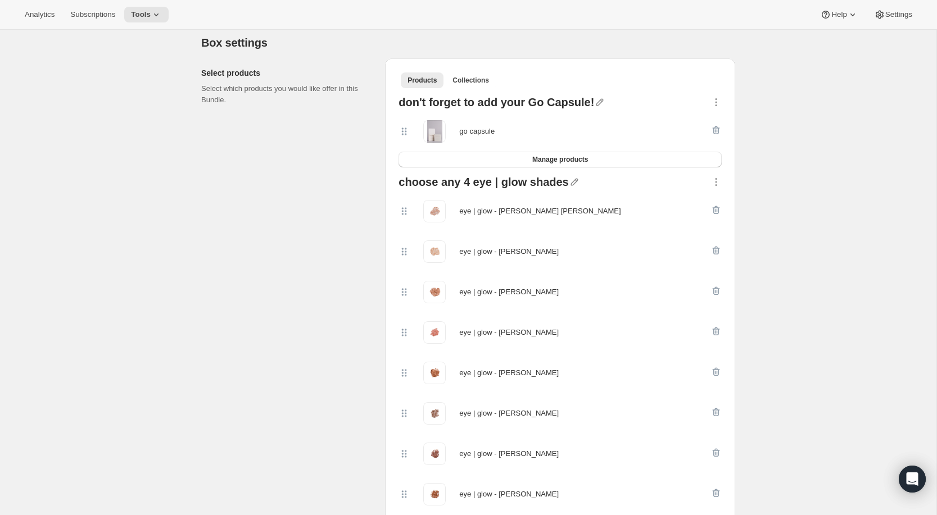
click at [413, 184] on div "choose any 4 eye | glow shades" at bounding box center [483, 183] width 170 height 15
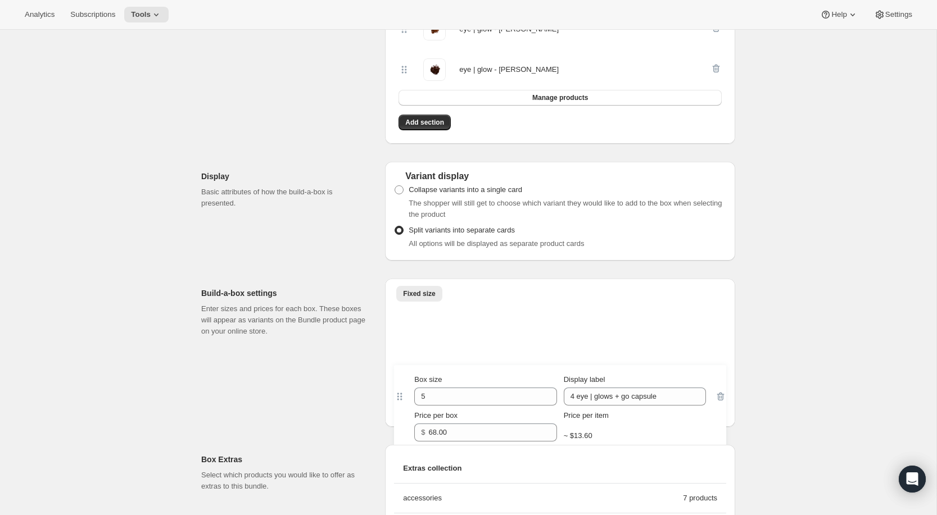
scroll to position [742, 0]
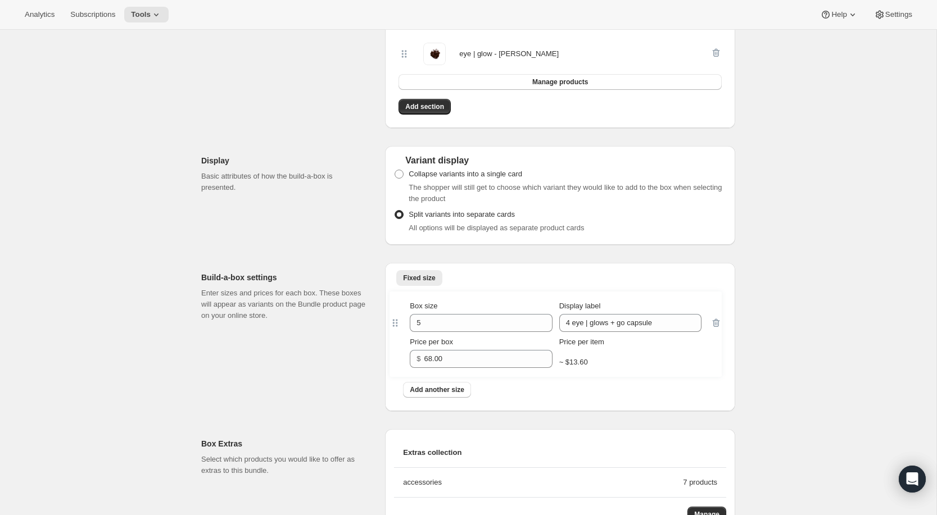
drag, startPoint x: 404, startPoint y: 371, endPoint x: 400, endPoint y: 320, distance: 50.8
click at [400, 320] on div "Box size 5 Display label 4 eye | glows + go capsule Price per box $ 68.00 Price…" at bounding box center [560, 347] width 332 height 115
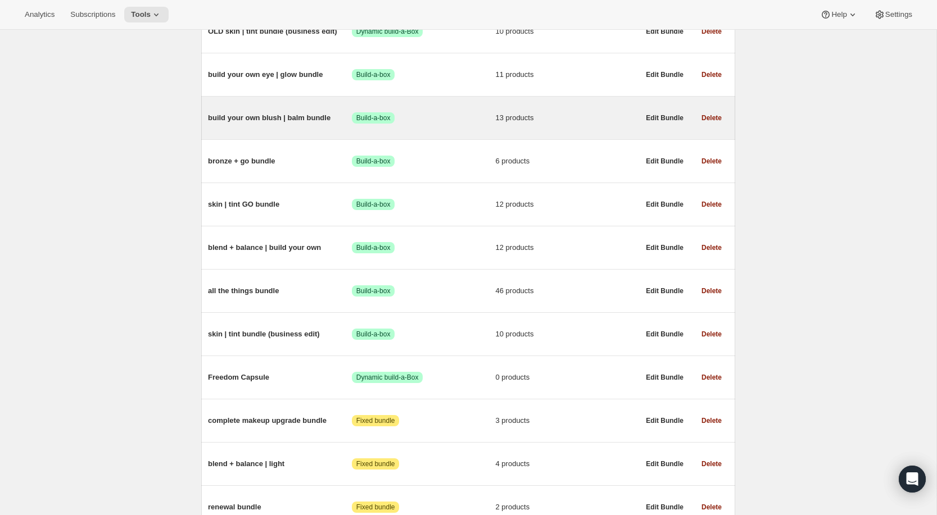
scroll to position [241, 0]
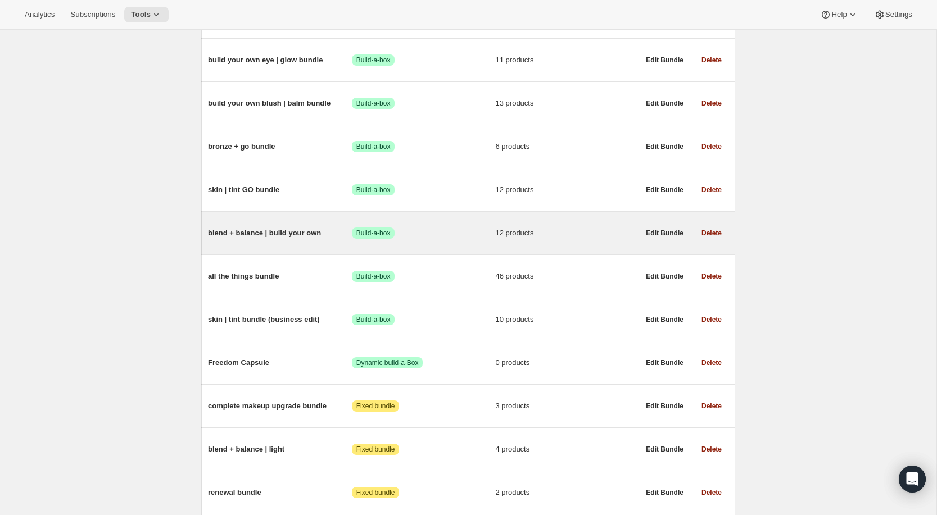
click at [255, 236] on span "blend + balance | build your own" at bounding box center [280, 233] width 144 height 11
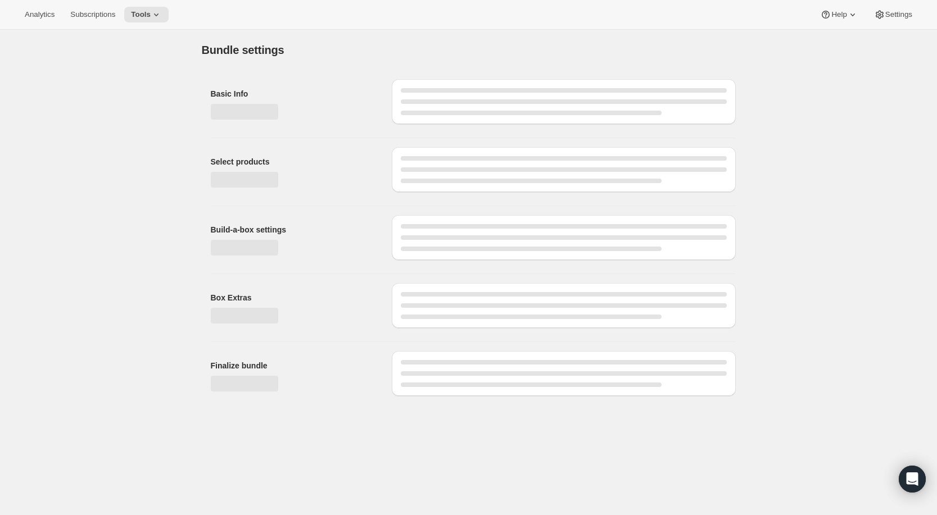
type input "blend + balance | build your own"
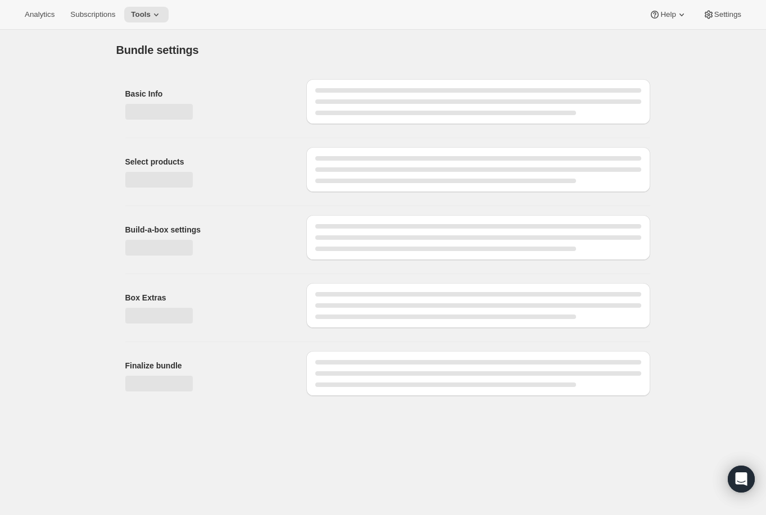
type input "curated glow + go capsule"
radio input "true"
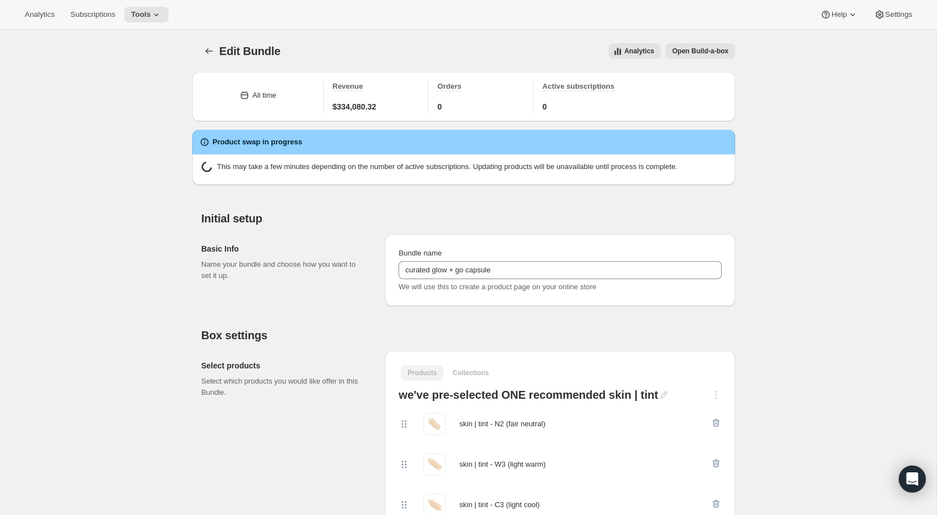
click at [269, 143] on h2 "Product swap in progress" at bounding box center [257, 142] width 90 height 11
click at [205, 140] on icon at bounding box center [204, 140] width 1 height 1
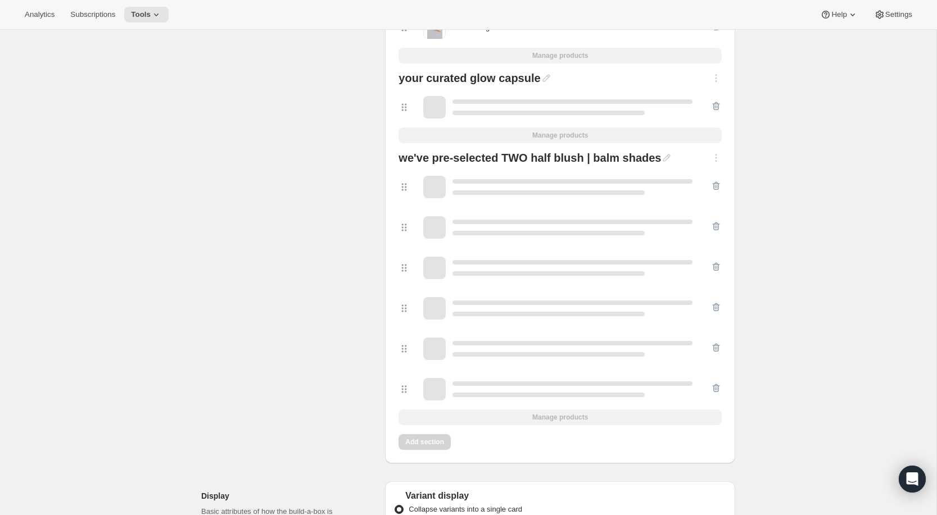
scroll to position [2262, 0]
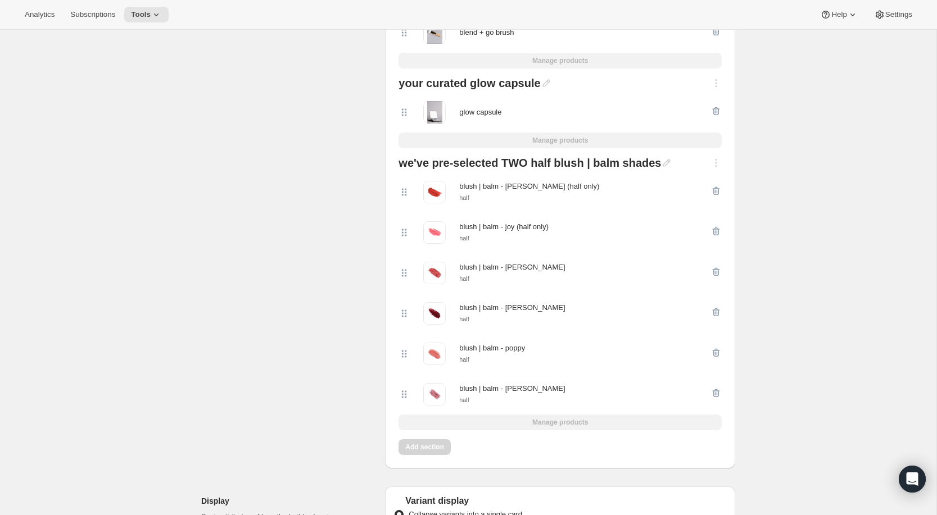
click at [470, 425] on div "we've pre-selected TWO half blush | balm shades blush | balm - emily (half only…" at bounding box center [560, 294] width 332 height 282
click at [482, 425] on div "we've pre-selected TWO half blush | balm shades blush | balm - emily (half only…" at bounding box center [560, 294] width 332 height 282
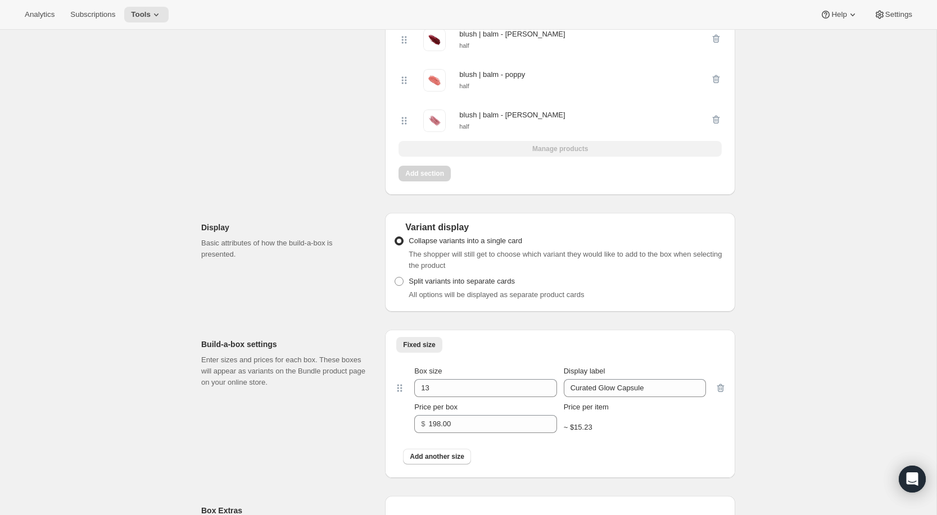
scroll to position [2545, 0]
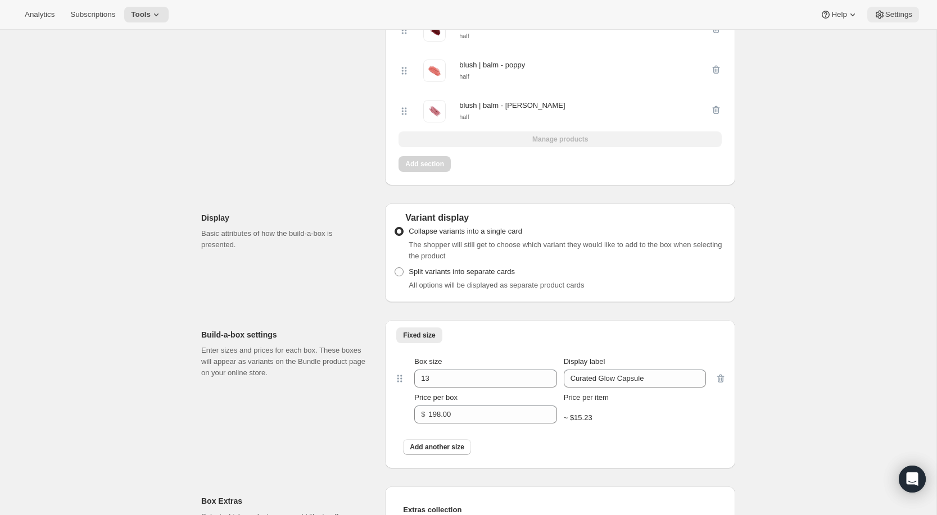
click at [765, 7] on button "Settings" at bounding box center [893, 15] width 52 height 16
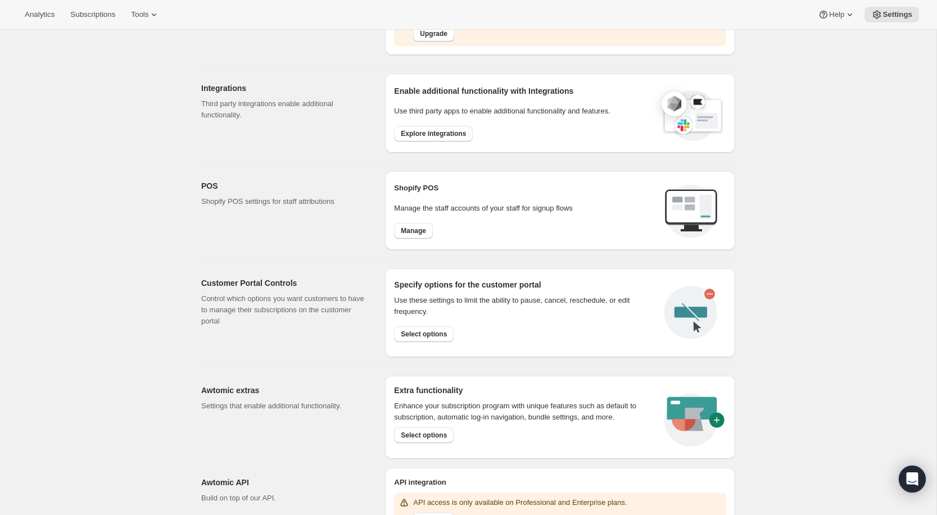
scroll to position [376, 0]
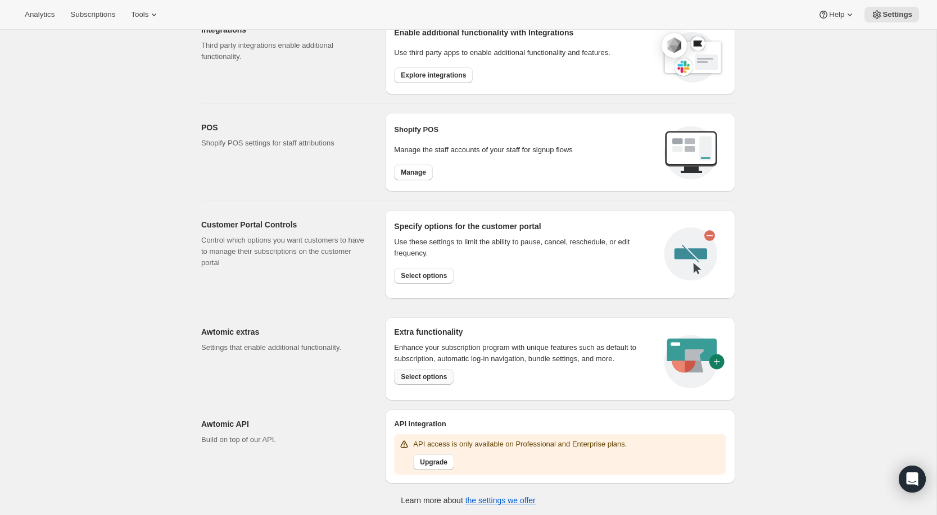
click at [435, 382] on button "Select options" at bounding box center [424, 377] width 60 height 16
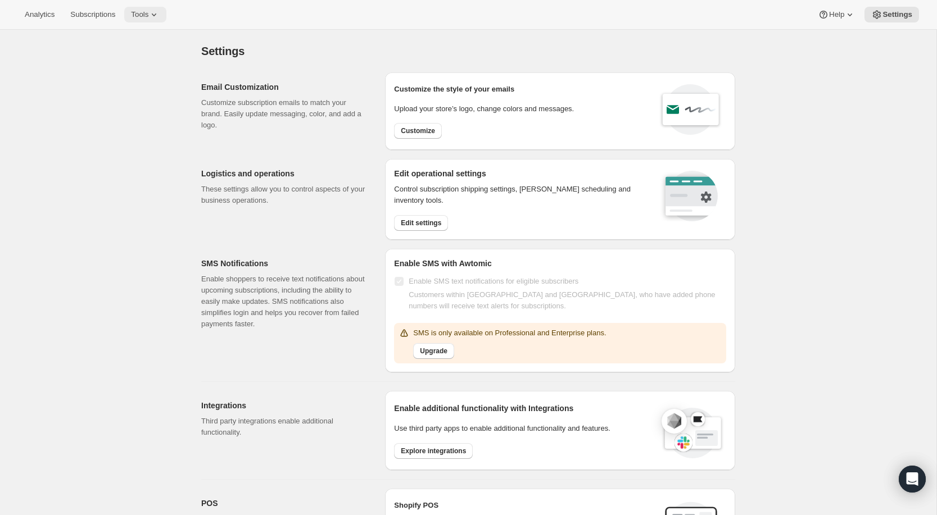
click at [157, 21] on button "Tools" at bounding box center [145, 15] width 42 height 16
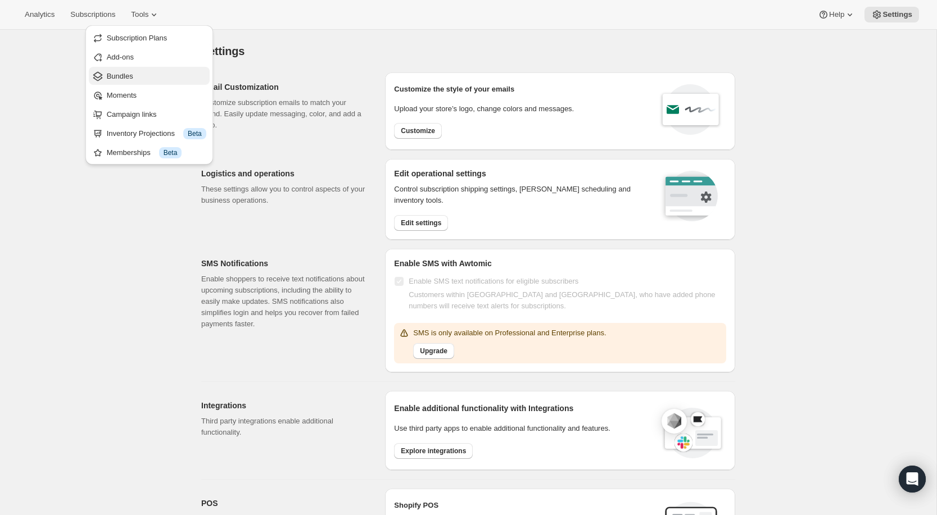
click at [135, 71] on span "Bundles" at bounding box center [156, 76] width 99 height 11
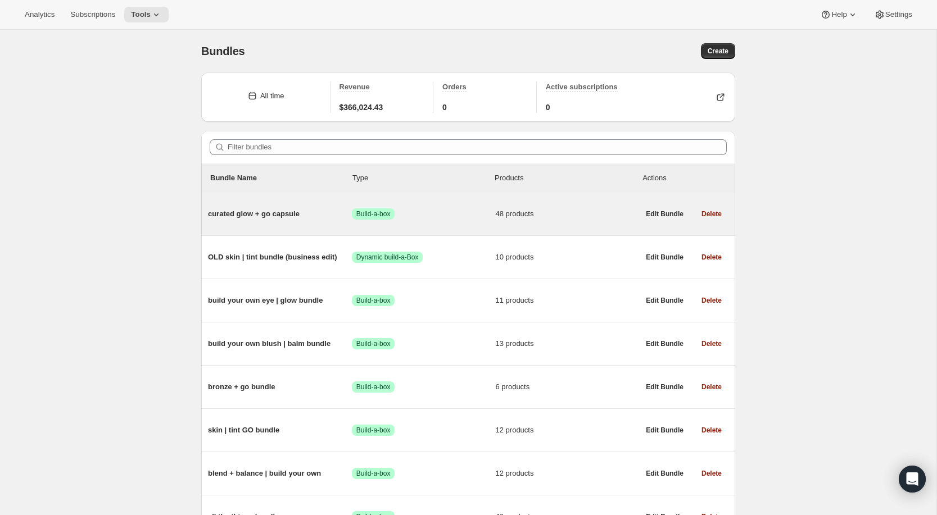
click at [275, 213] on span "curated glow + go capsule" at bounding box center [280, 214] width 144 height 11
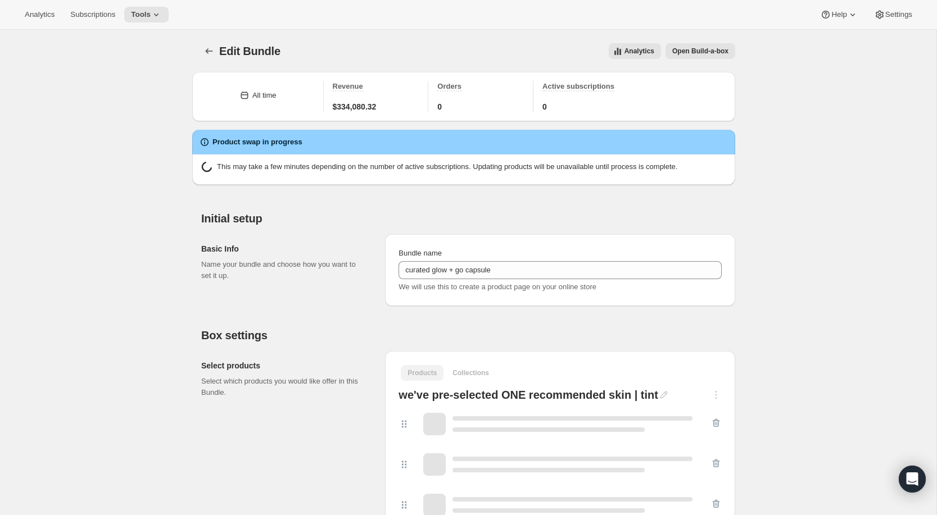
type input "curated glow + go capsule"
radio input "true"
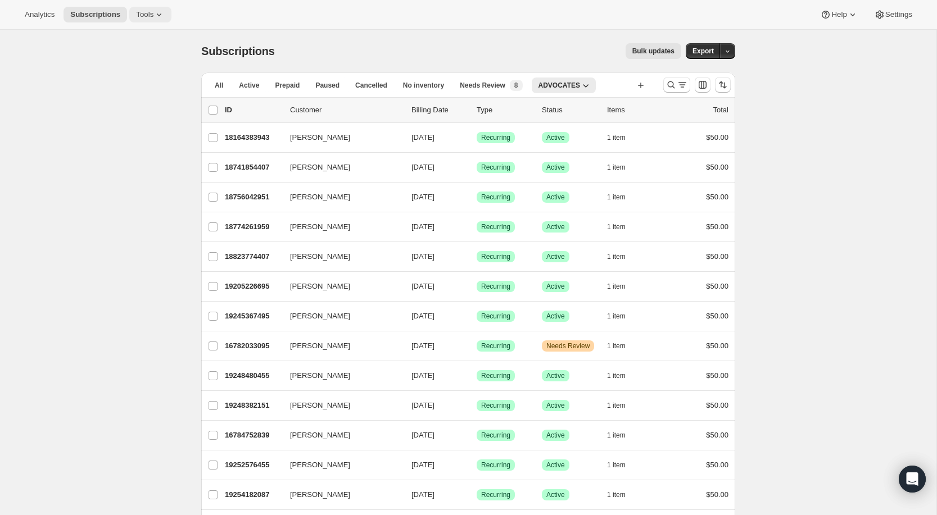
click at [147, 13] on span "Tools" at bounding box center [144, 14] width 17 height 9
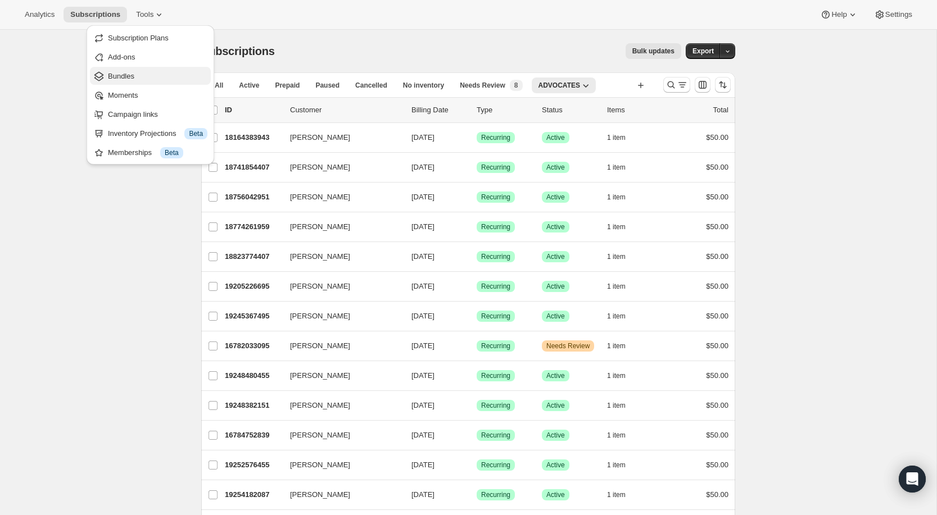
click at [135, 75] on span "Bundles" at bounding box center [157, 76] width 99 height 11
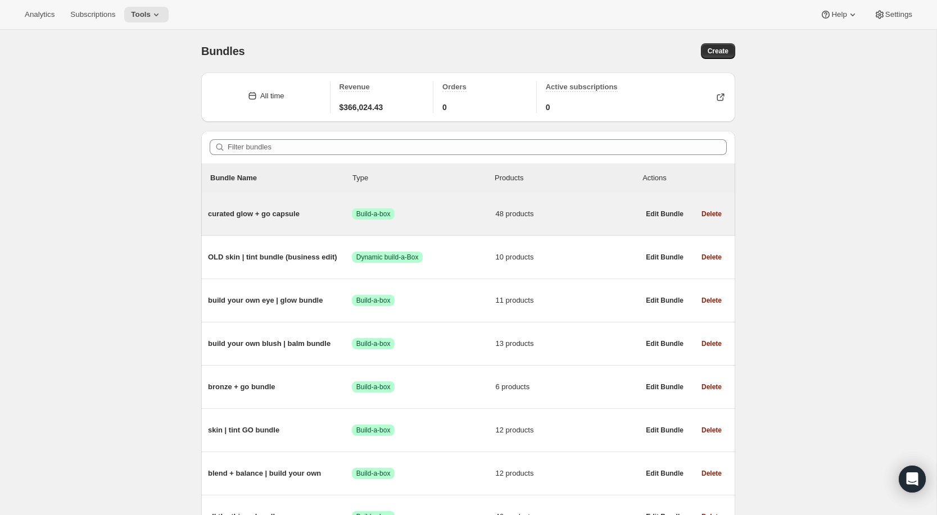
click at [261, 214] on span "curated glow + go capsule" at bounding box center [280, 214] width 144 height 11
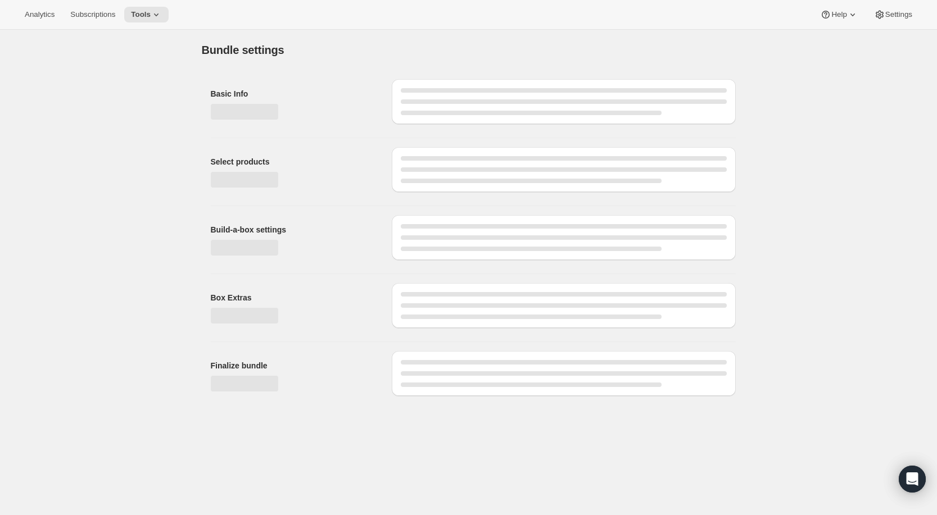
type input "curated glow + go capsule"
radio input "true"
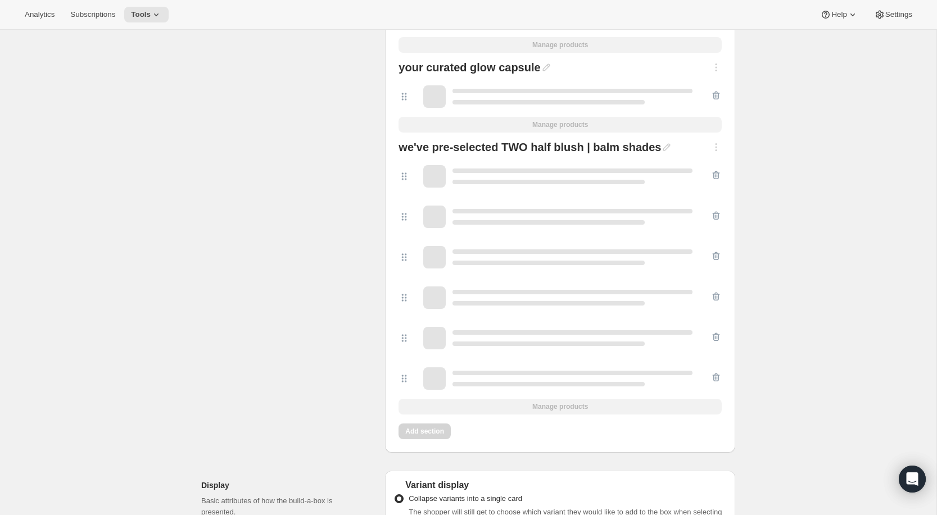
scroll to position [2281, 0]
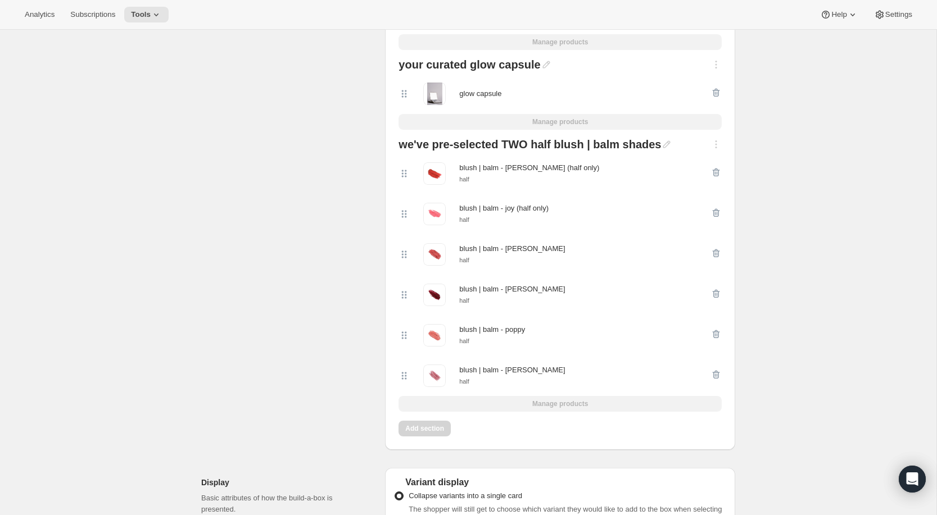
click at [714, 290] on div at bounding box center [715, 295] width 11 height 22
click at [715, 293] on div at bounding box center [715, 295] width 11 height 22
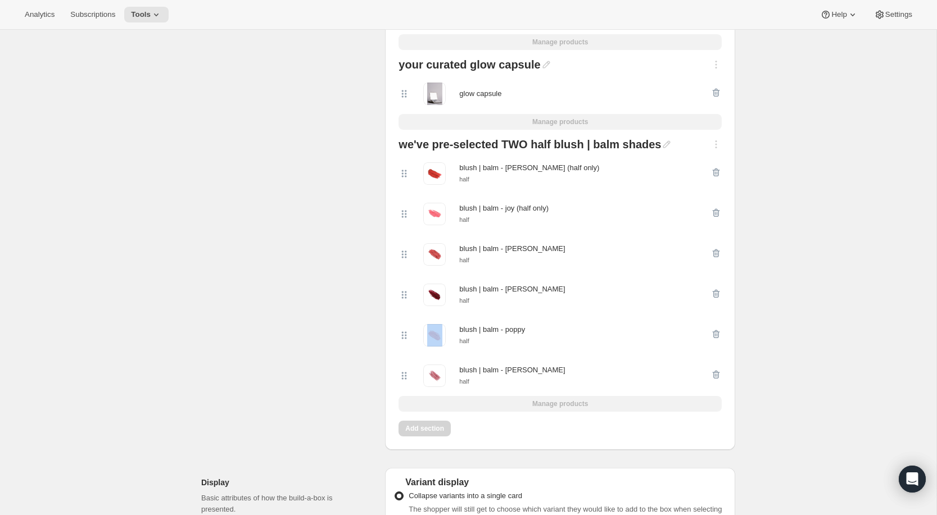
click at [715, 293] on div at bounding box center [715, 295] width 11 height 22
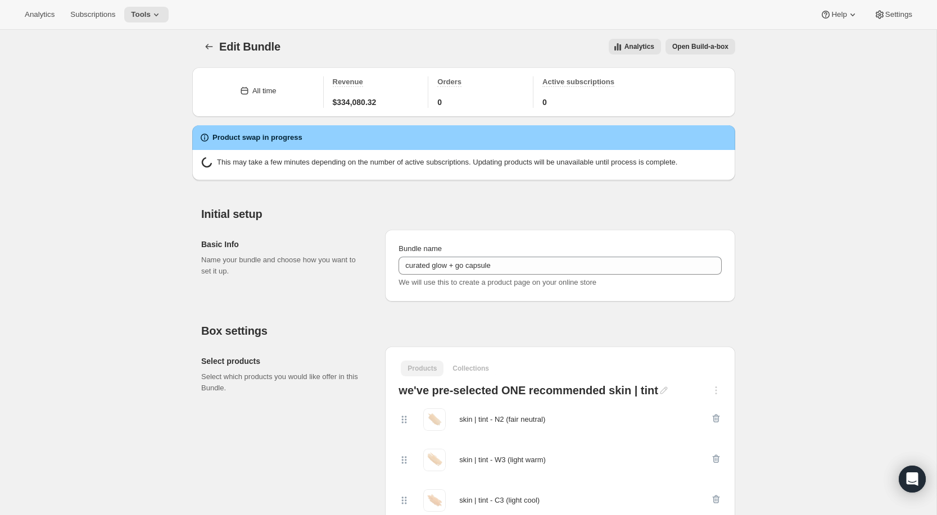
scroll to position [0, 0]
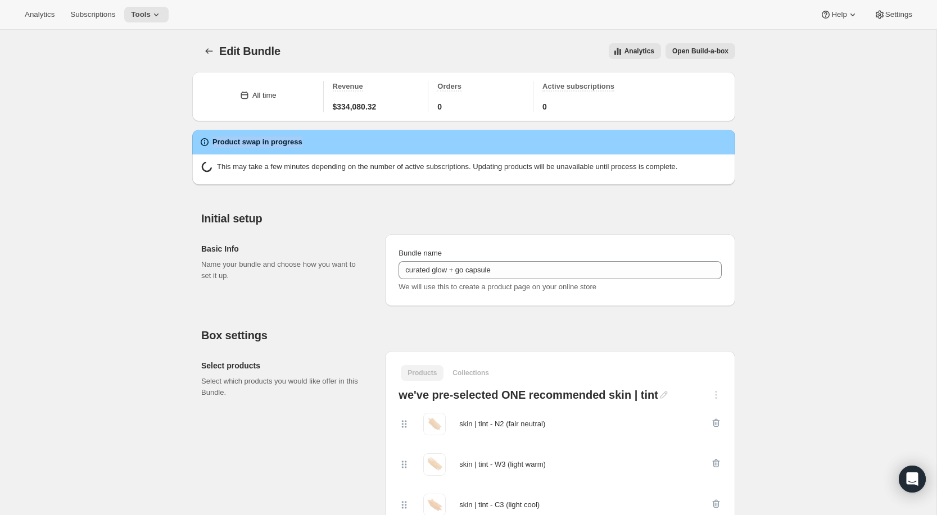
drag, startPoint x: 325, startPoint y: 147, endPoint x: 213, endPoint y: 143, distance: 111.9
click at [213, 143] on div "Product swap in progress" at bounding box center [463, 142] width 529 height 11
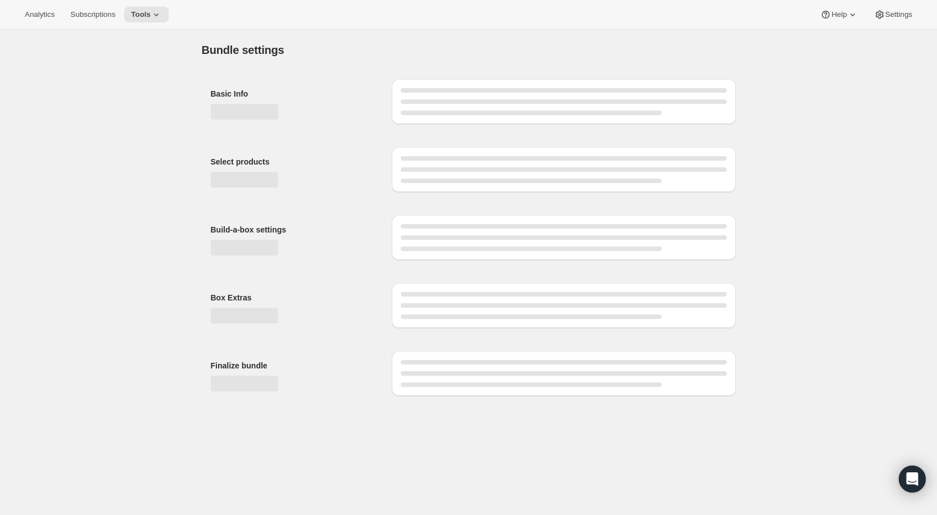
type input "curated glow + go capsule"
radio input "true"
type input "curated glow + go capsule"
radio input "true"
type input "curated glow + go capsule"
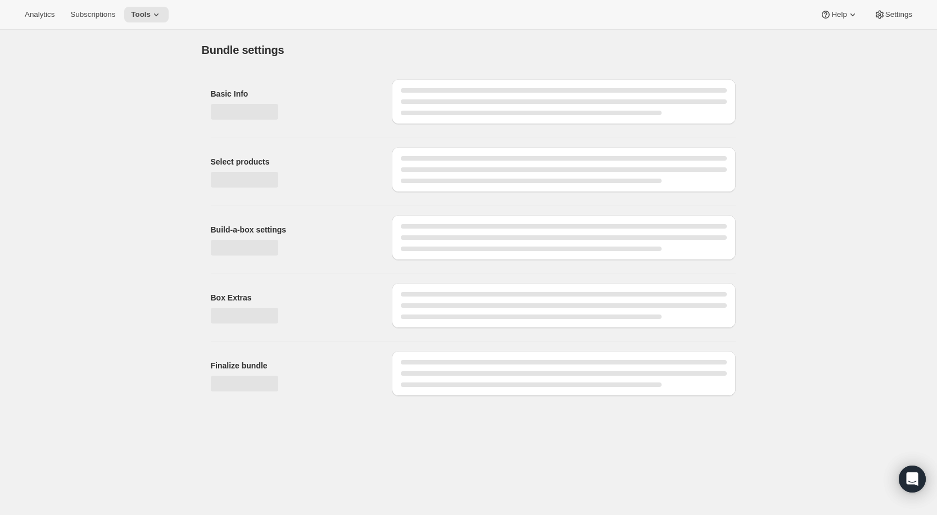
radio input "true"
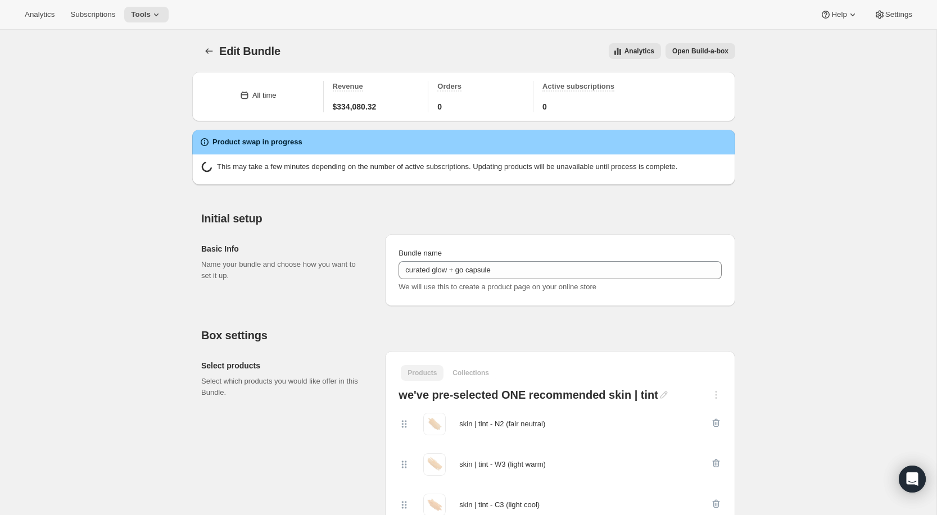
click at [205, 142] on icon at bounding box center [204, 142] width 11 height 11
click at [645, 46] on button "Analytics" at bounding box center [635, 51] width 52 height 16
